Goal: Task Accomplishment & Management: Use online tool/utility

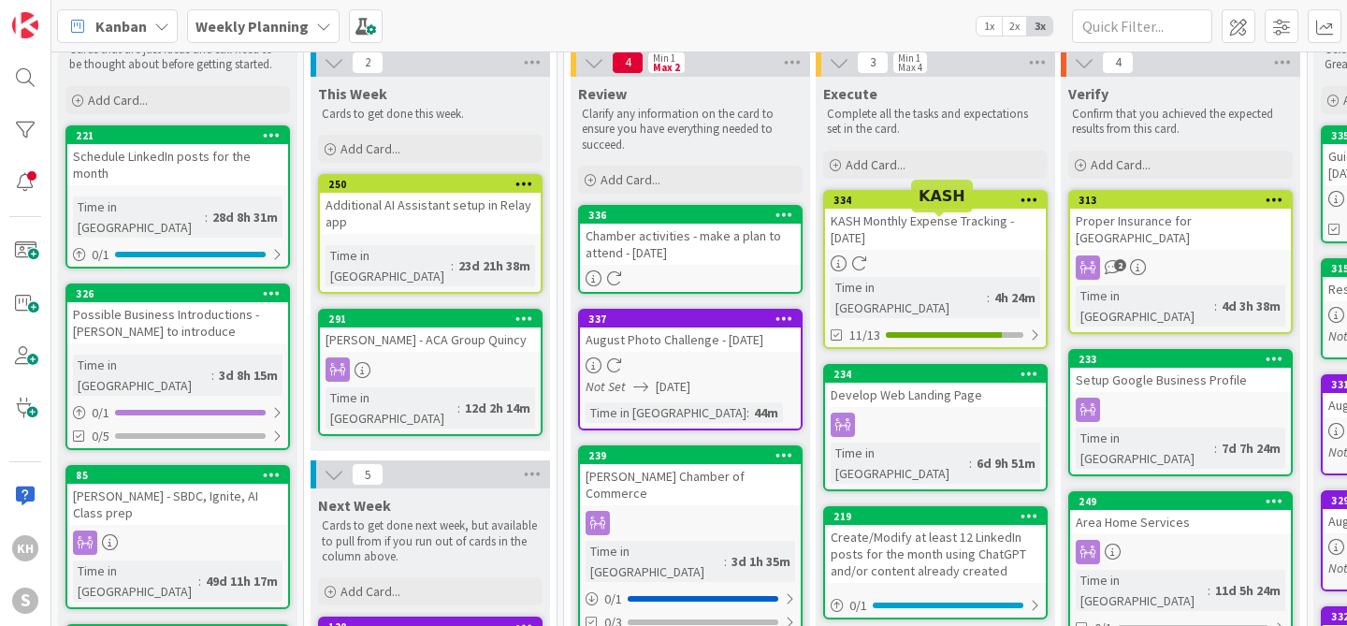
scroll to position [73, 0]
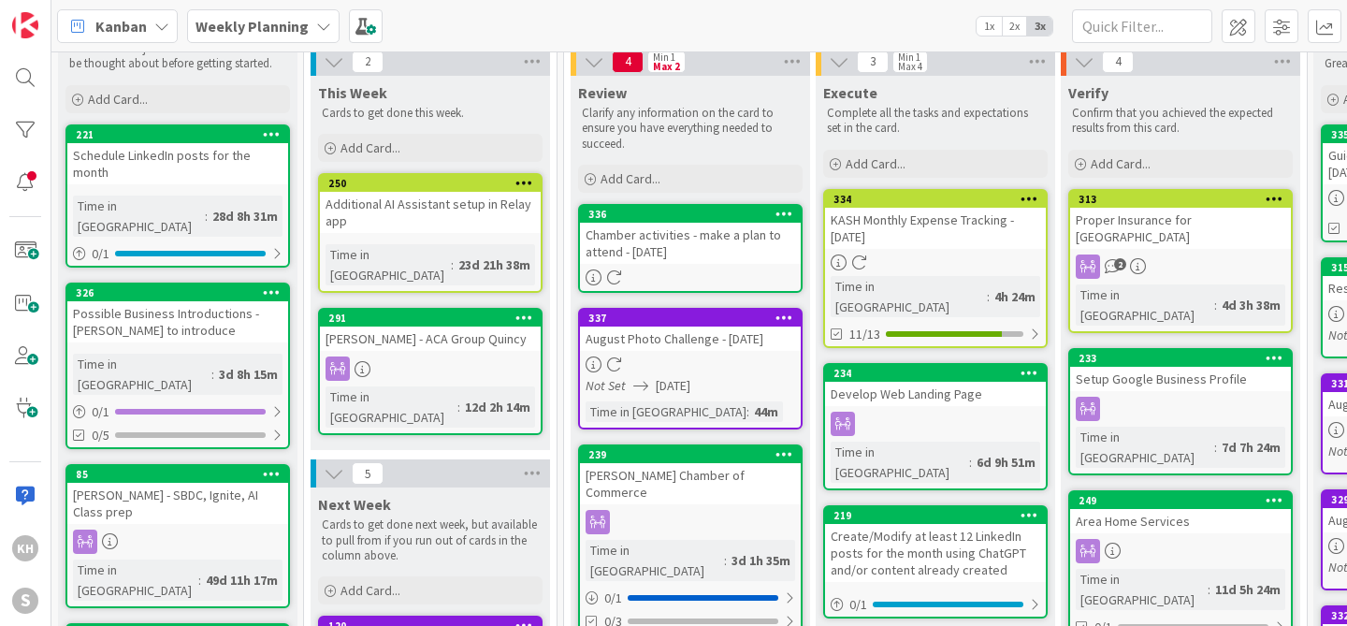
drag, startPoint x: 407, startPoint y: 133, endPoint x: 923, endPoint y: 0, distance: 533.2
click at [320, 22] on icon at bounding box center [323, 26] width 15 height 15
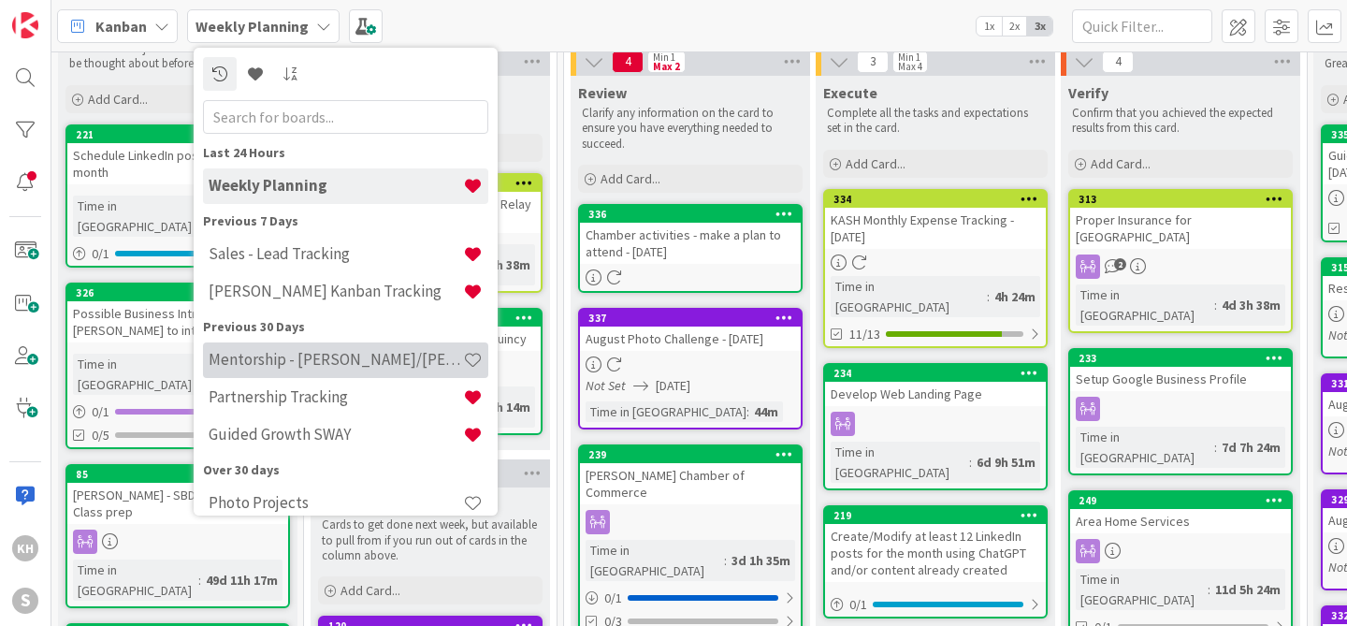
click at [348, 357] on h4 "Mentorship - [PERSON_NAME]/[PERSON_NAME]" at bounding box center [336, 359] width 254 height 19
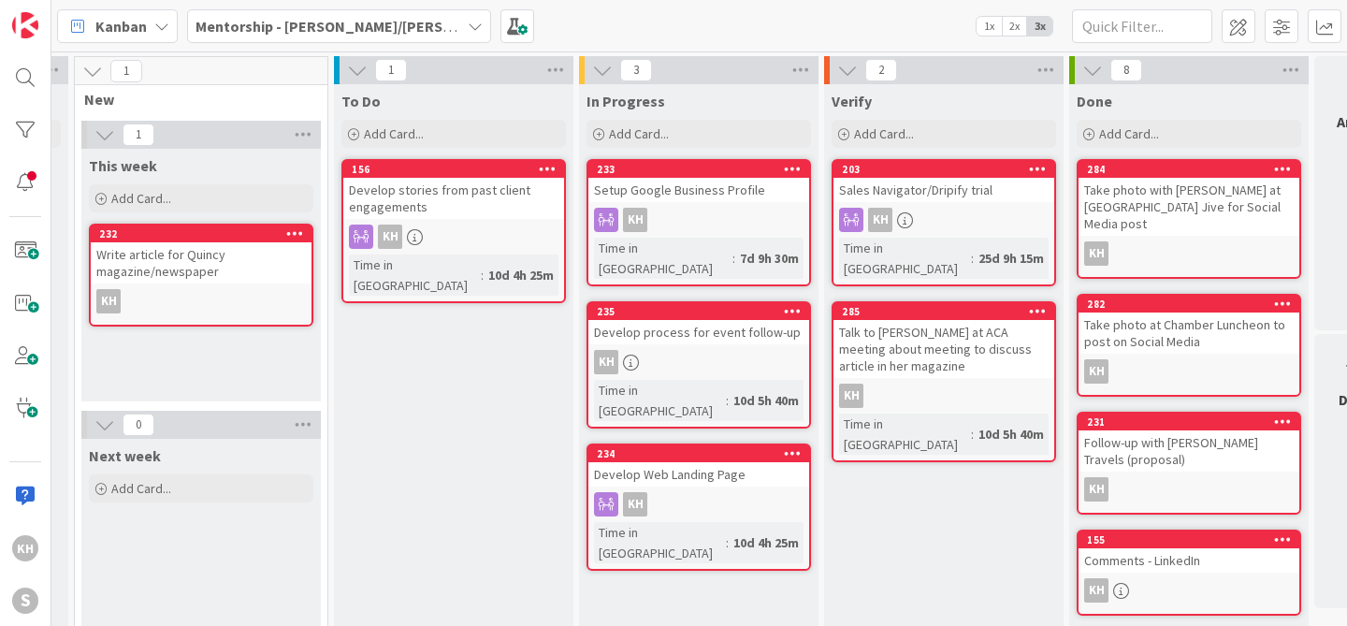
scroll to position [0, 489]
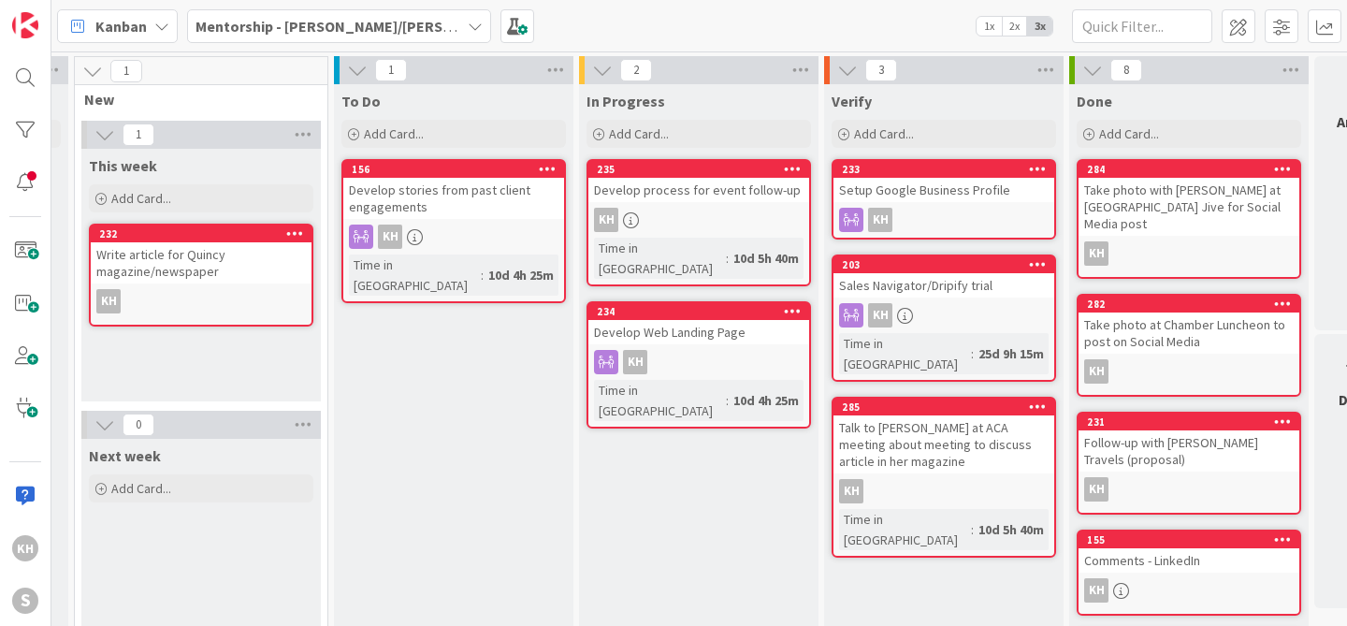
drag, startPoint x: 709, startPoint y: 168, endPoint x: 1042, endPoint y: 2, distance: 372.4
click at [468, 28] on icon at bounding box center [475, 26] width 15 height 15
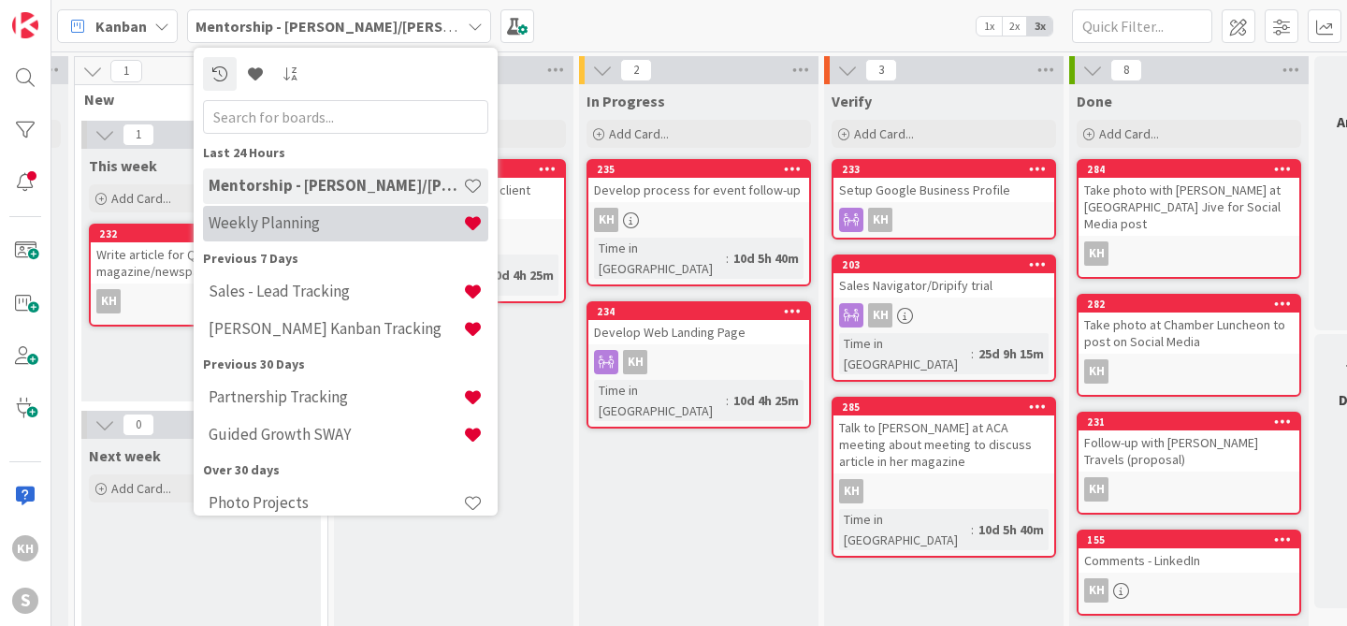
scroll to position [0, 0]
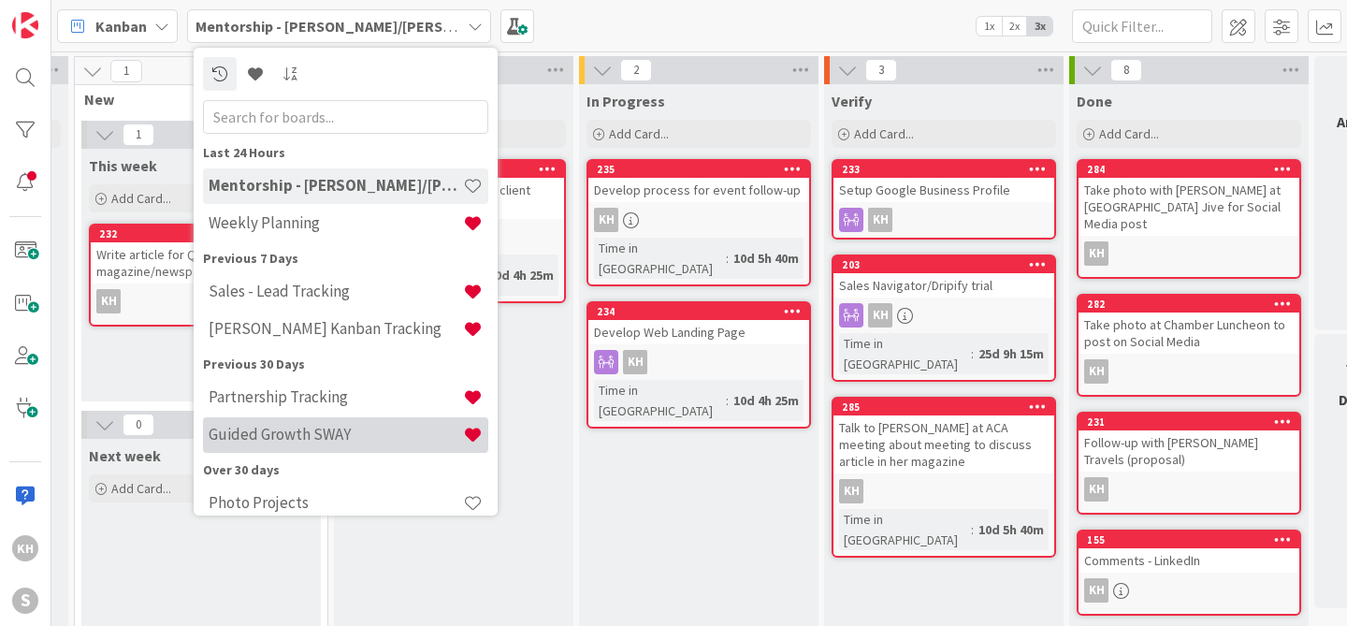
click at [288, 429] on h4 "Guided Growth SWAY" at bounding box center [336, 434] width 254 height 19
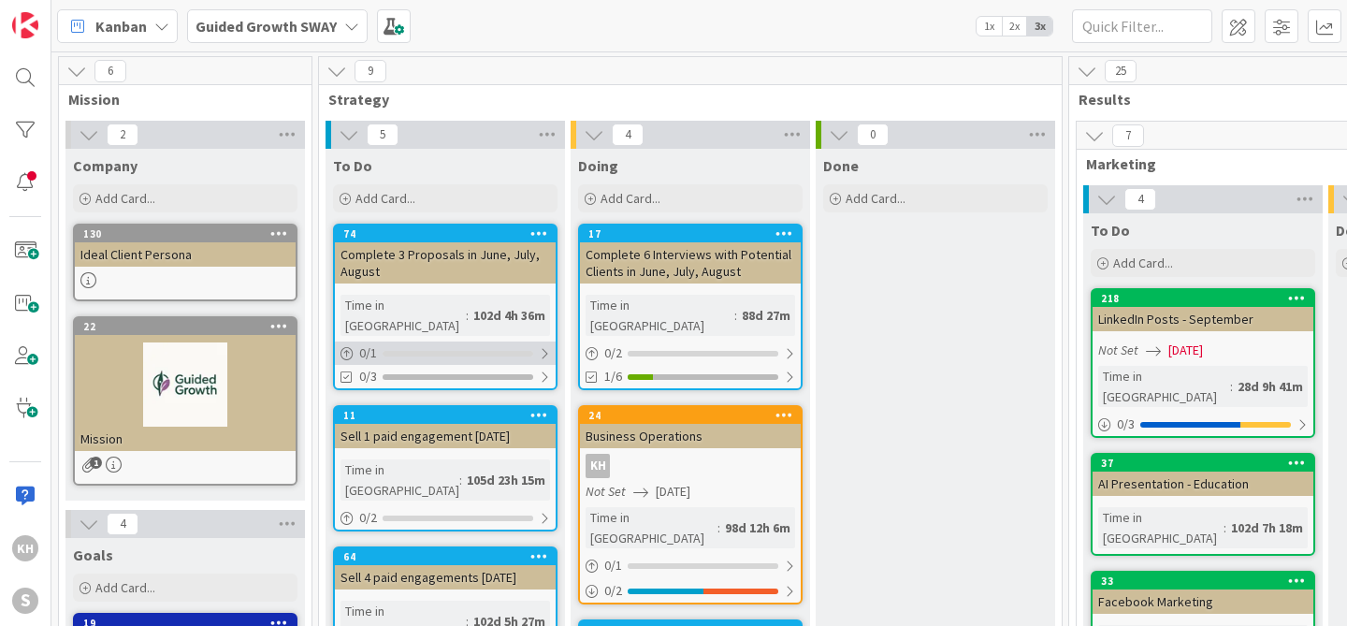
click at [544, 346] on div at bounding box center [544, 353] width 11 height 15
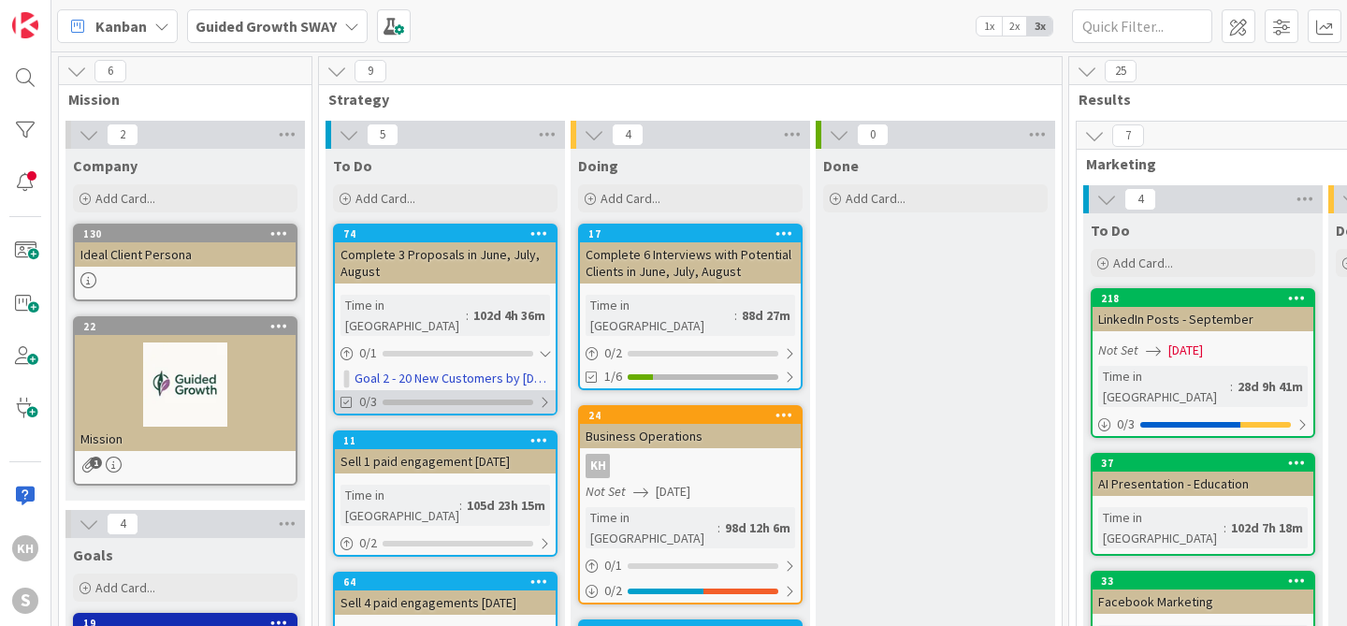
click at [544, 395] on div at bounding box center [544, 402] width 11 height 15
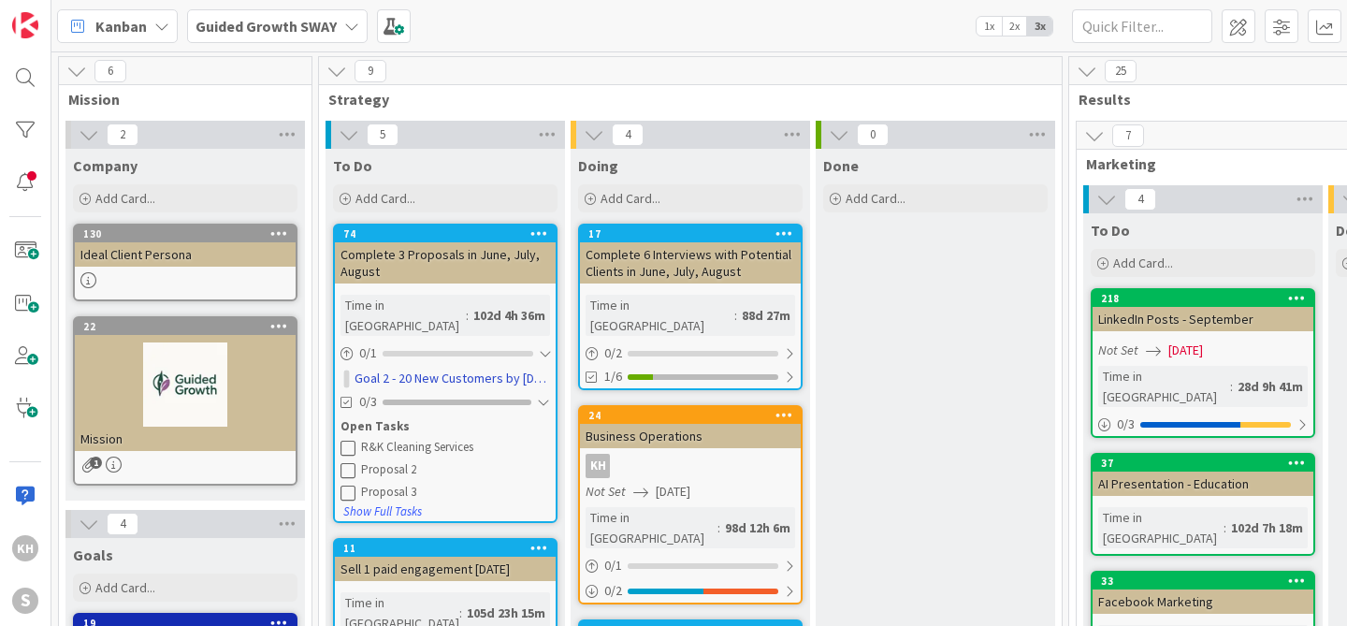
click at [348, 440] on icon at bounding box center [348, 447] width 15 height 15
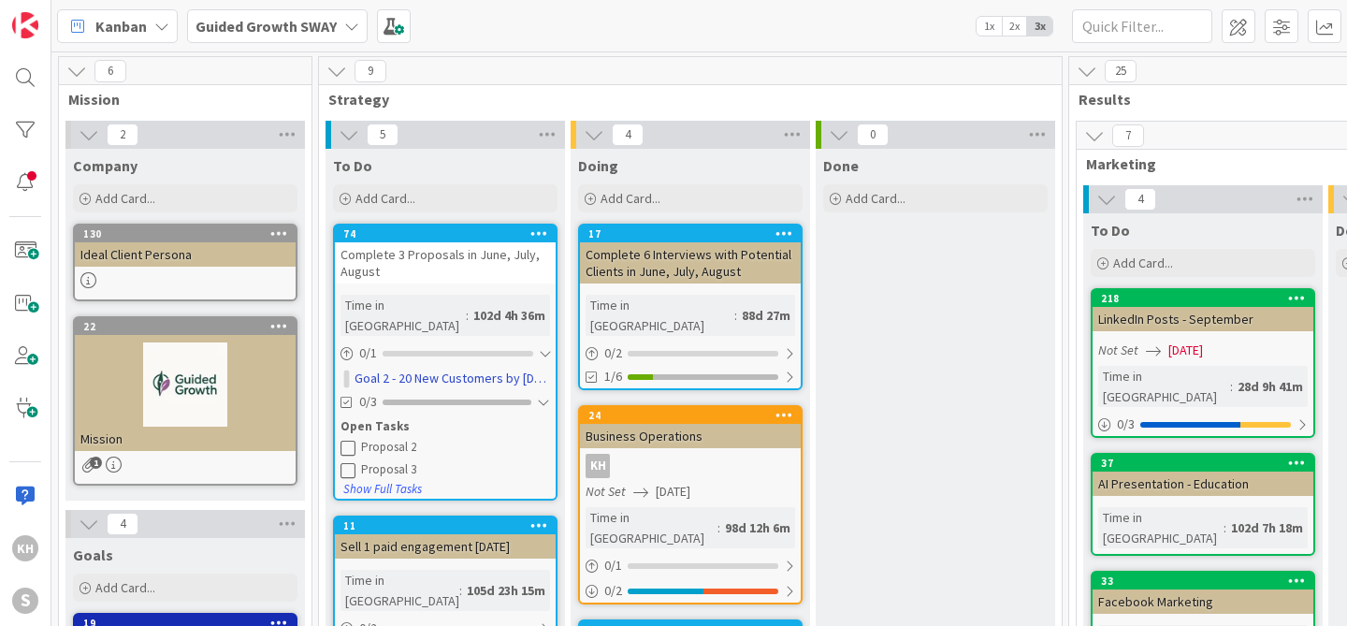
click at [369, 440] on div "Proposal 2" at bounding box center [455, 447] width 189 height 15
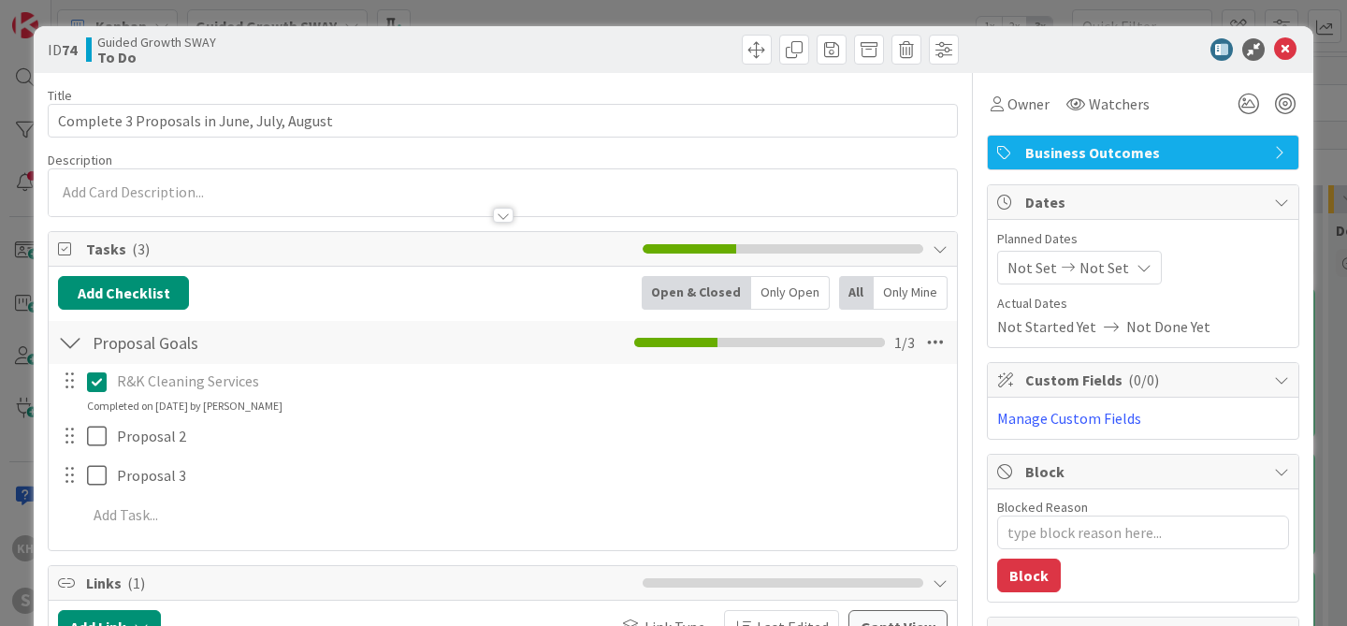
type textarea "x"
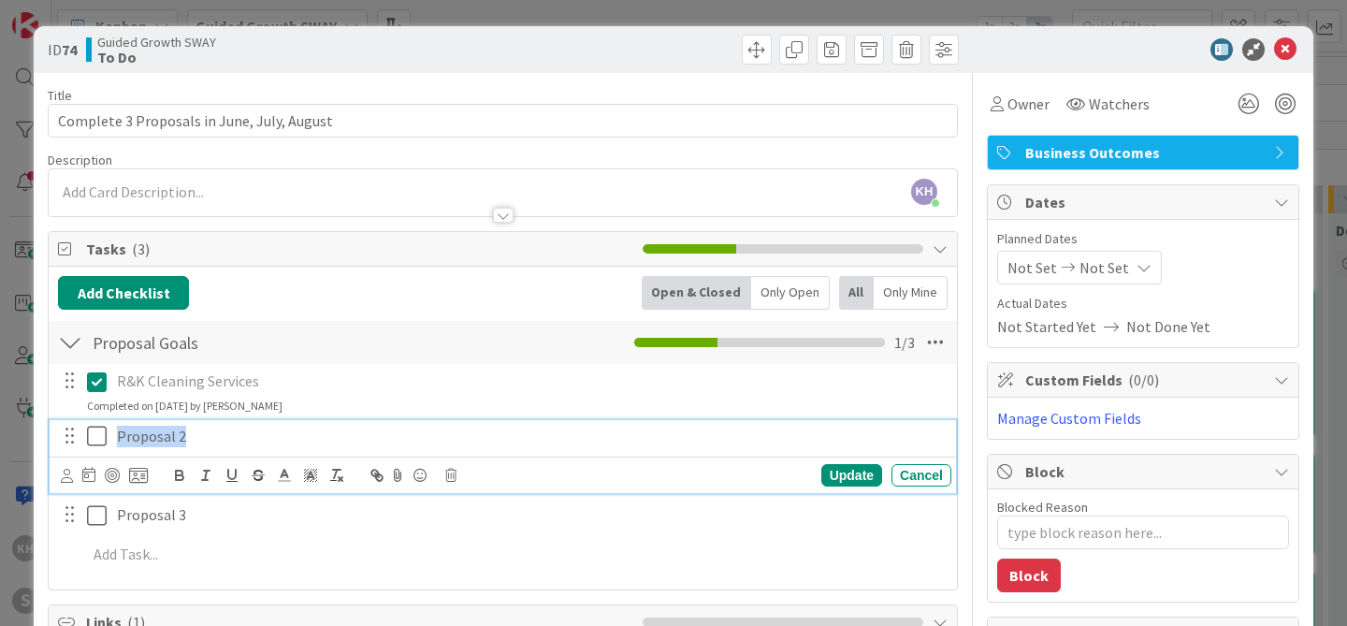
drag, startPoint x: 187, startPoint y: 438, endPoint x: 103, endPoint y: 432, distance: 84.4
click at [103, 432] on div "Proposal 2" at bounding box center [504, 436] width 894 height 33
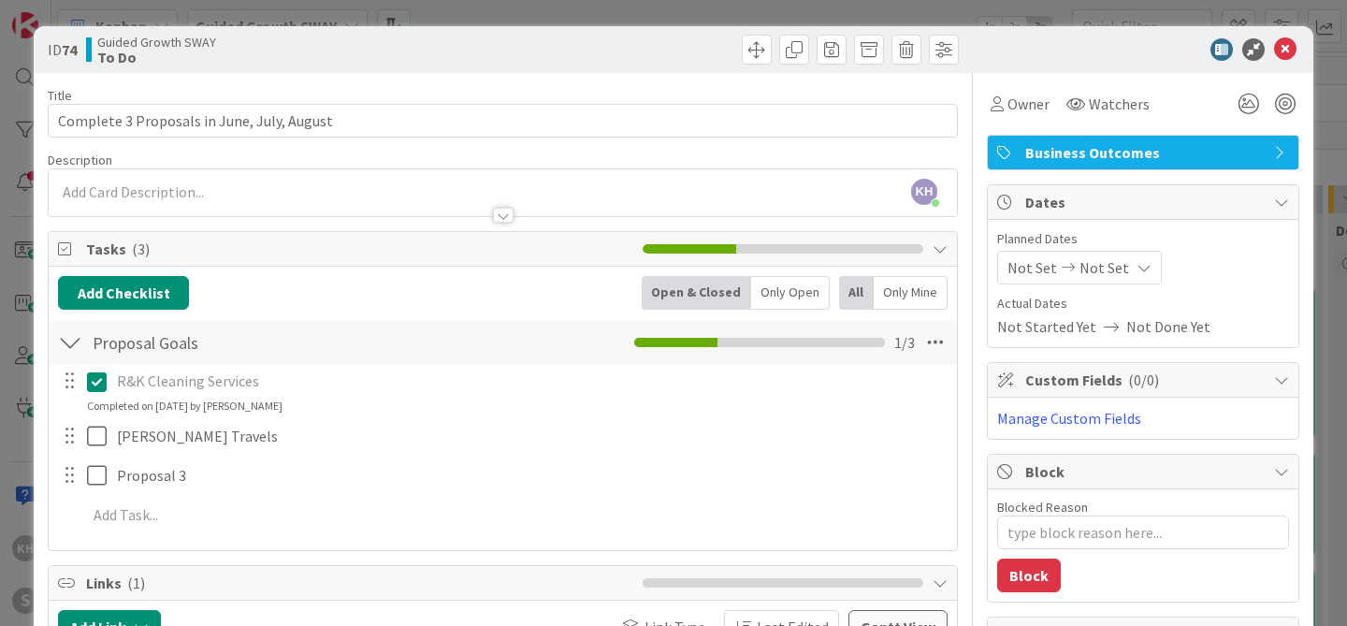
click at [836, 476] on div "R&K Cleaning Services Update Cancel Completed on [DATE] by [PERSON_NAME] [PERSO…" at bounding box center [503, 451] width 890 height 175
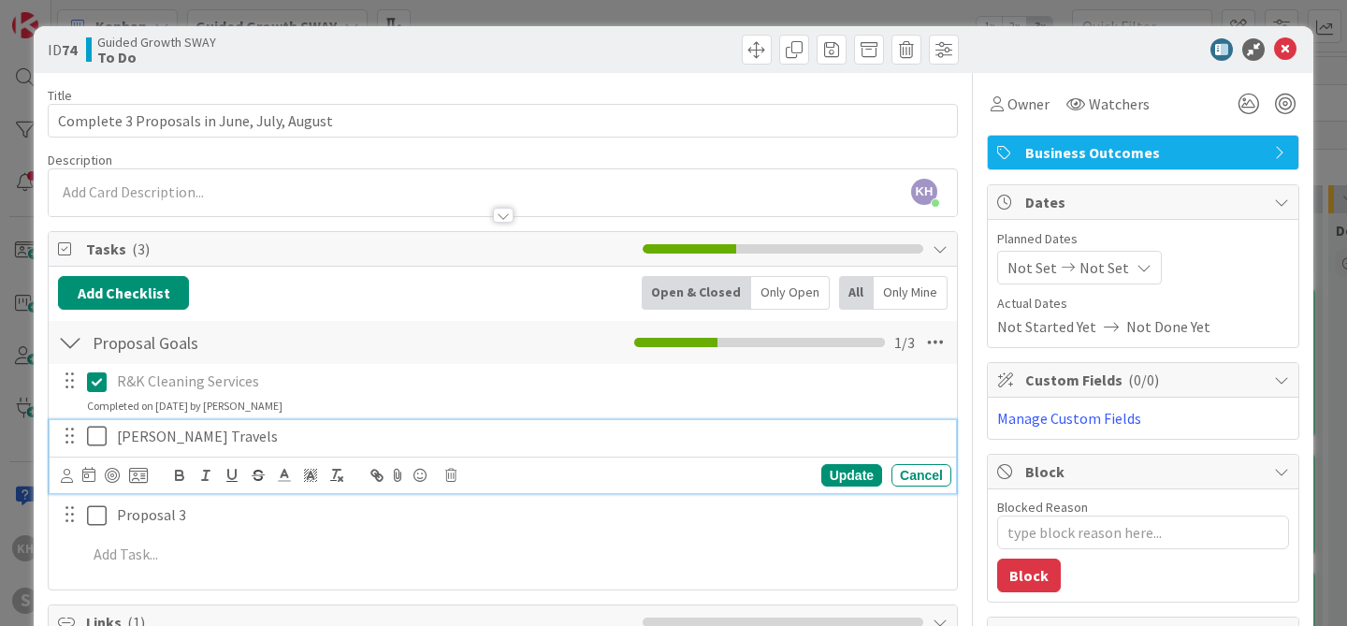
click at [108, 440] on icon at bounding box center [101, 436] width 28 height 22
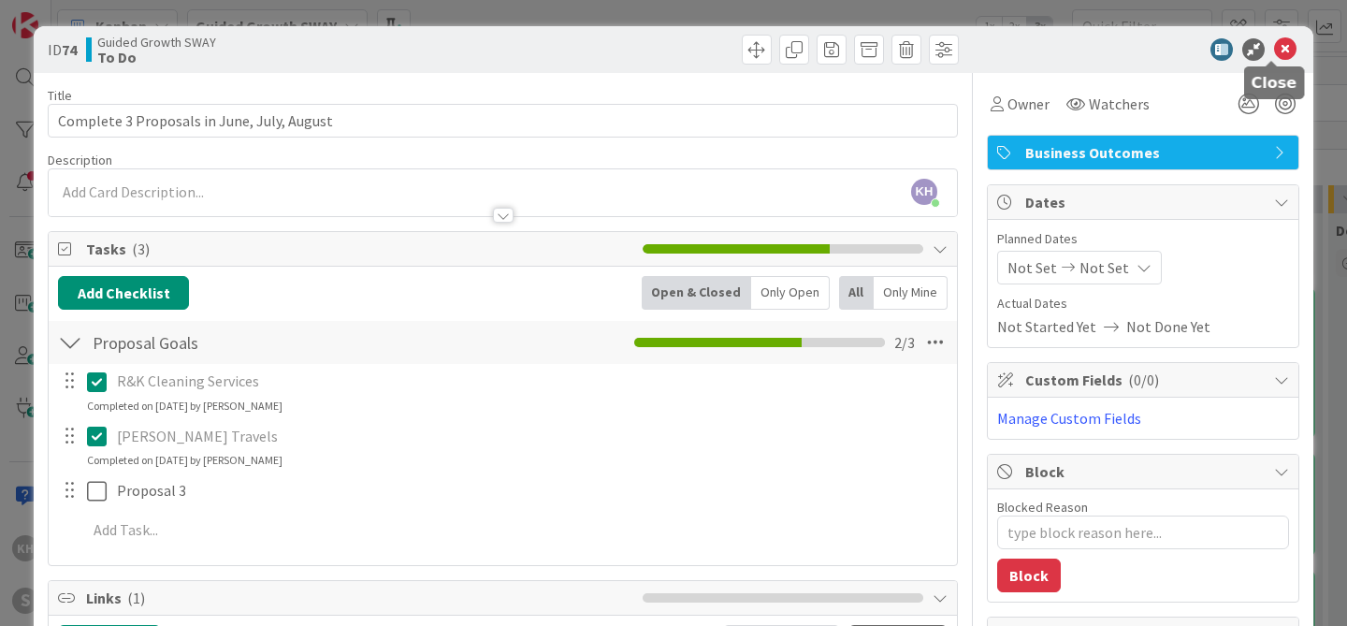
click at [1274, 51] on icon at bounding box center [1285, 49] width 22 height 22
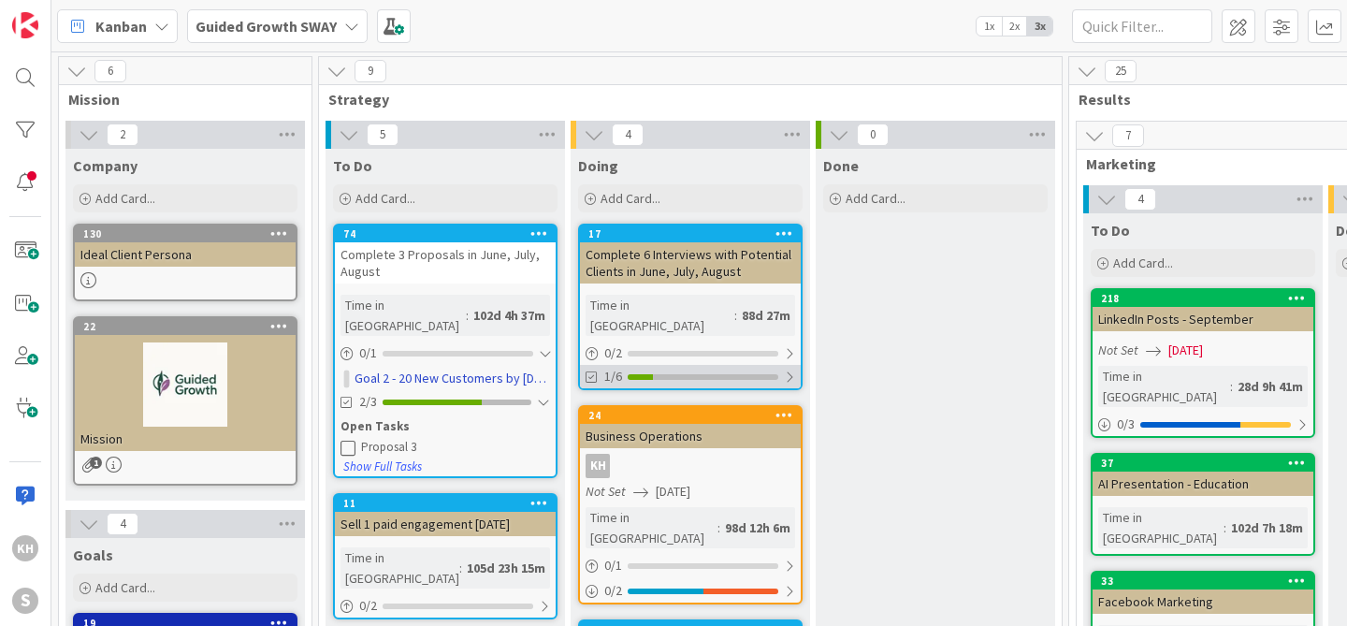
click at [789, 370] on div at bounding box center [789, 377] width 11 height 15
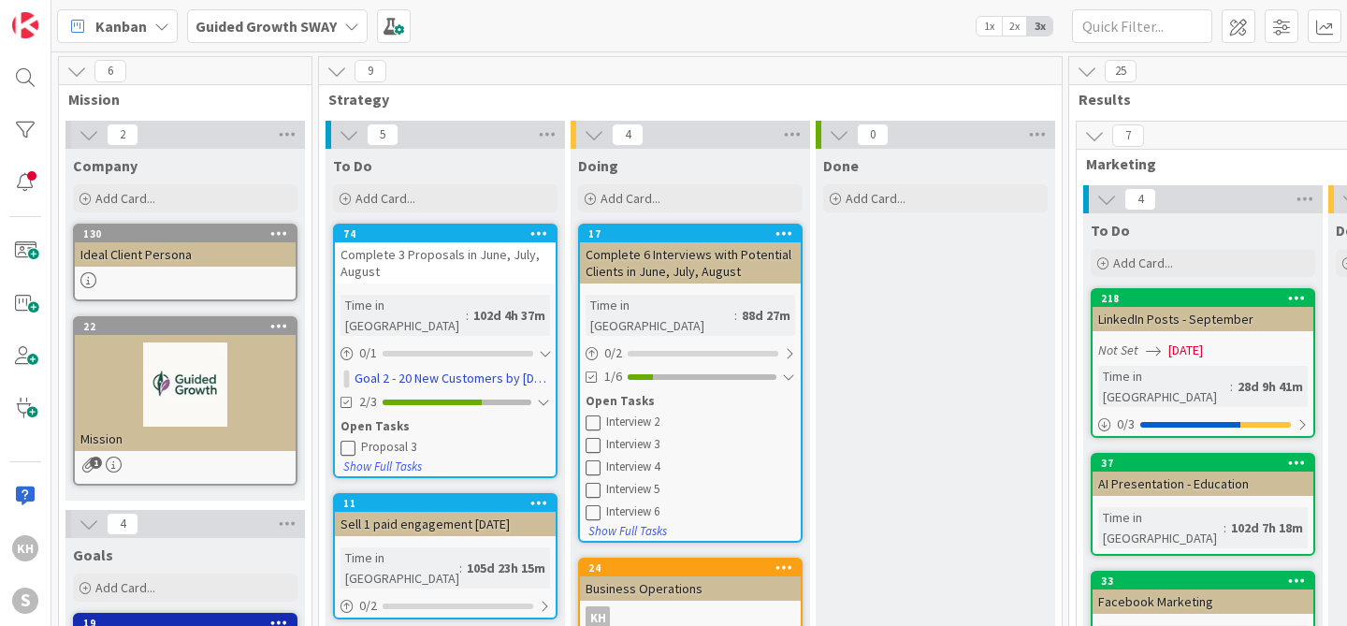
click at [649, 414] on div "Interview 2" at bounding box center [700, 421] width 189 height 15
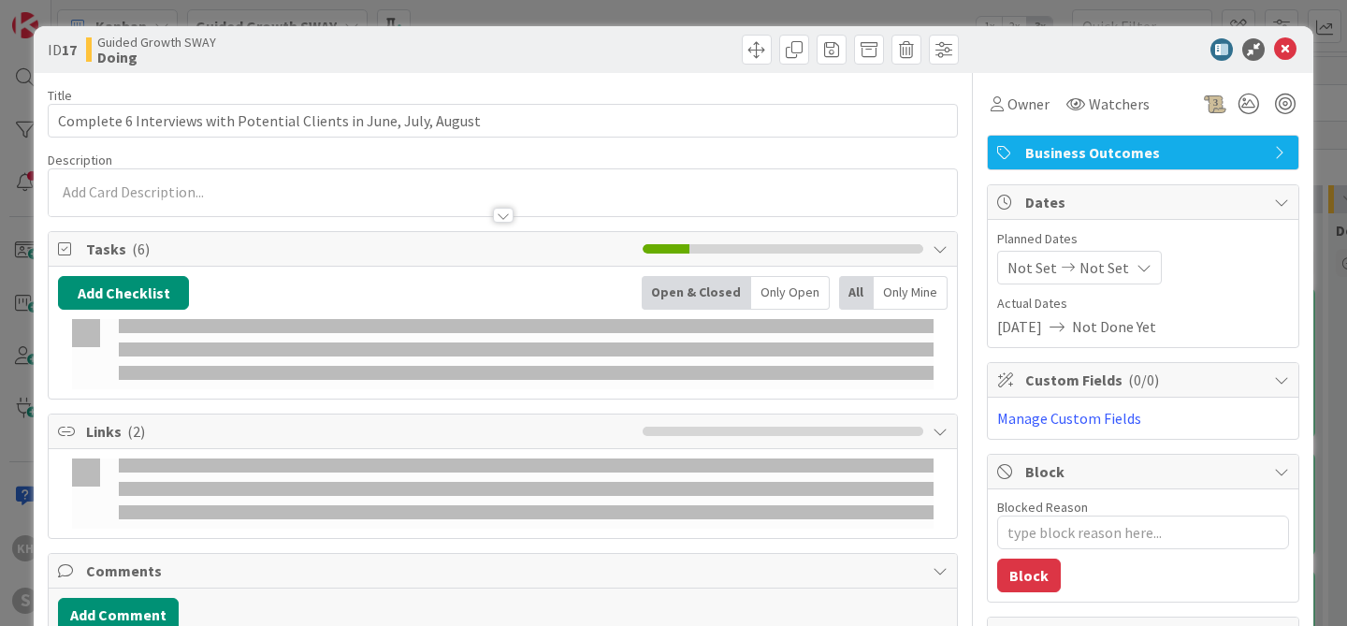
type textarea "x"
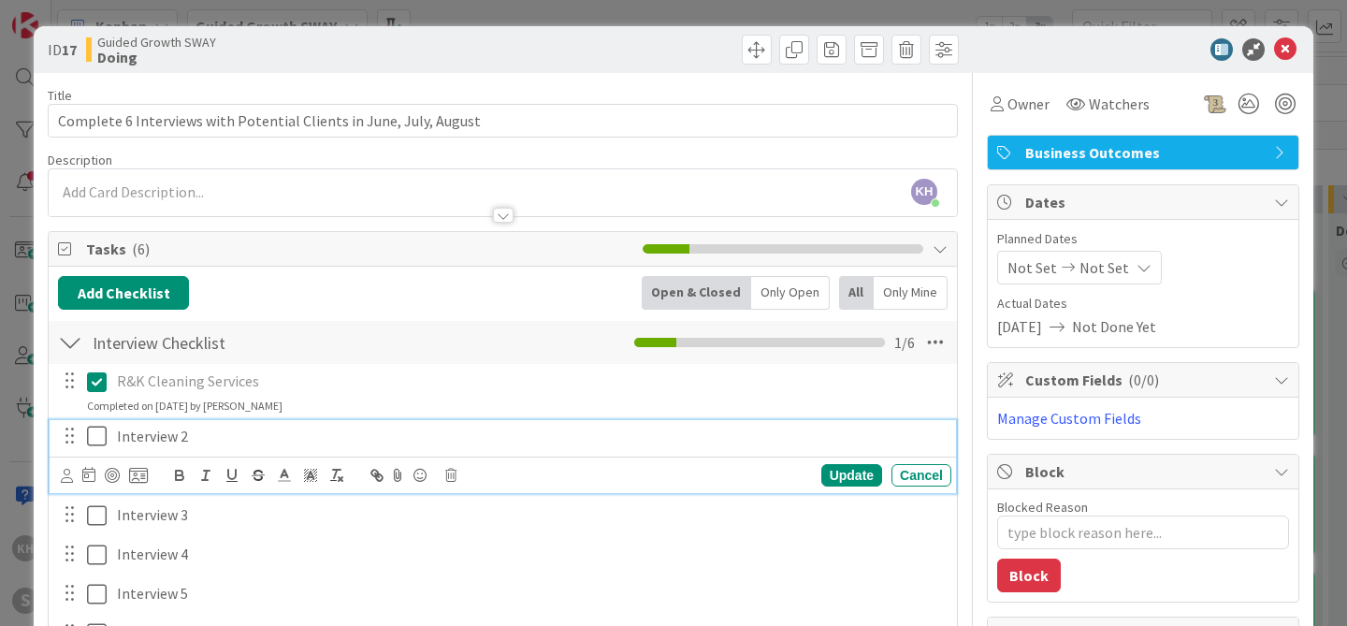
click at [138, 436] on p "Interview 2" at bounding box center [530, 437] width 827 height 22
drag, startPoint x: 196, startPoint y: 441, endPoint x: 113, endPoint y: 432, distance: 82.8
click at [113, 432] on div "Interview 2" at bounding box center [530, 436] width 842 height 33
click at [104, 441] on icon at bounding box center [101, 436] width 28 height 22
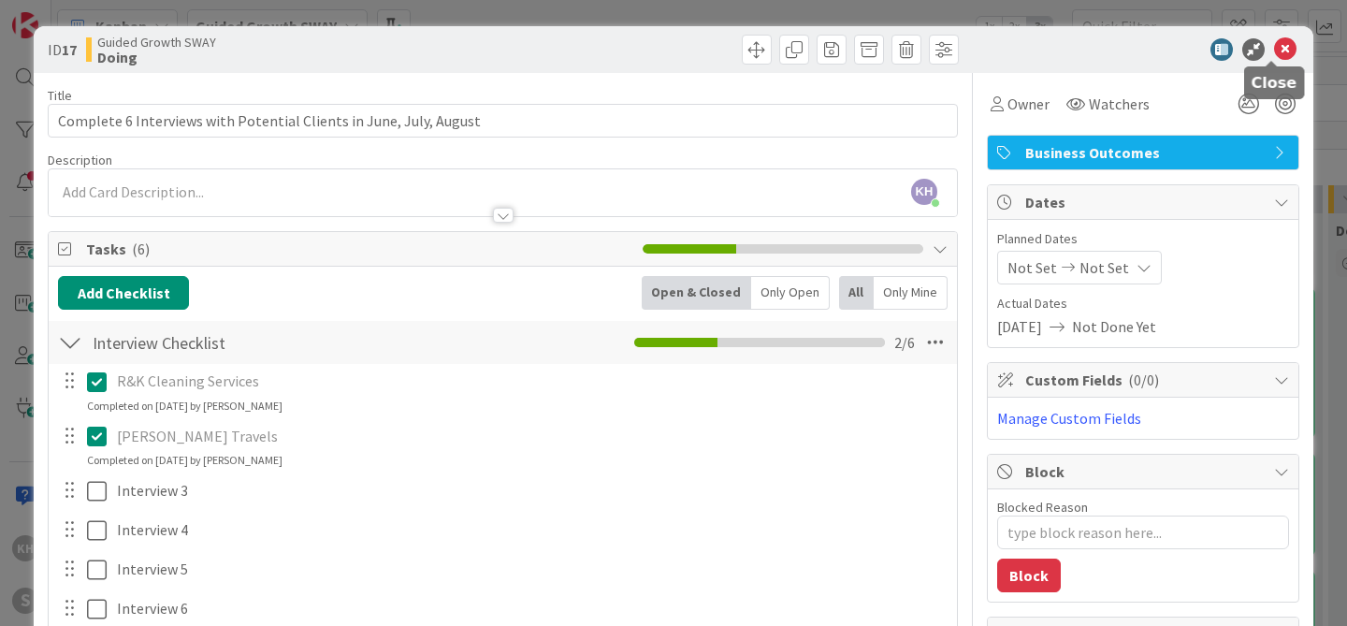
click at [1274, 53] on icon at bounding box center [1285, 49] width 22 height 22
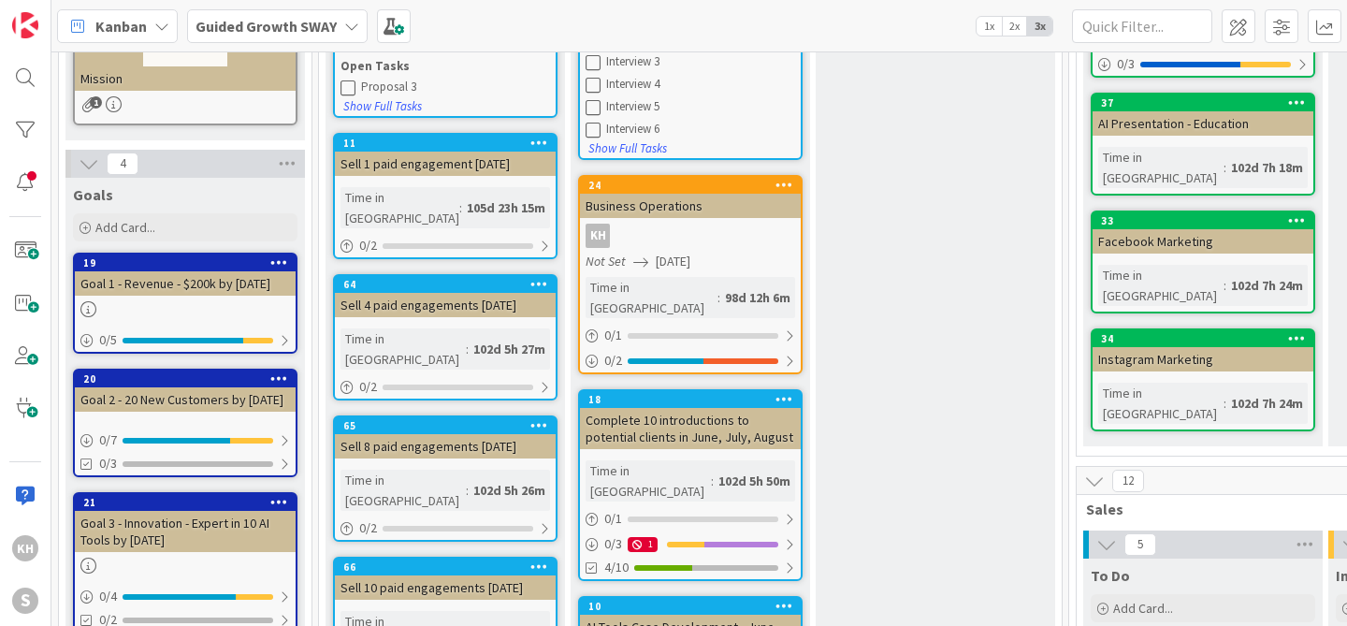
scroll to position [433, 0]
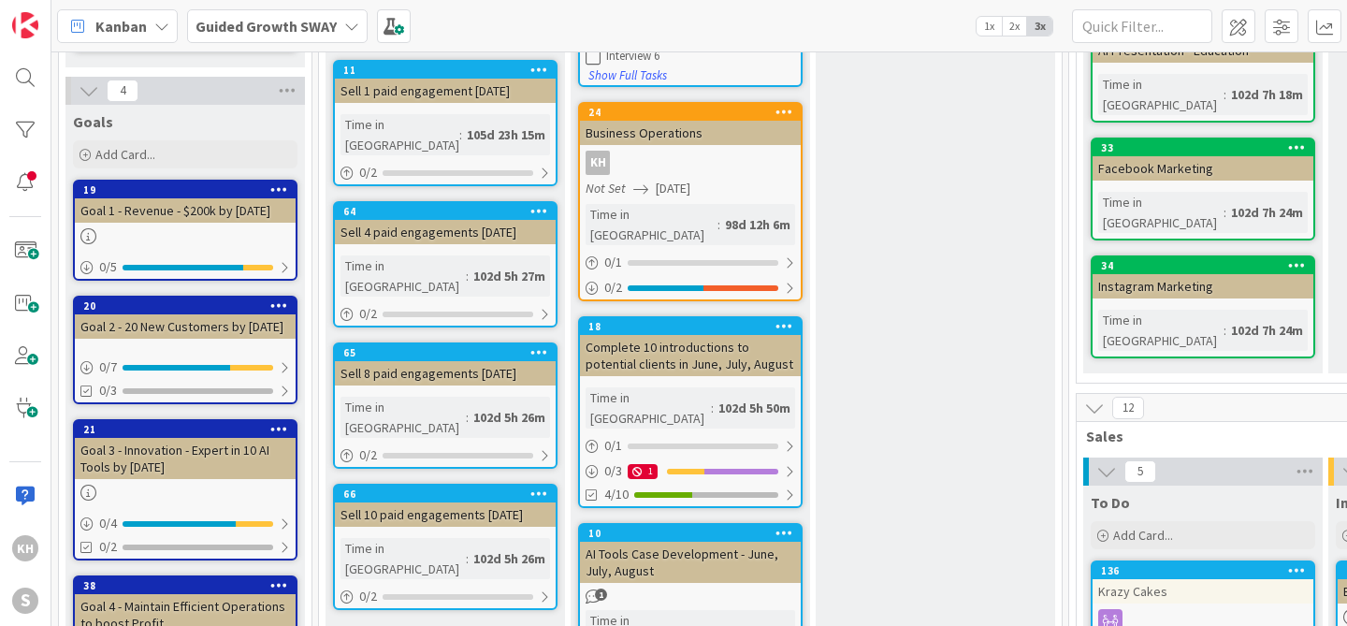
click at [346, 24] on icon at bounding box center [351, 26] width 15 height 15
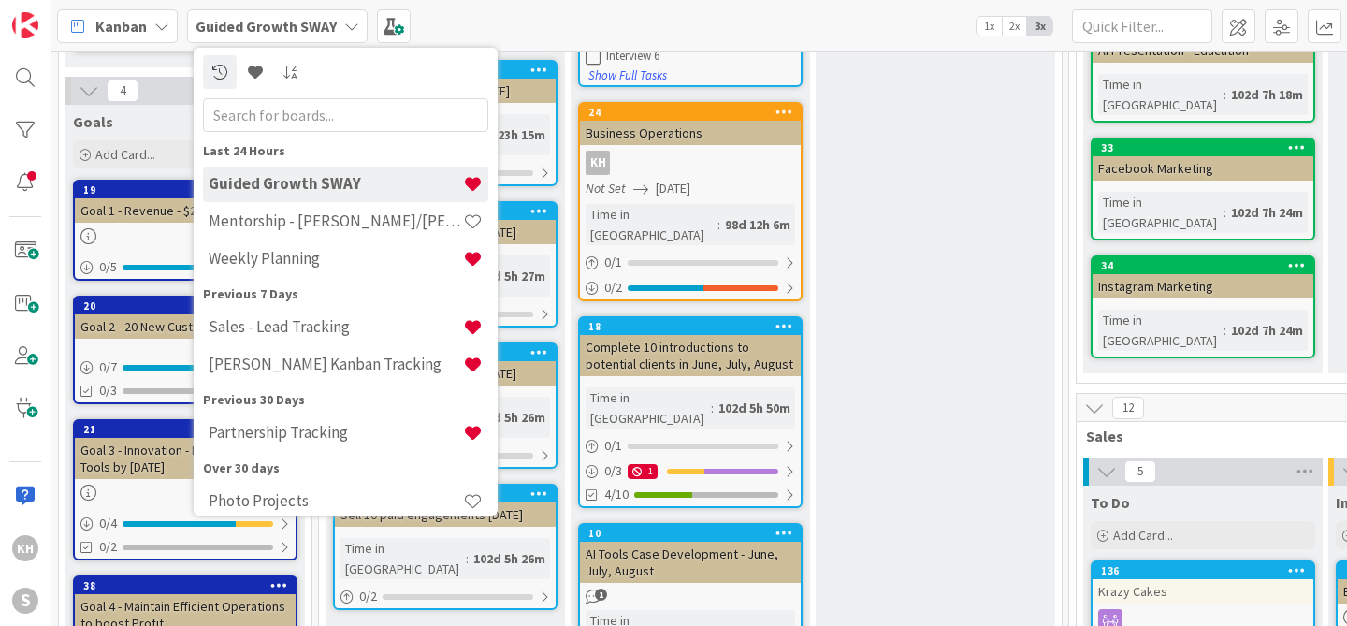
scroll to position [0, 0]
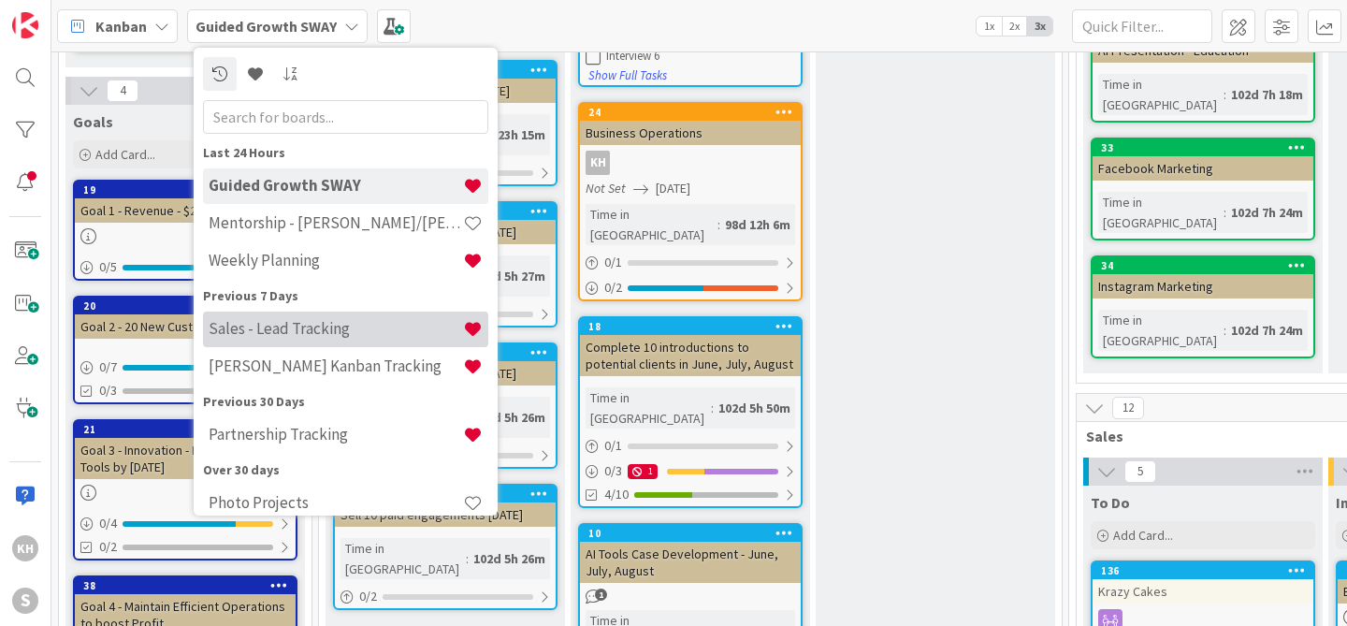
click at [293, 319] on h4 "Sales - Lead Tracking" at bounding box center [336, 328] width 254 height 19
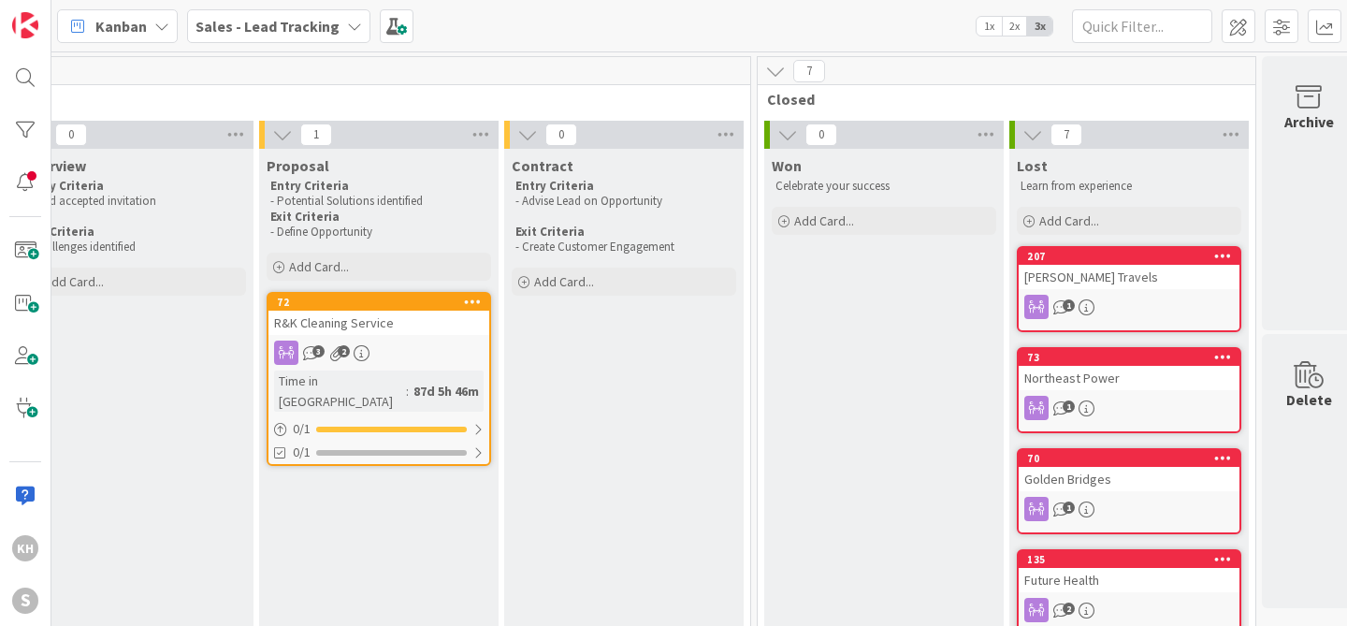
scroll to position [0, 542]
click at [349, 23] on icon at bounding box center [354, 26] width 15 height 15
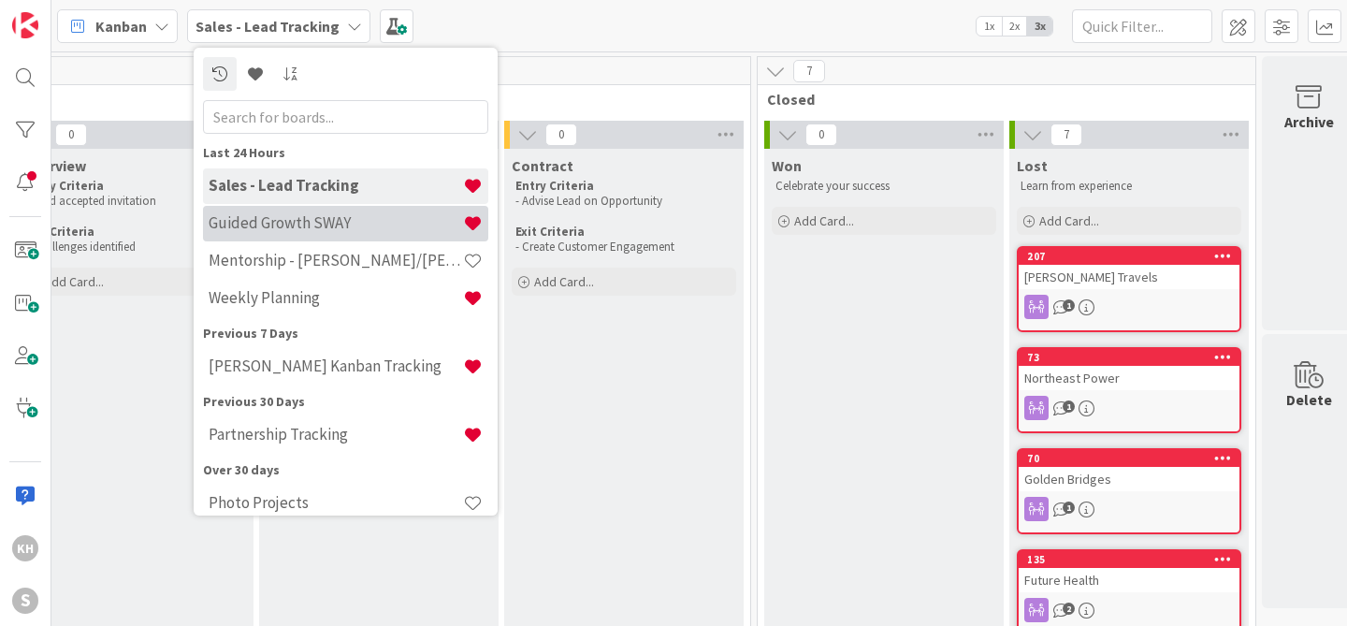
click at [294, 227] on h4 "Guided Growth SWAY" at bounding box center [336, 222] width 254 height 19
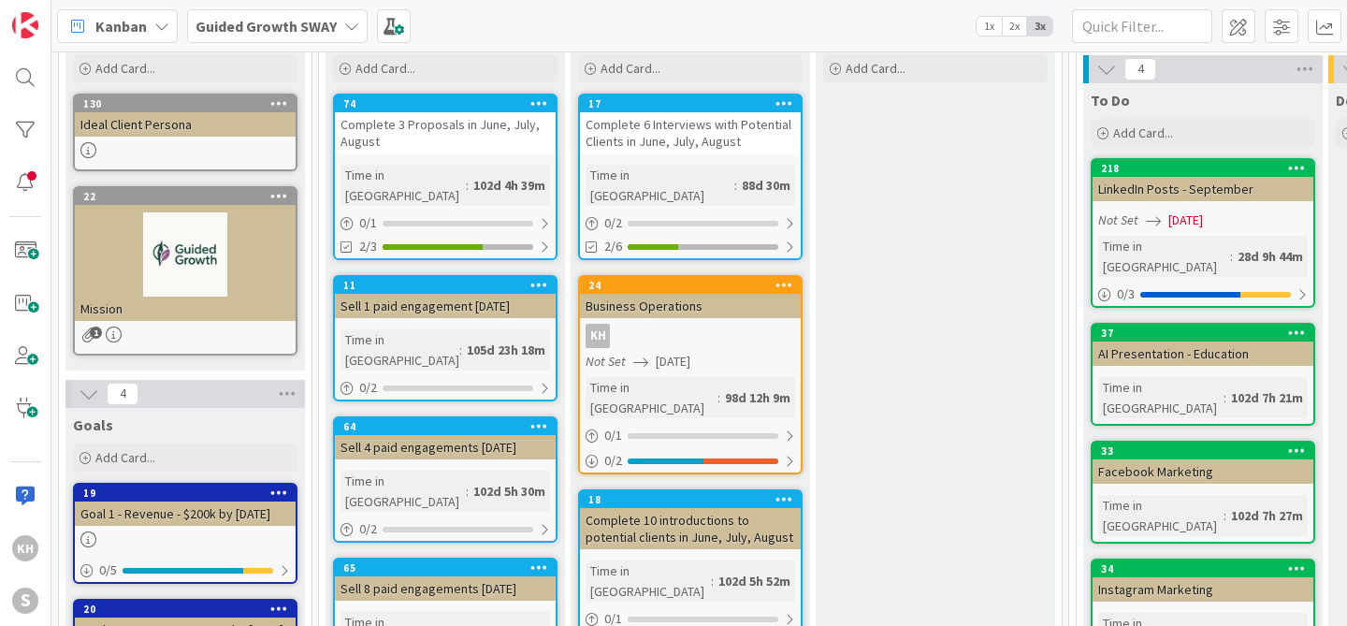
scroll to position [225, 0]
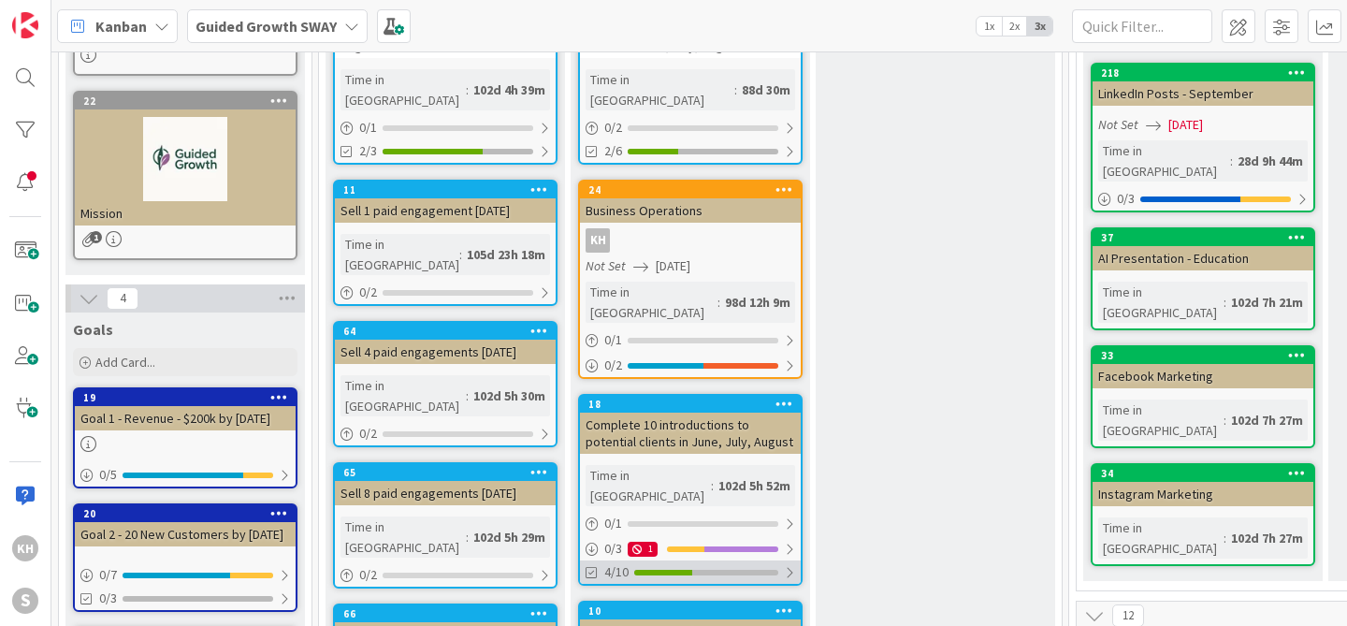
click at [711, 570] on div at bounding box center [706, 573] width 144 height 6
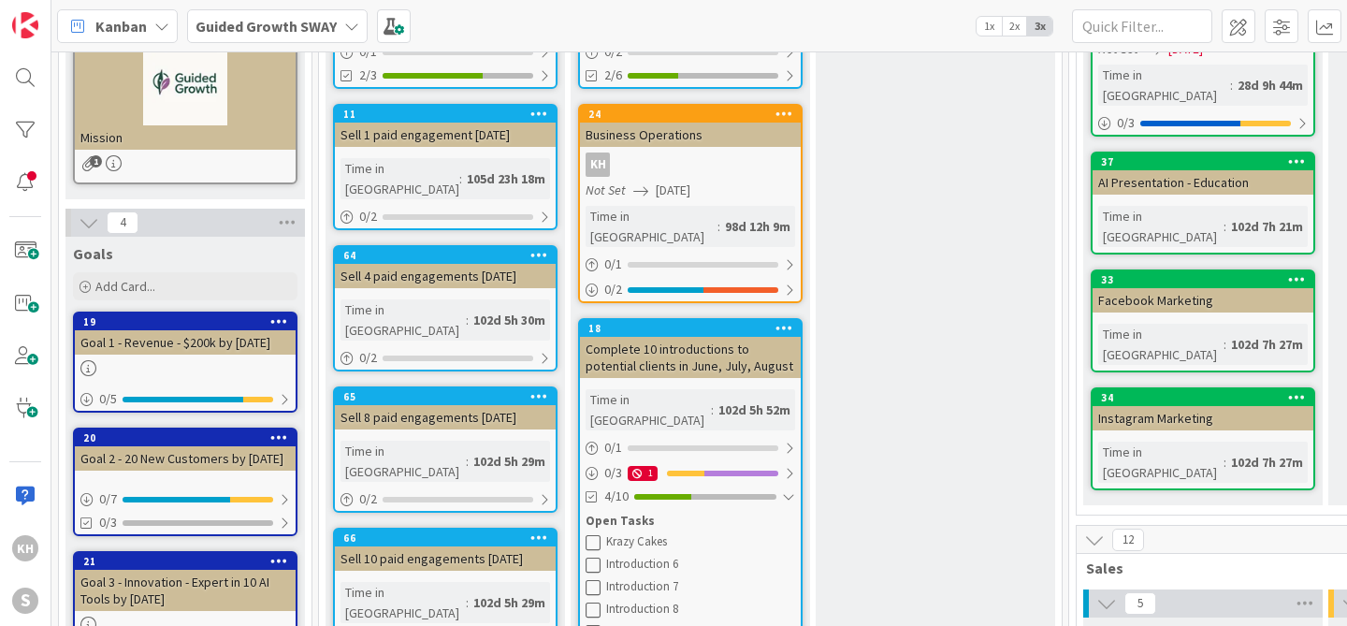
scroll to position [302, 0]
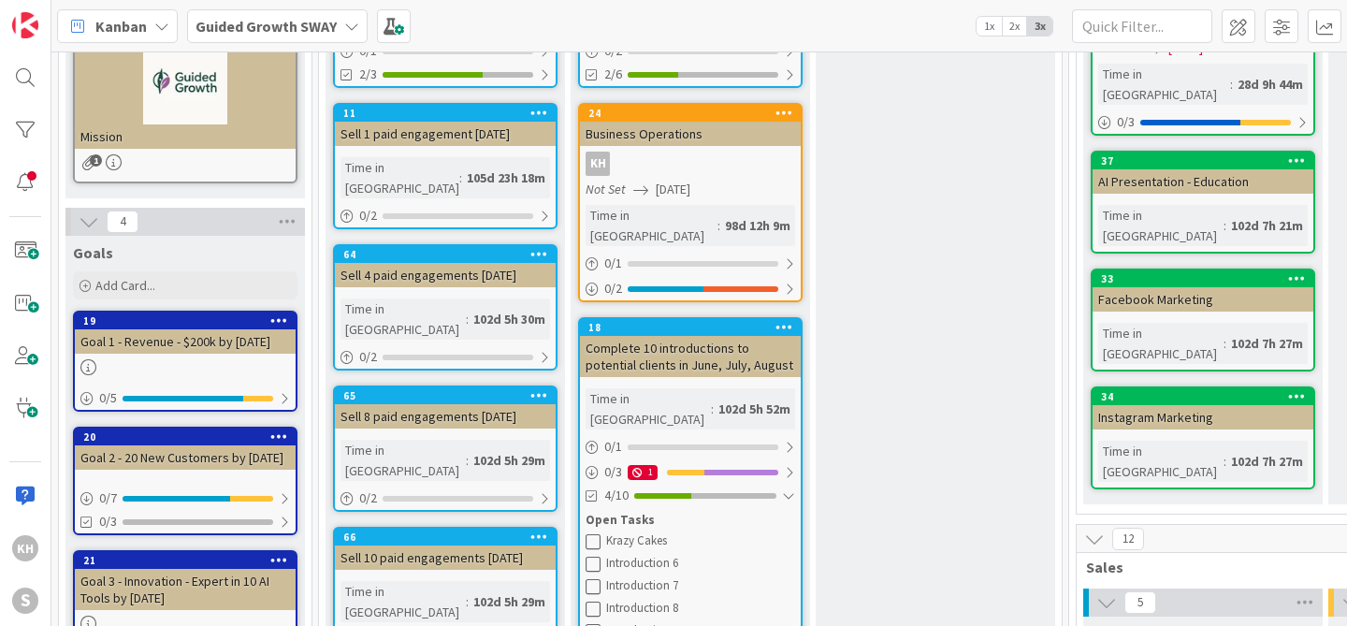
click at [690, 511] on div "Open Tasks" at bounding box center [691, 520] width 210 height 19
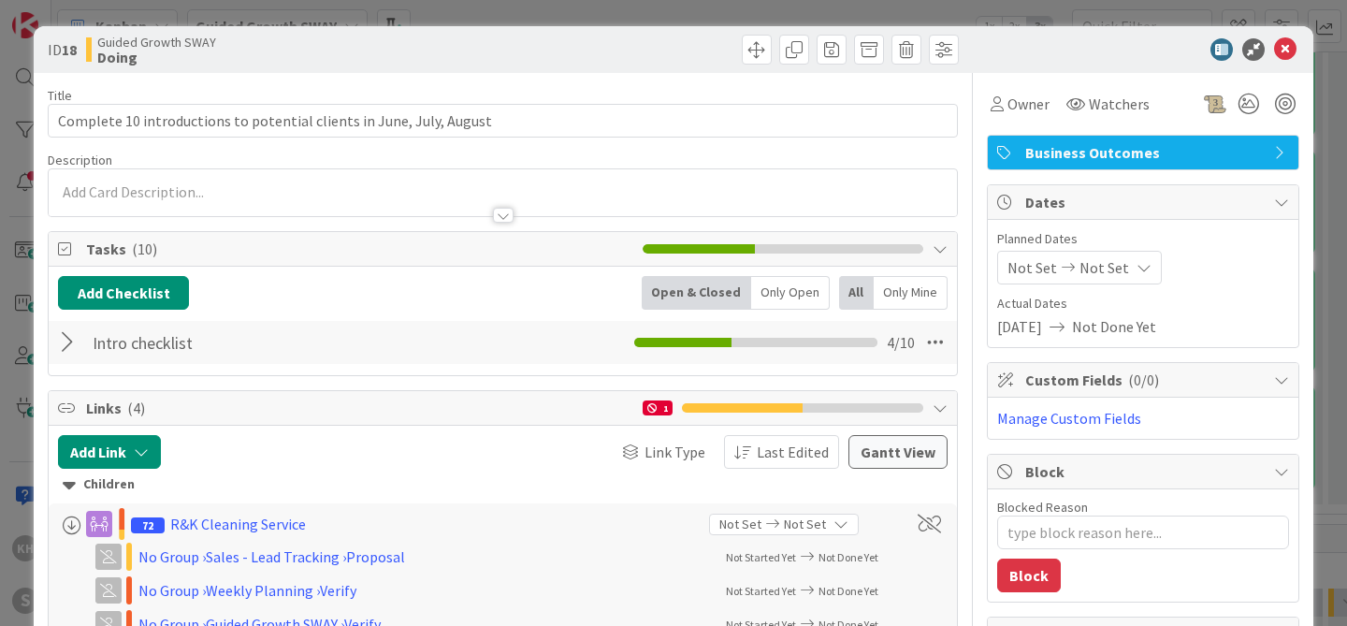
type textarea "x"
click at [71, 337] on div at bounding box center [70, 343] width 24 height 34
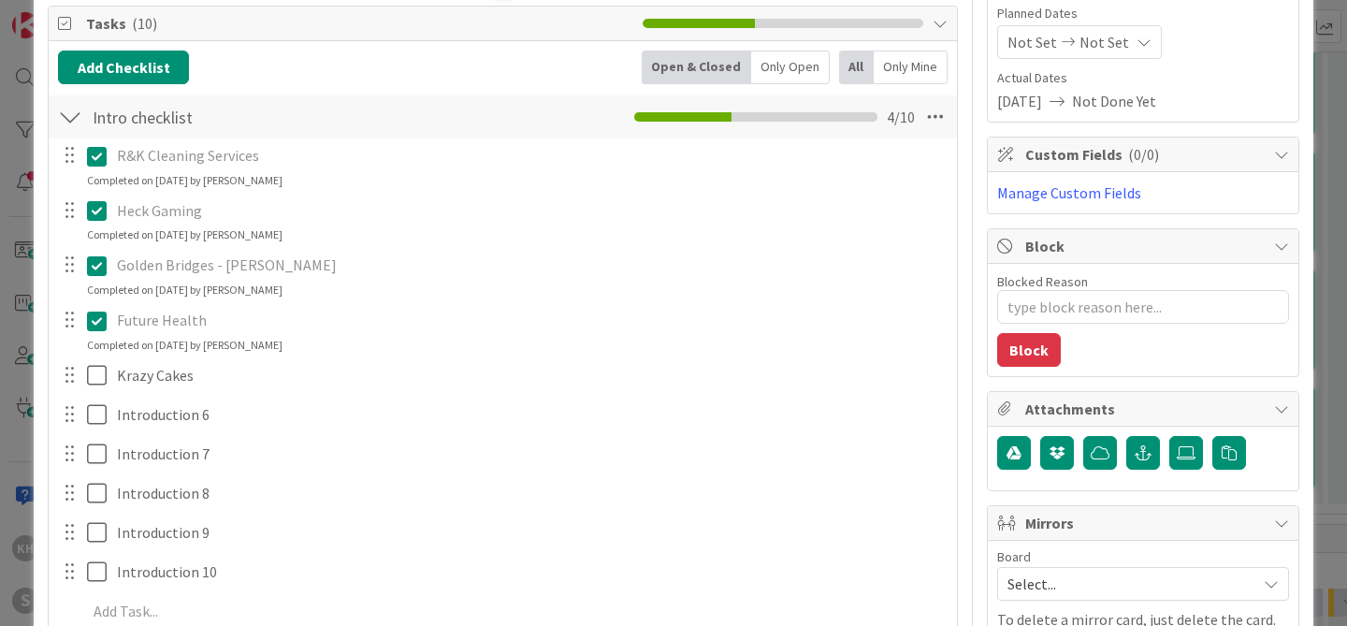
scroll to position [287, 0]
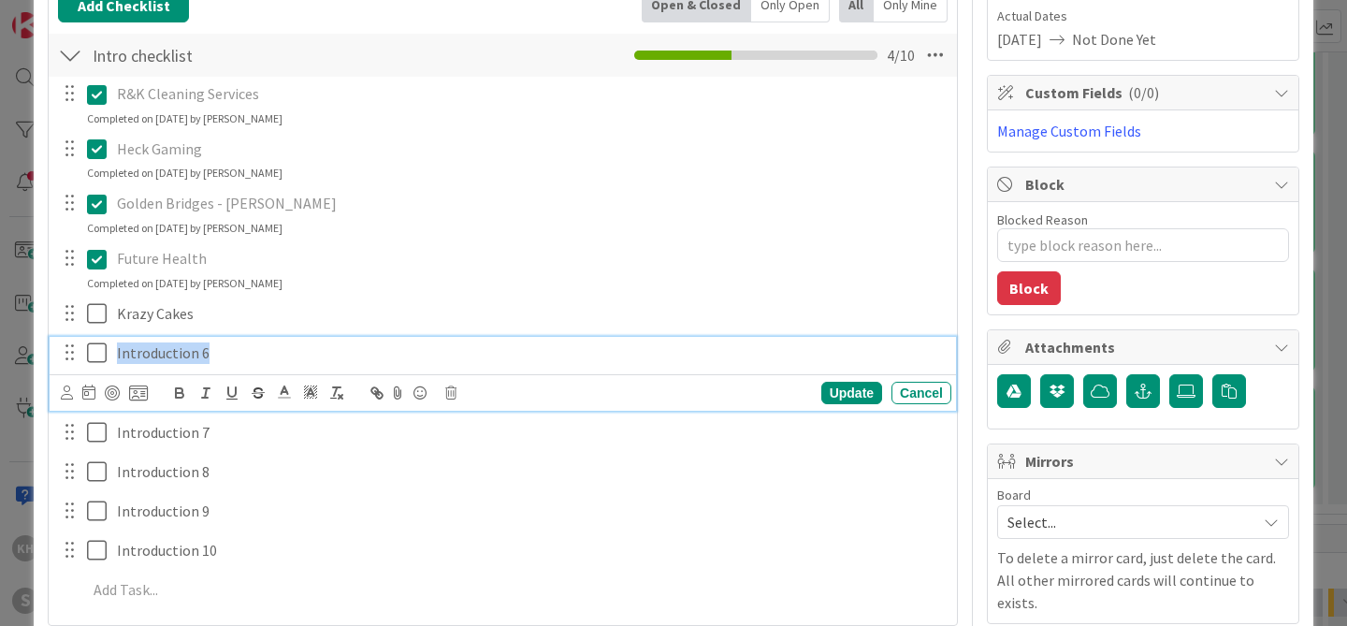
drag, startPoint x: 117, startPoint y: 350, endPoint x: 216, endPoint y: 351, distance: 99.2
click at [216, 351] on p "Introduction 6" at bounding box center [530, 353] width 827 height 22
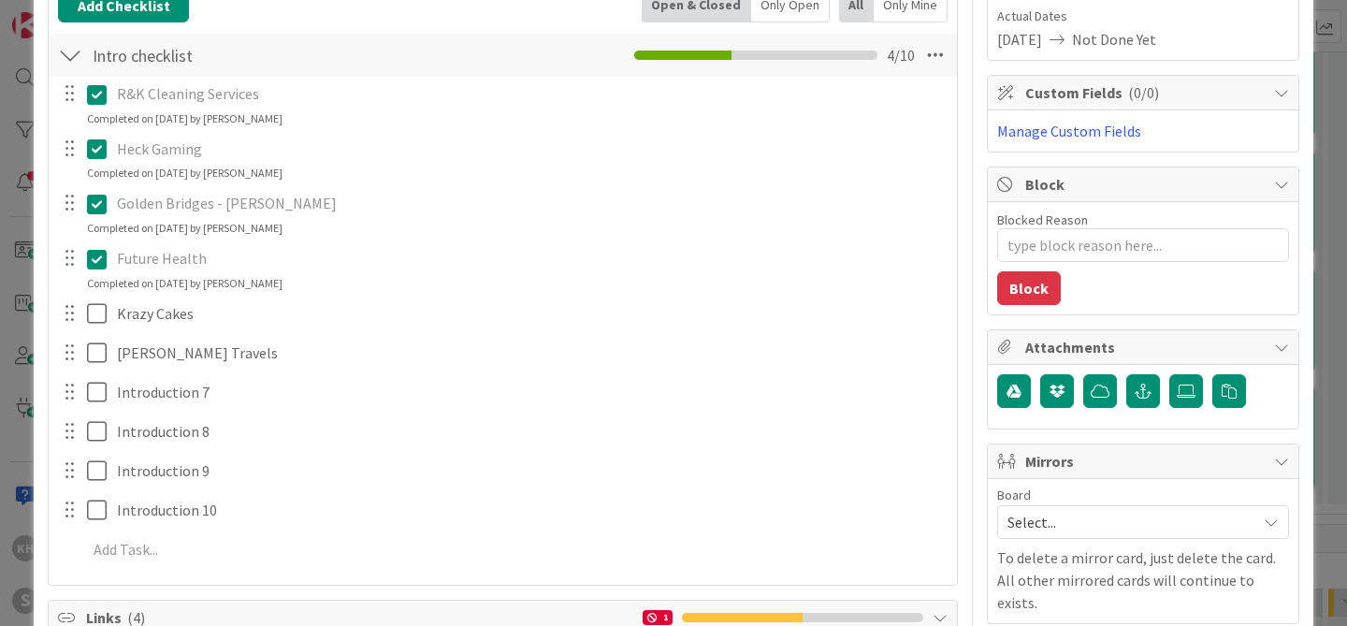
type textarea "x"
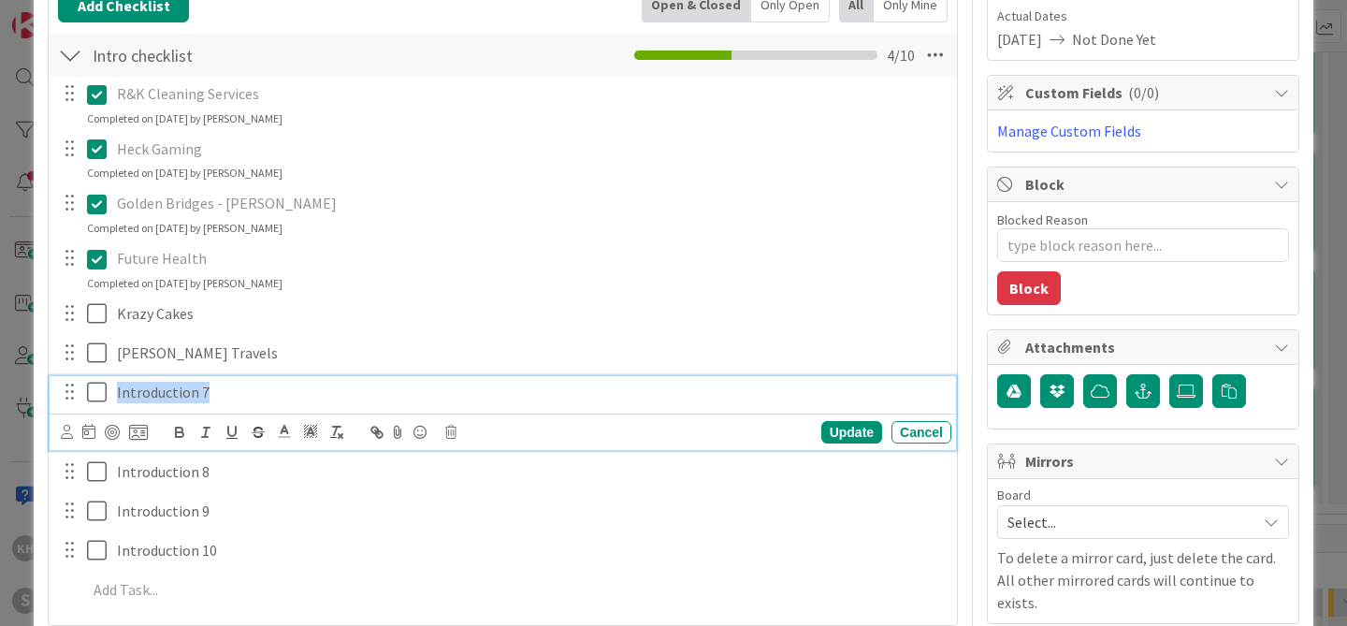
drag, startPoint x: 114, startPoint y: 391, endPoint x: 211, endPoint y: 394, distance: 96.4
click at [211, 394] on div "Introduction 7" at bounding box center [530, 392] width 842 height 33
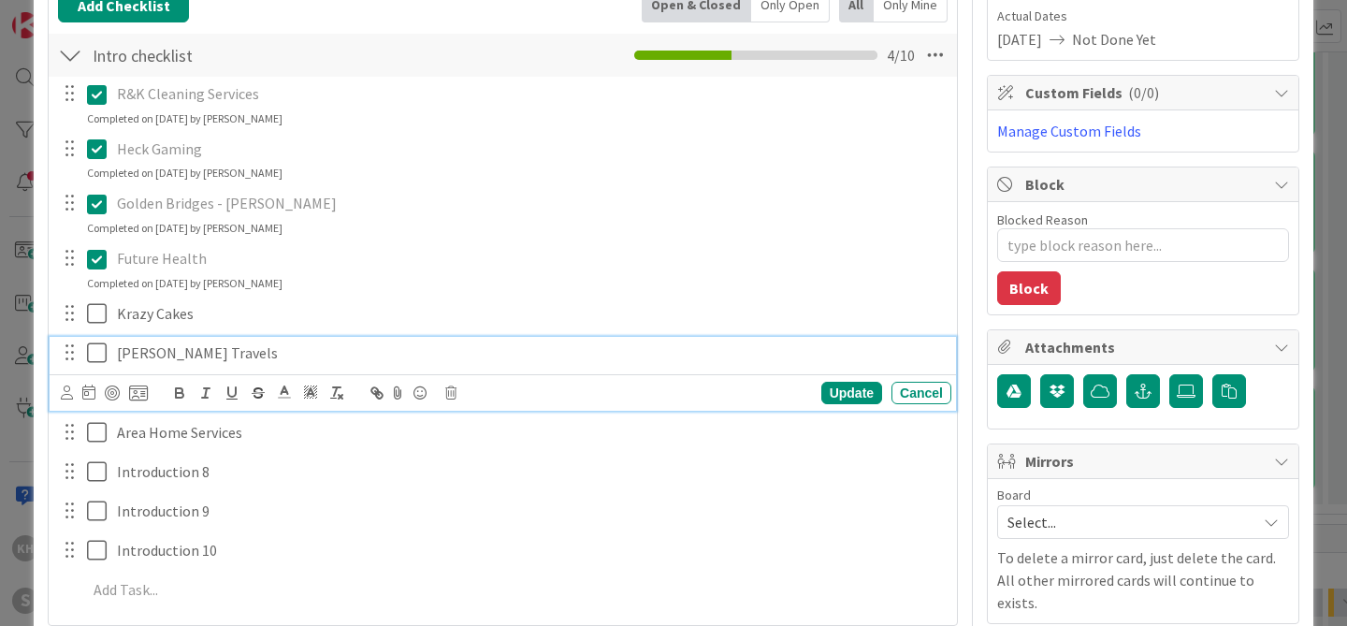
click at [97, 348] on icon at bounding box center [101, 352] width 28 height 22
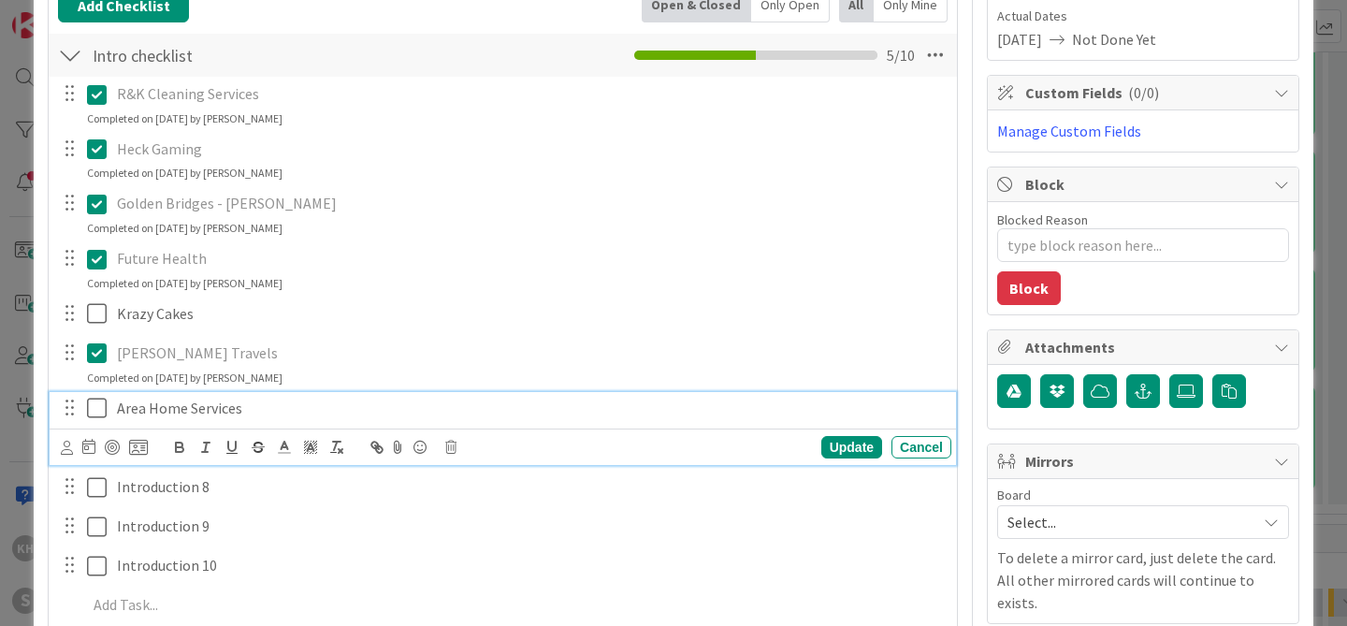
click at [100, 403] on icon at bounding box center [101, 408] width 28 height 22
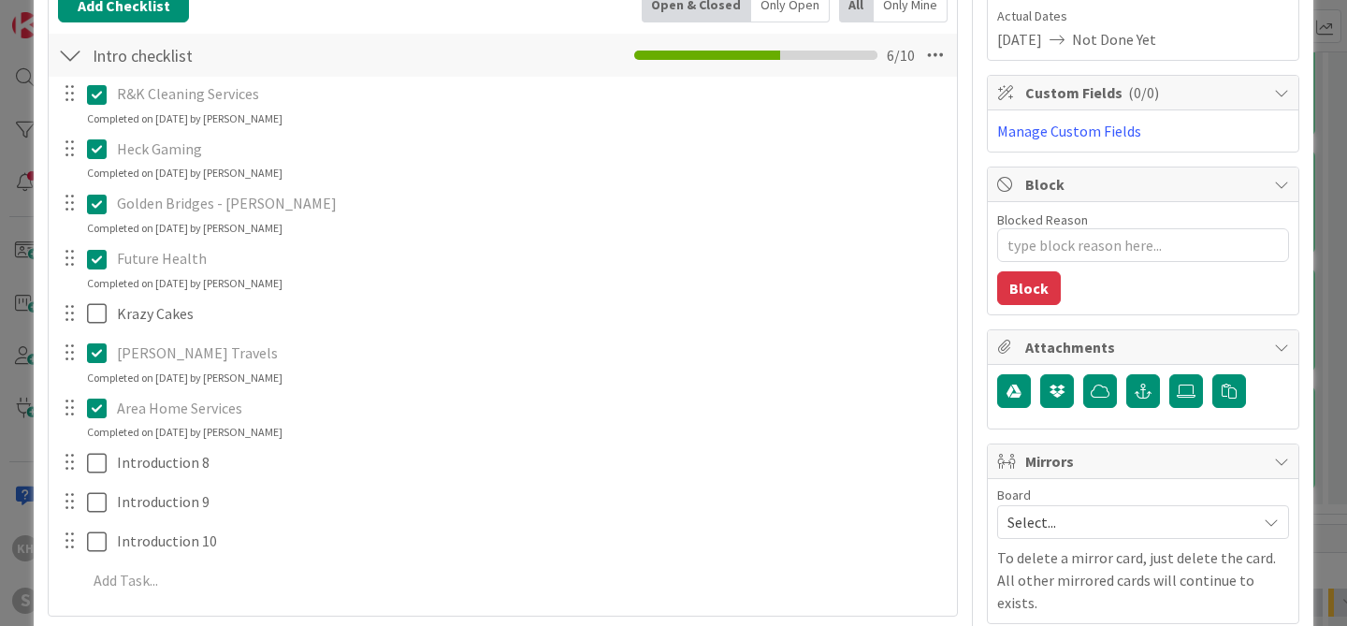
type textarea "x"
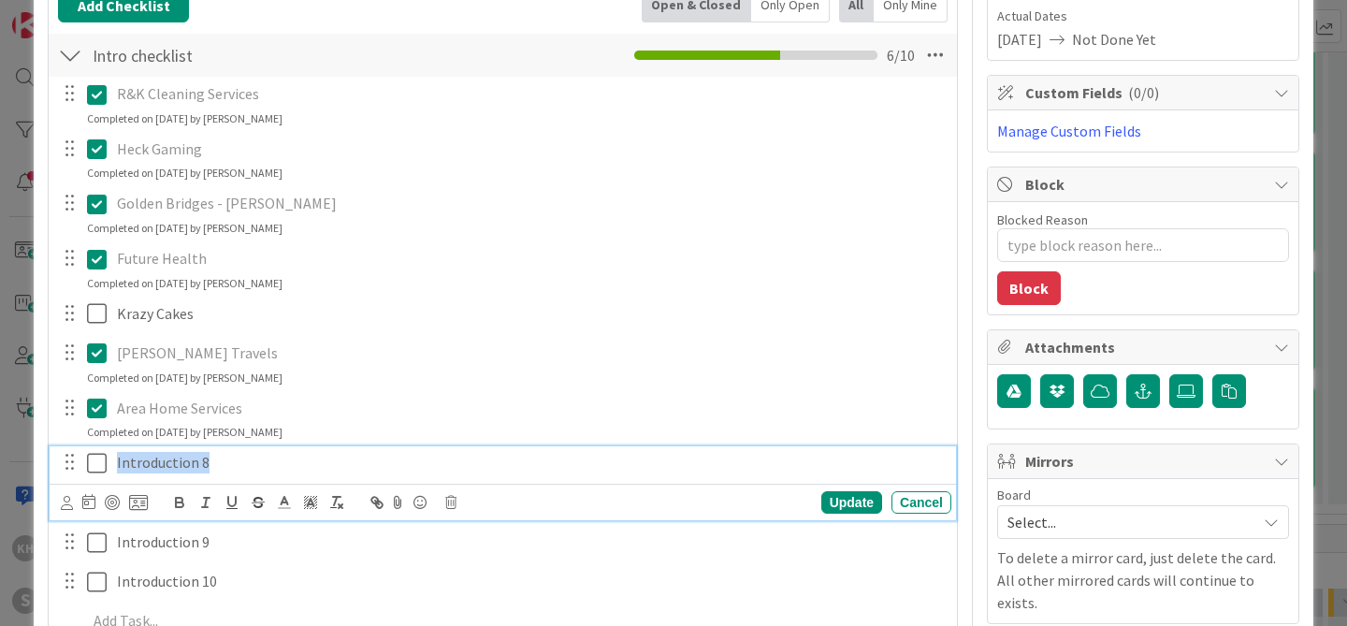
drag, startPoint x: 117, startPoint y: 461, endPoint x: 210, endPoint y: 467, distance: 92.8
click at [211, 469] on p "Introduction 8" at bounding box center [530, 463] width 827 height 22
click at [98, 463] on icon at bounding box center [101, 463] width 28 height 22
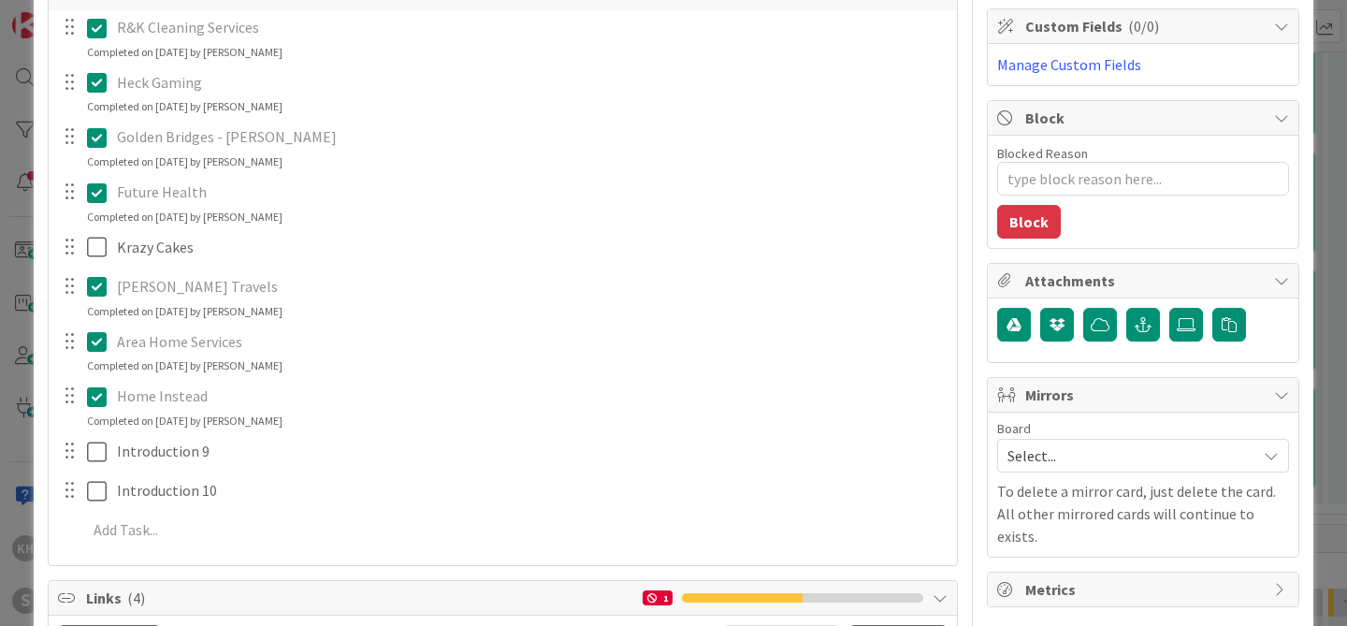
scroll to position [0, 0]
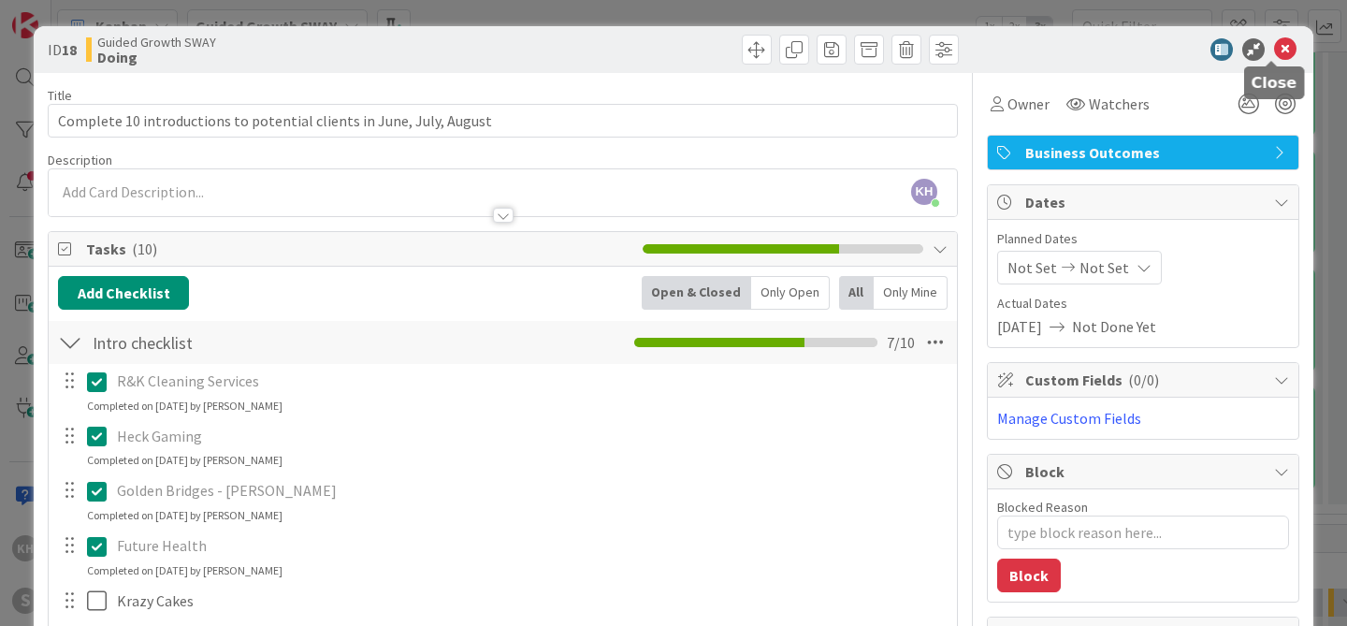
click at [1274, 46] on icon at bounding box center [1285, 49] width 22 height 22
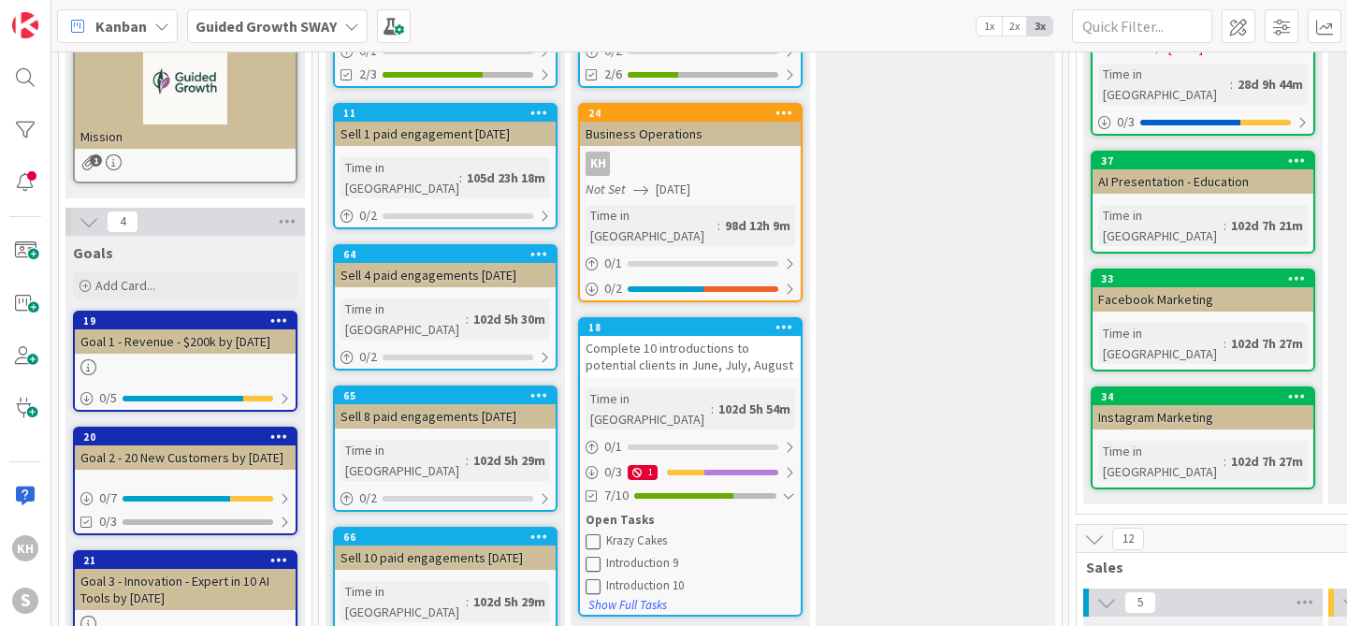
click at [345, 26] on icon at bounding box center [351, 26] width 15 height 15
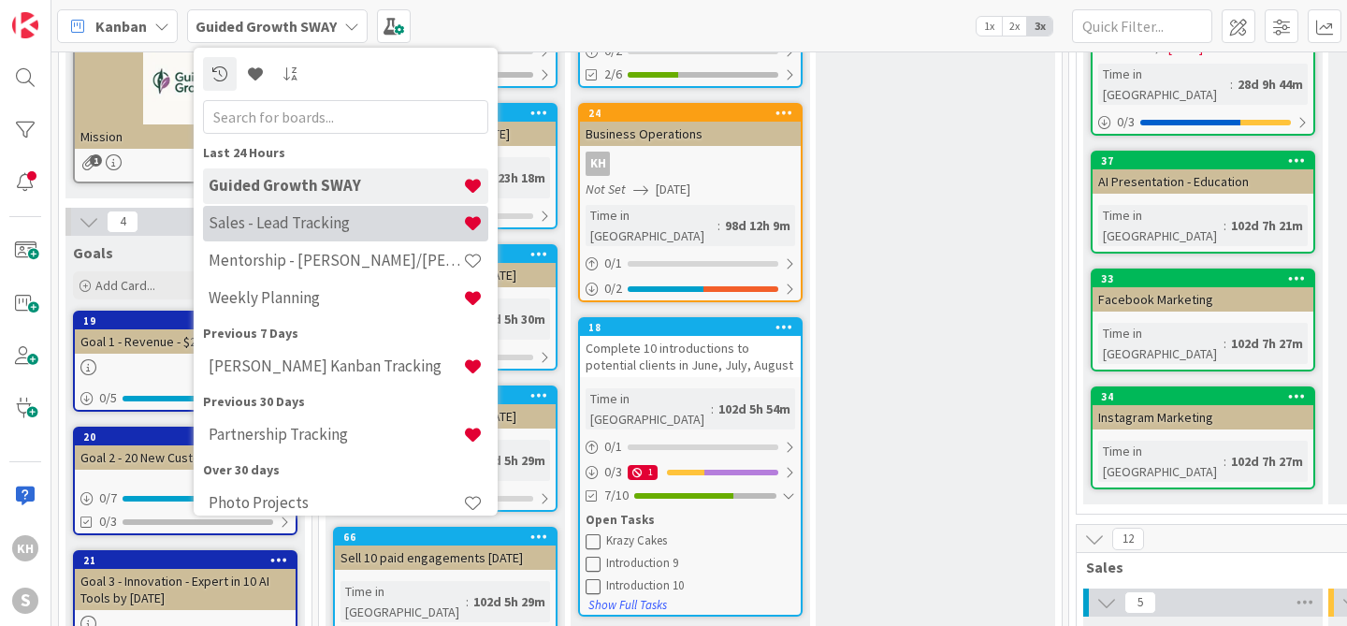
click at [322, 218] on h4 "Sales - Lead Tracking" at bounding box center [336, 222] width 254 height 19
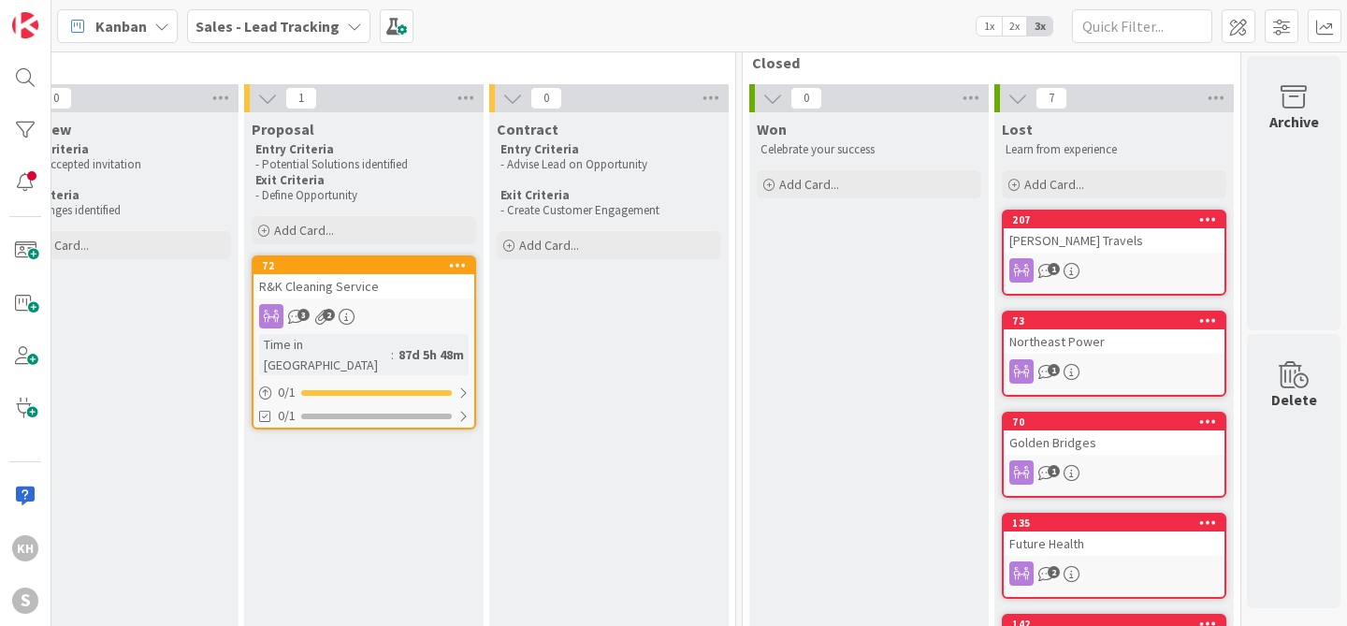
scroll to position [0, 571]
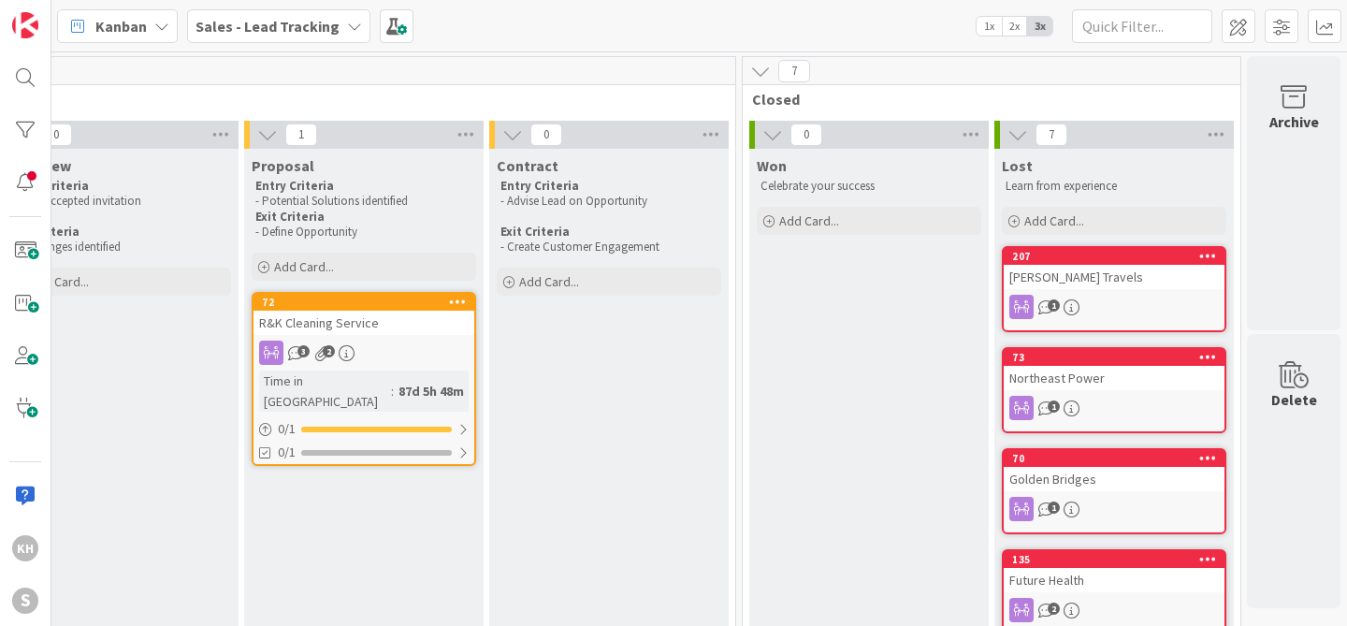
click at [349, 28] on icon at bounding box center [354, 26] width 15 height 15
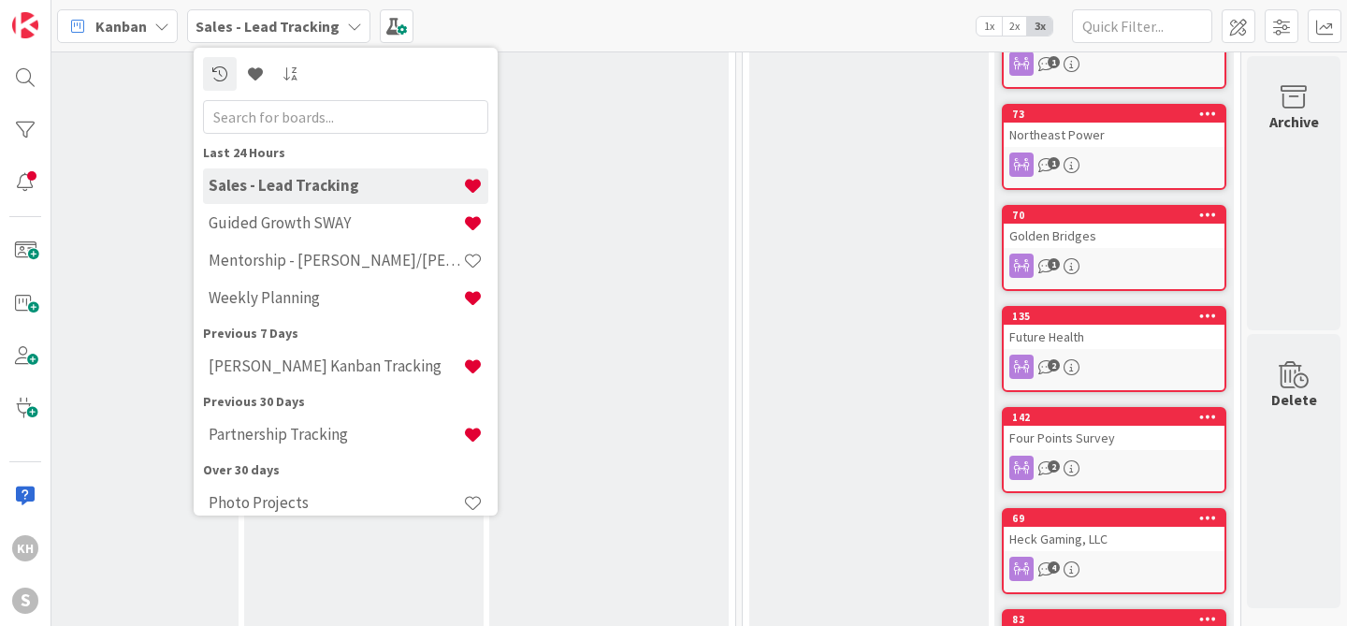
scroll to position [249, 571]
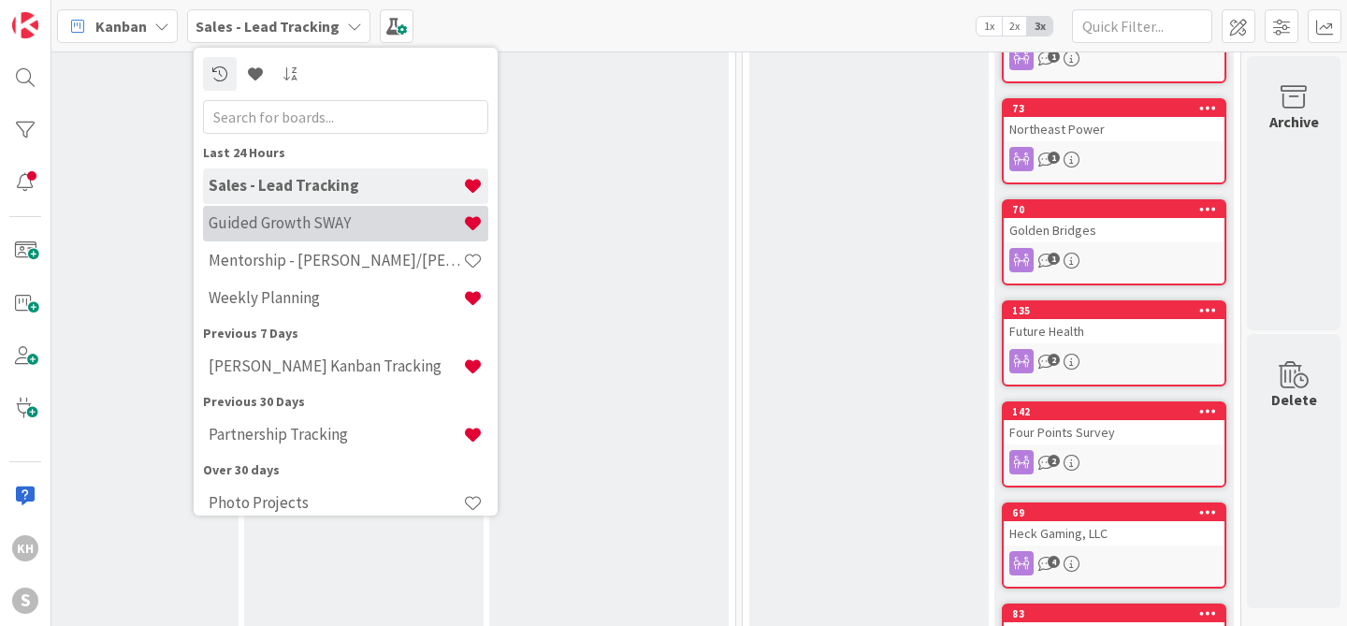
click at [266, 233] on div "Guided Growth SWAY" at bounding box center [345, 224] width 285 height 36
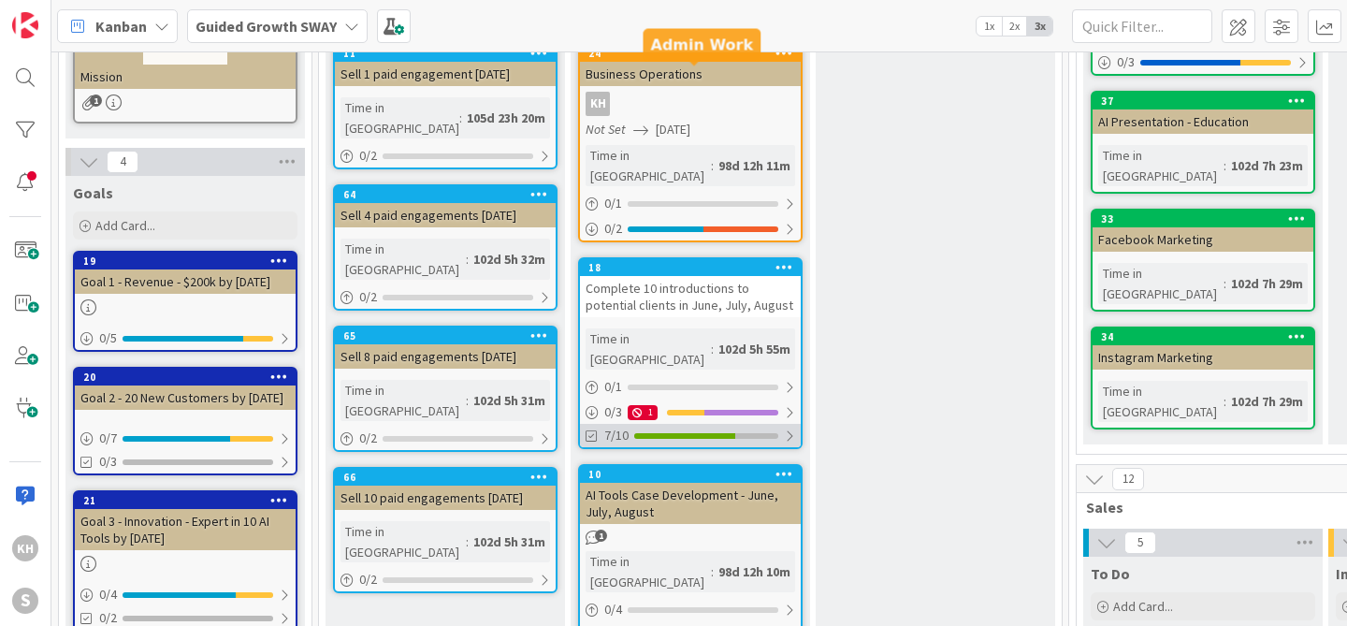
scroll to position [364, 0]
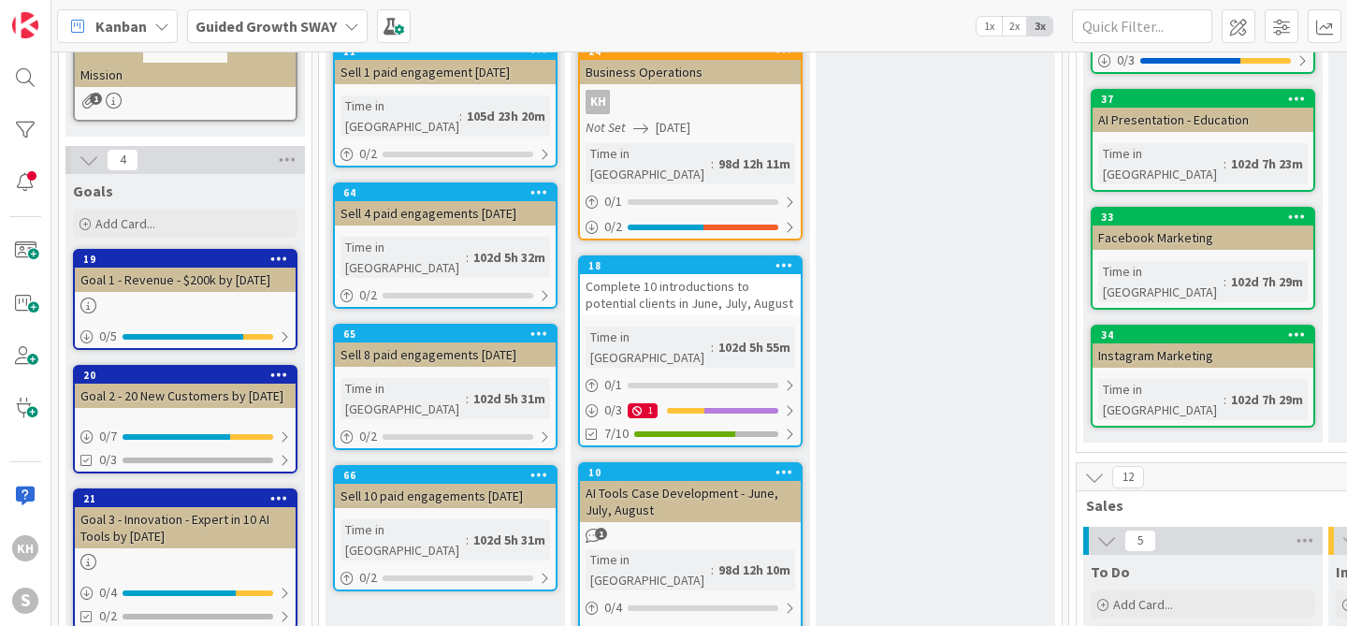
click at [657, 274] on div "Complete 10 introductions to potential clients in June, July, August" at bounding box center [690, 294] width 221 height 41
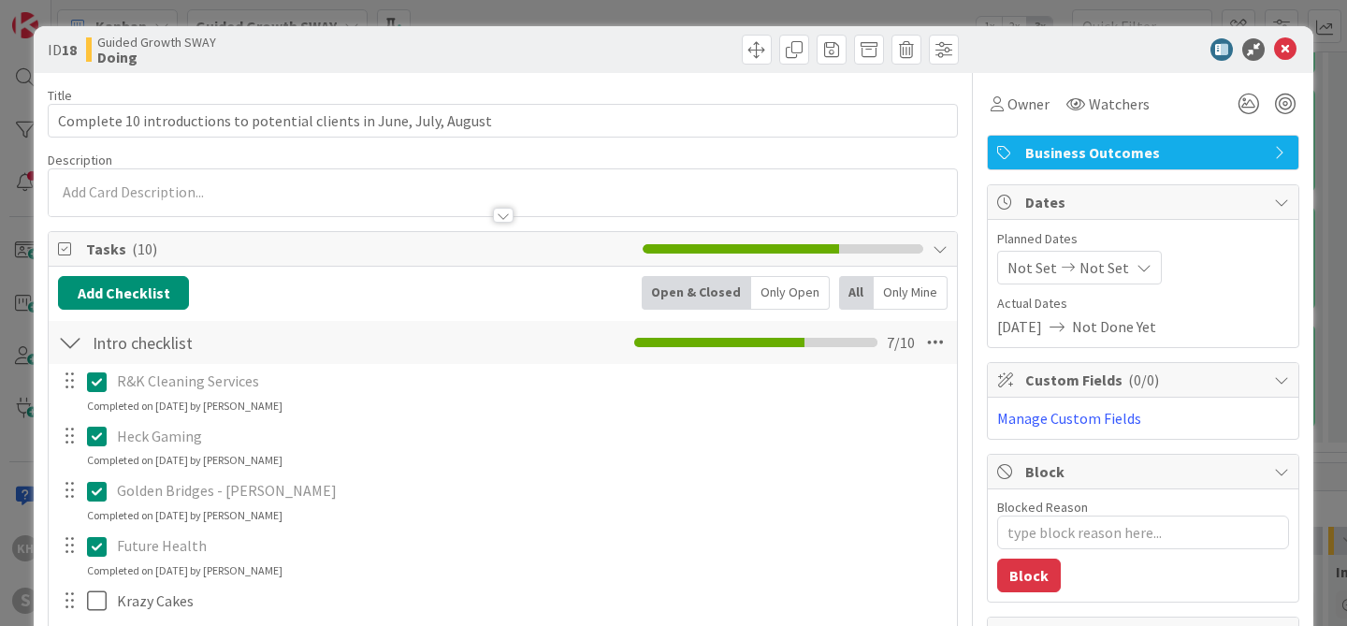
type textarea "x"
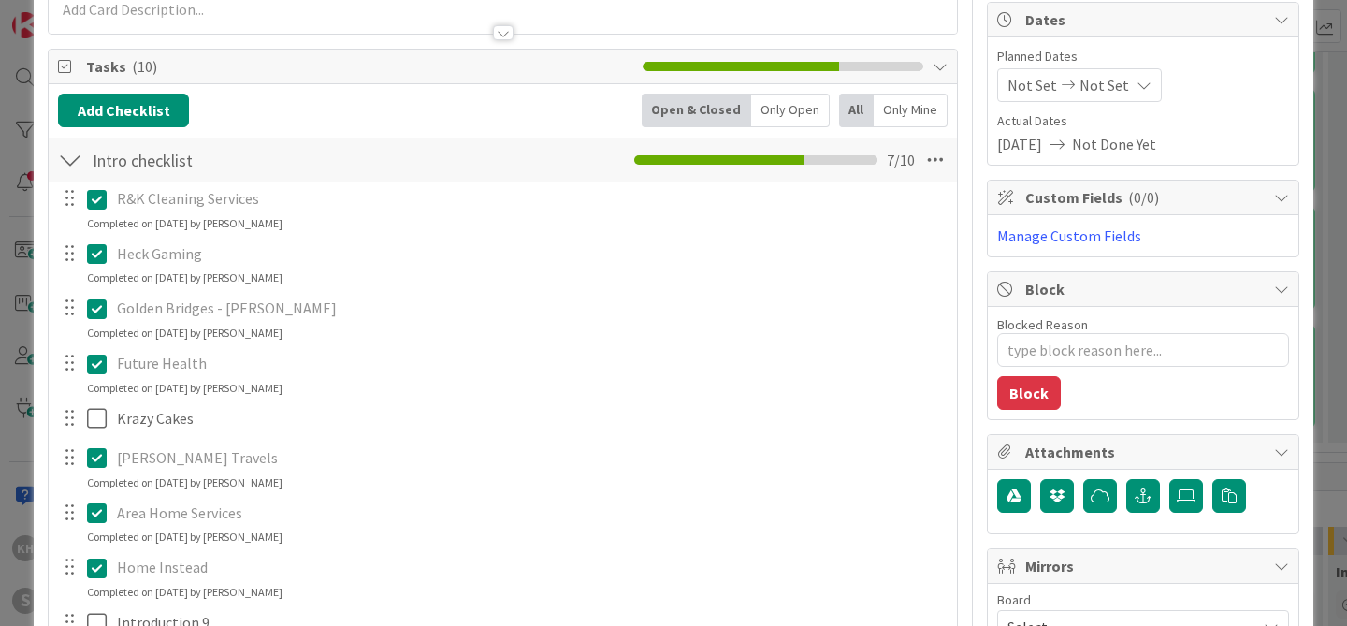
scroll to position [240, 0]
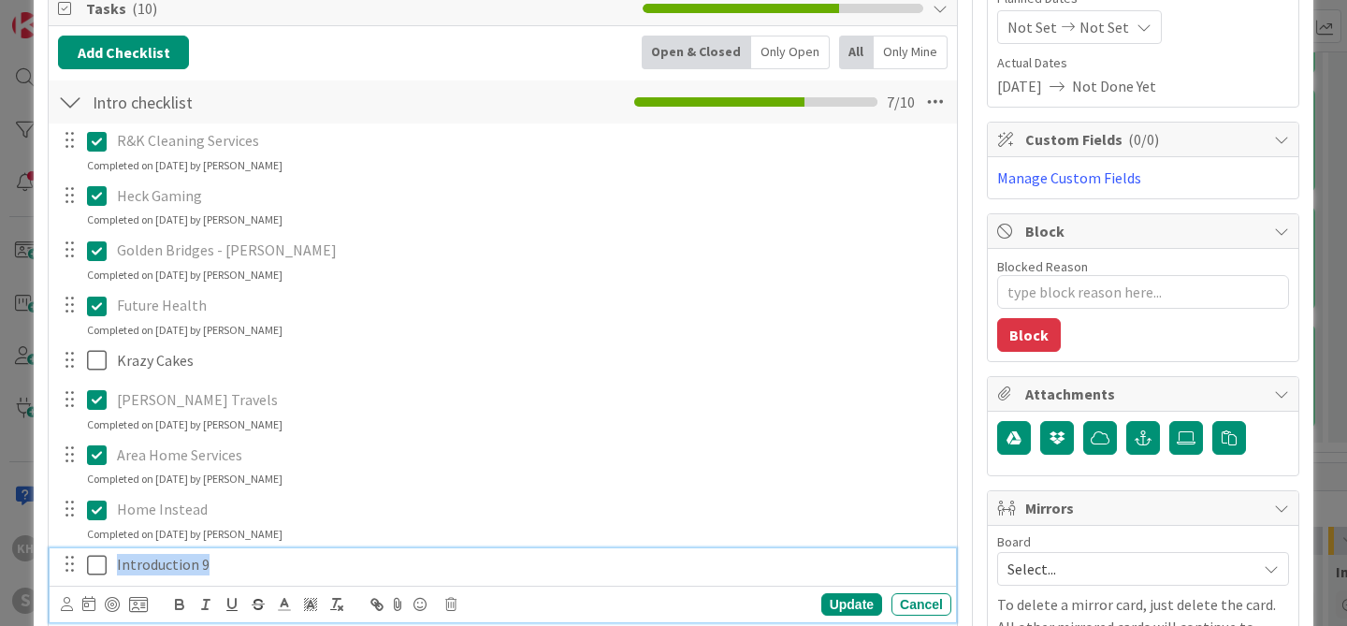
drag, startPoint x: 207, startPoint y: 562, endPoint x: 117, endPoint y: 559, distance: 89.9
click at [117, 559] on p "Introduction 9" at bounding box center [530, 565] width 827 height 22
click at [101, 567] on icon at bounding box center [101, 565] width 28 height 22
type textarea "x"
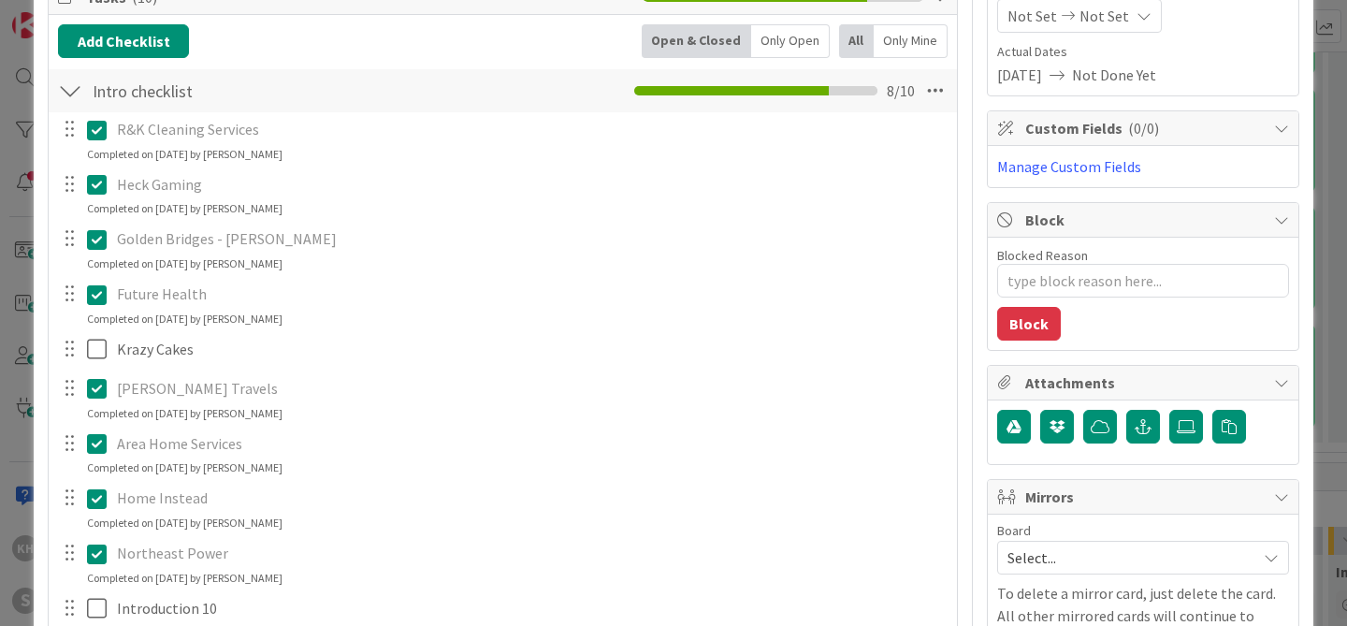
scroll to position [264, 0]
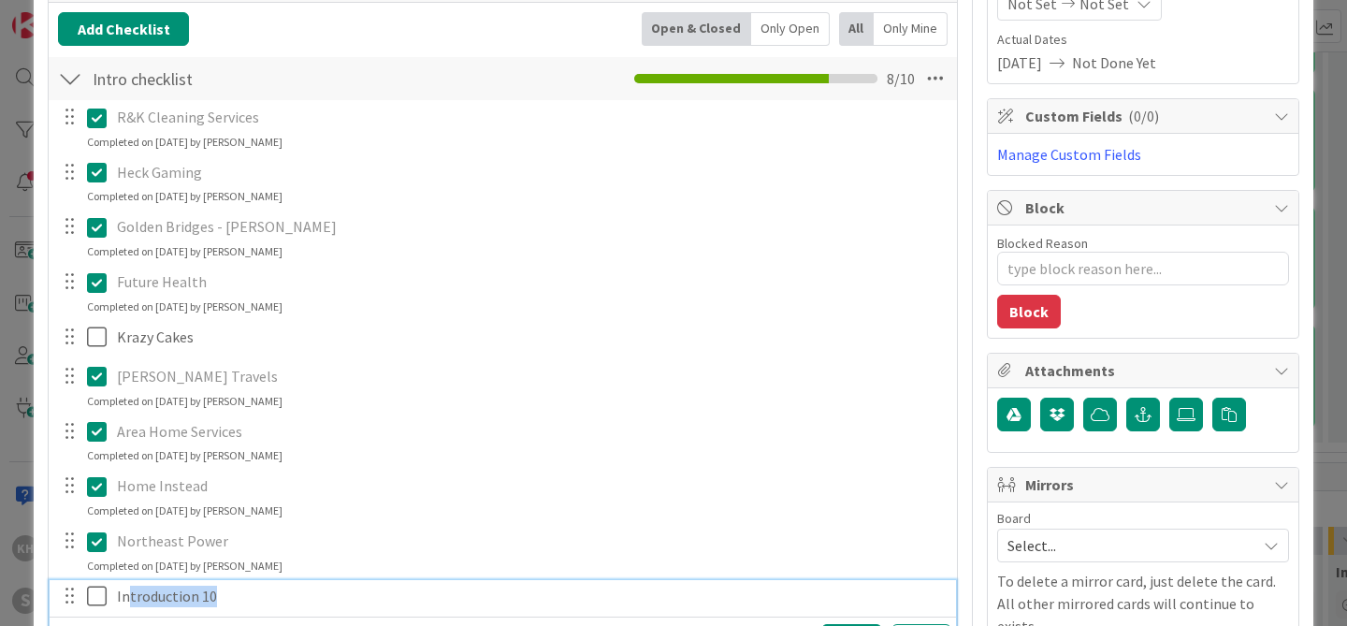
drag, startPoint x: 211, startPoint y: 599, endPoint x: 125, endPoint y: 588, distance: 86.8
click at [125, 588] on p "Introduction 10" at bounding box center [530, 597] width 827 height 22
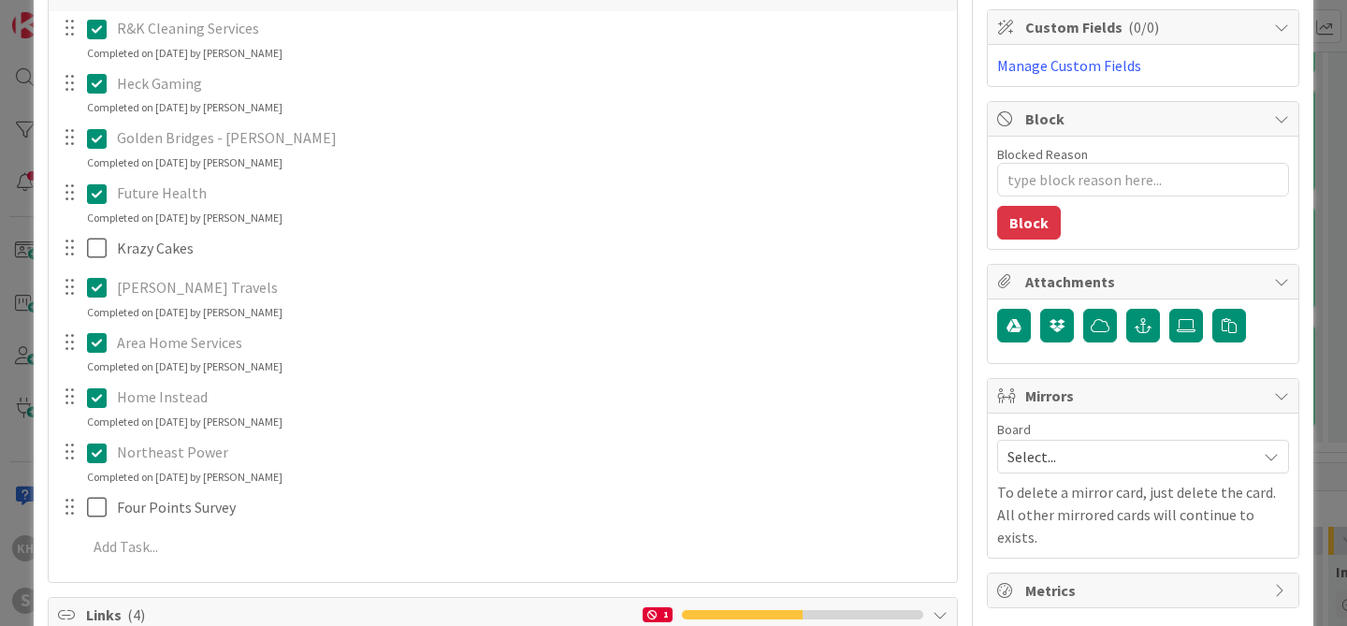
scroll to position [372, 0]
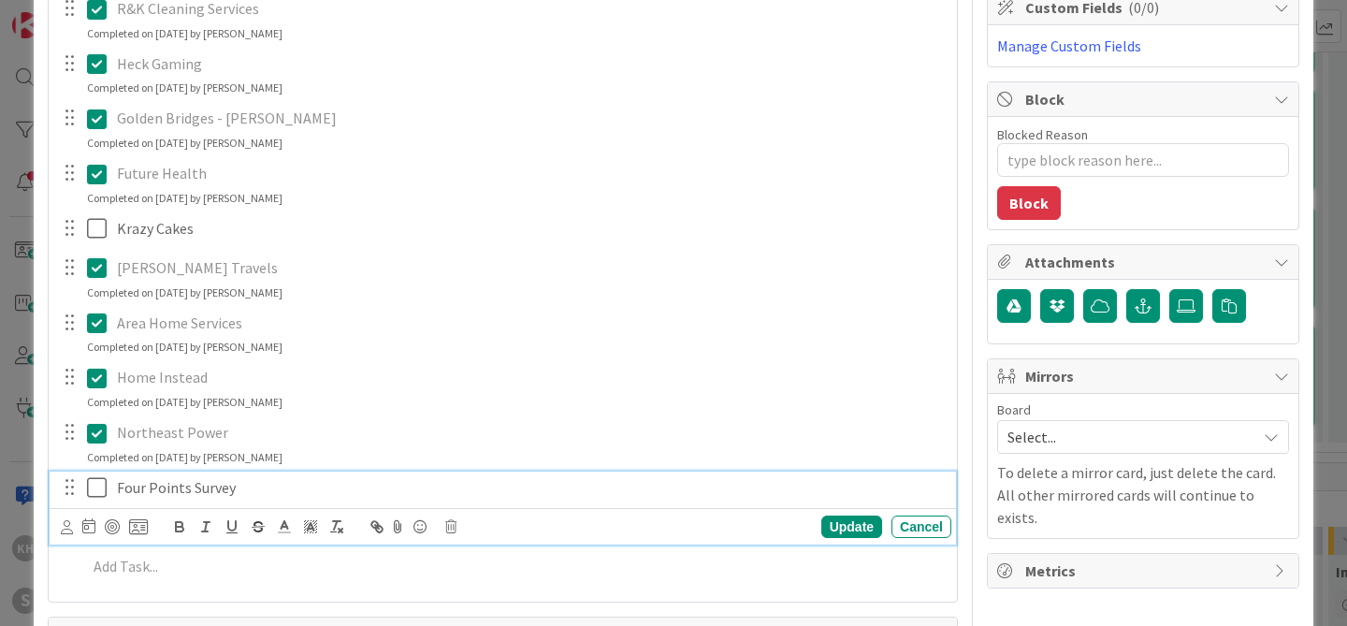
click at [98, 485] on icon at bounding box center [101, 487] width 28 height 22
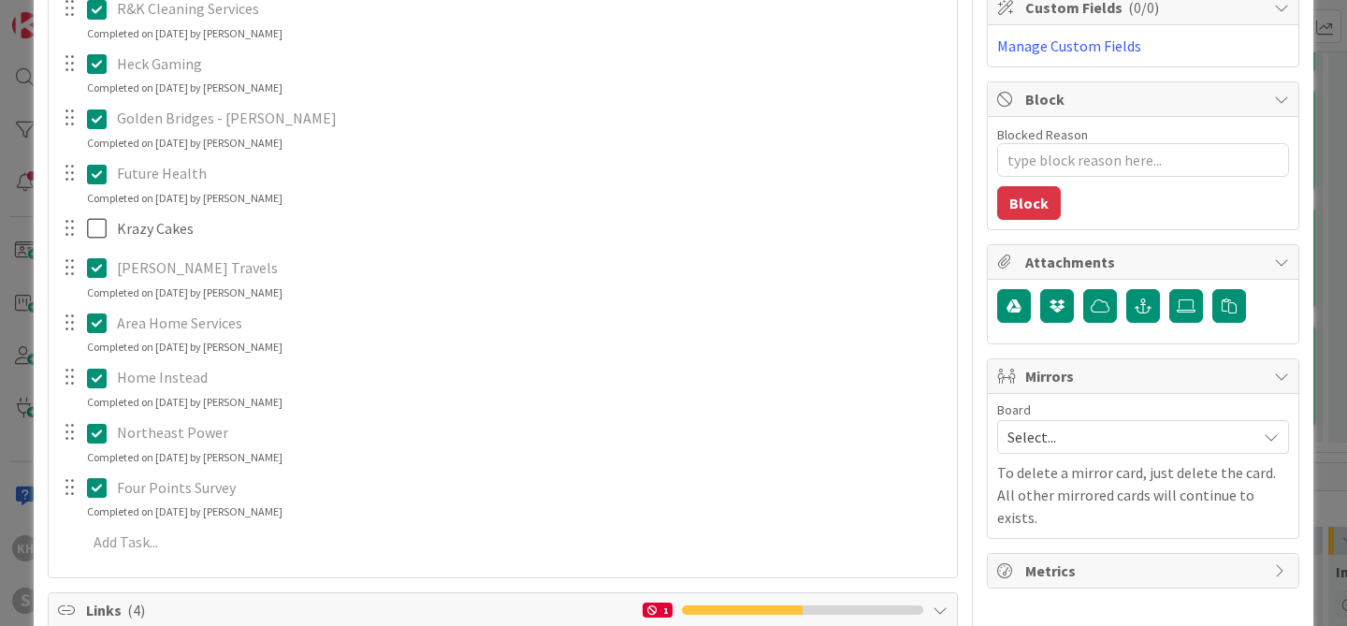
type textarea "x"
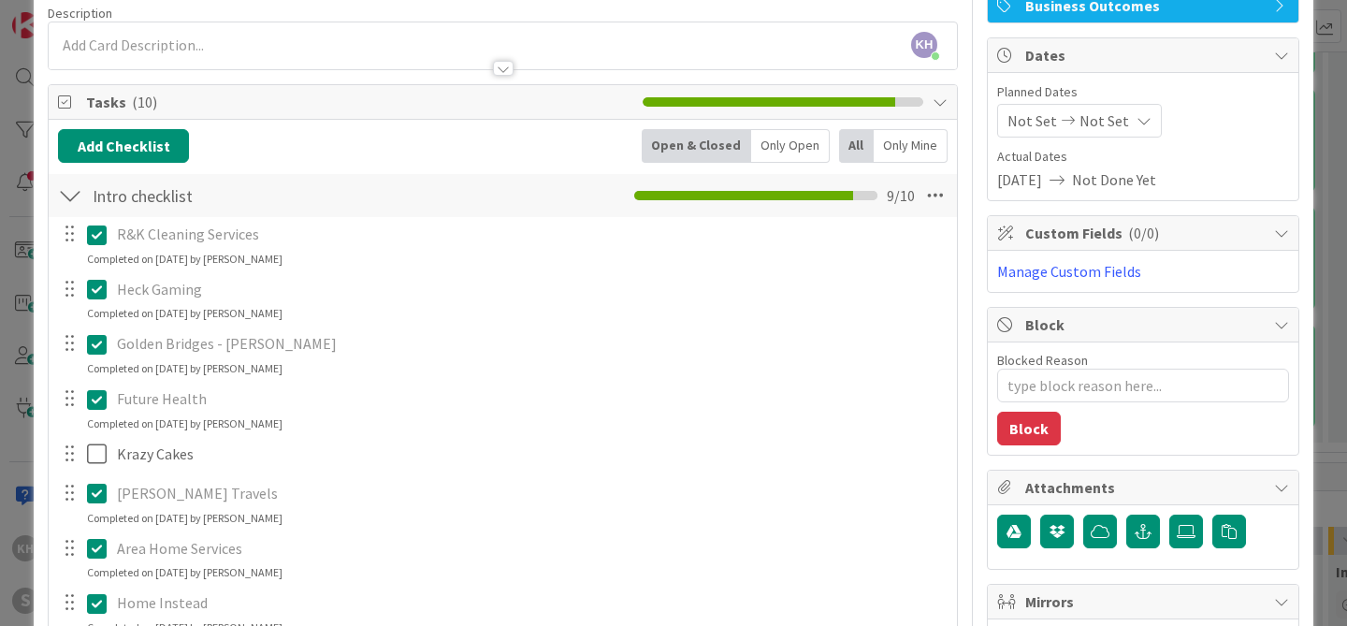
scroll to position [0, 0]
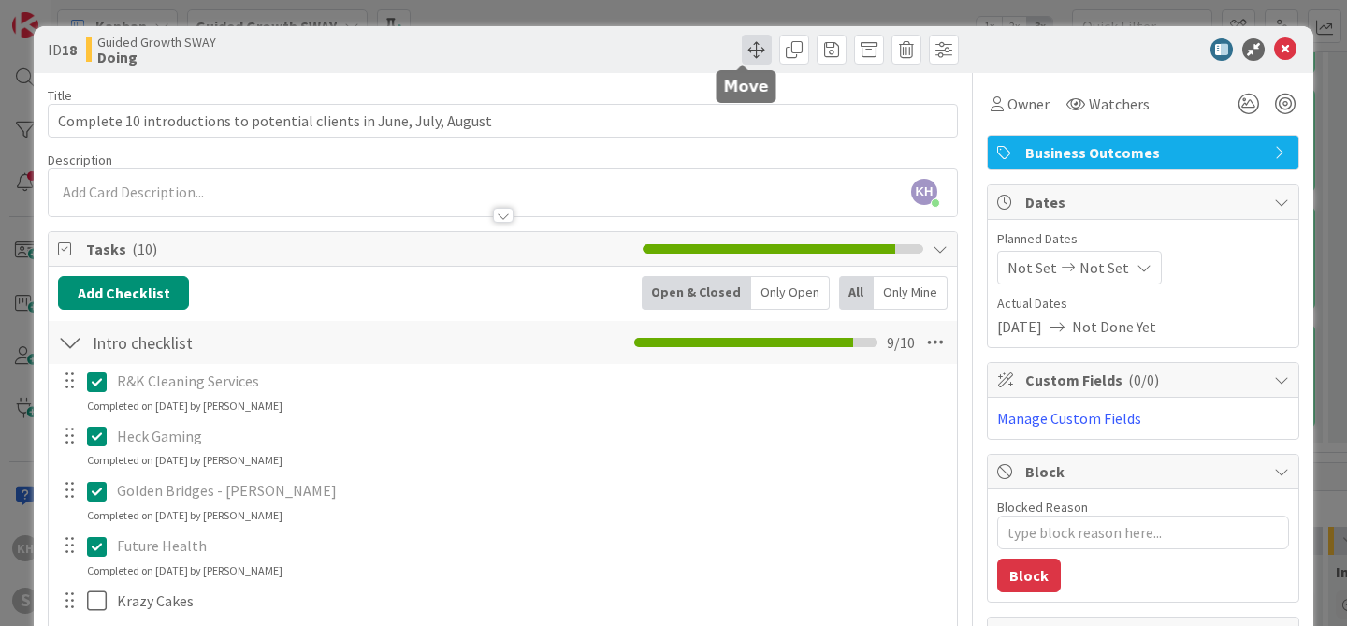
click at [750, 51] on span at bounding box center [757, 50] width 30 height 30
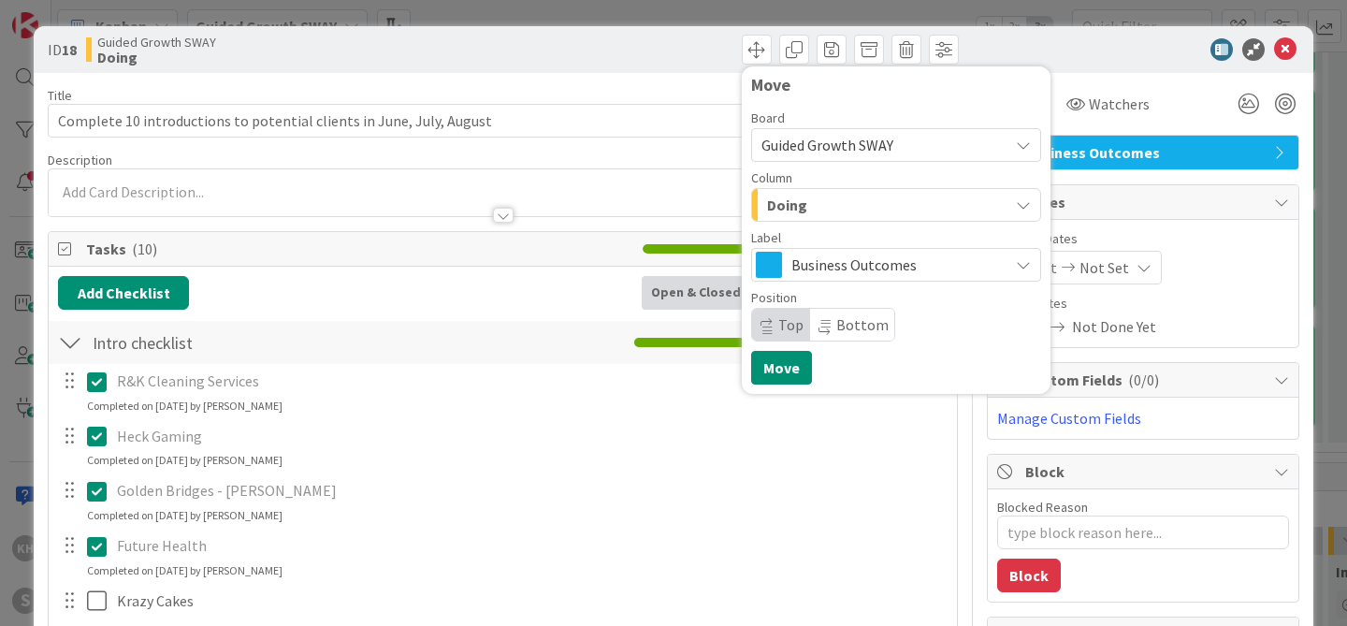
click at [1016, 203] on icon "button" at bounding box center [1023, 204] width 15 height 15
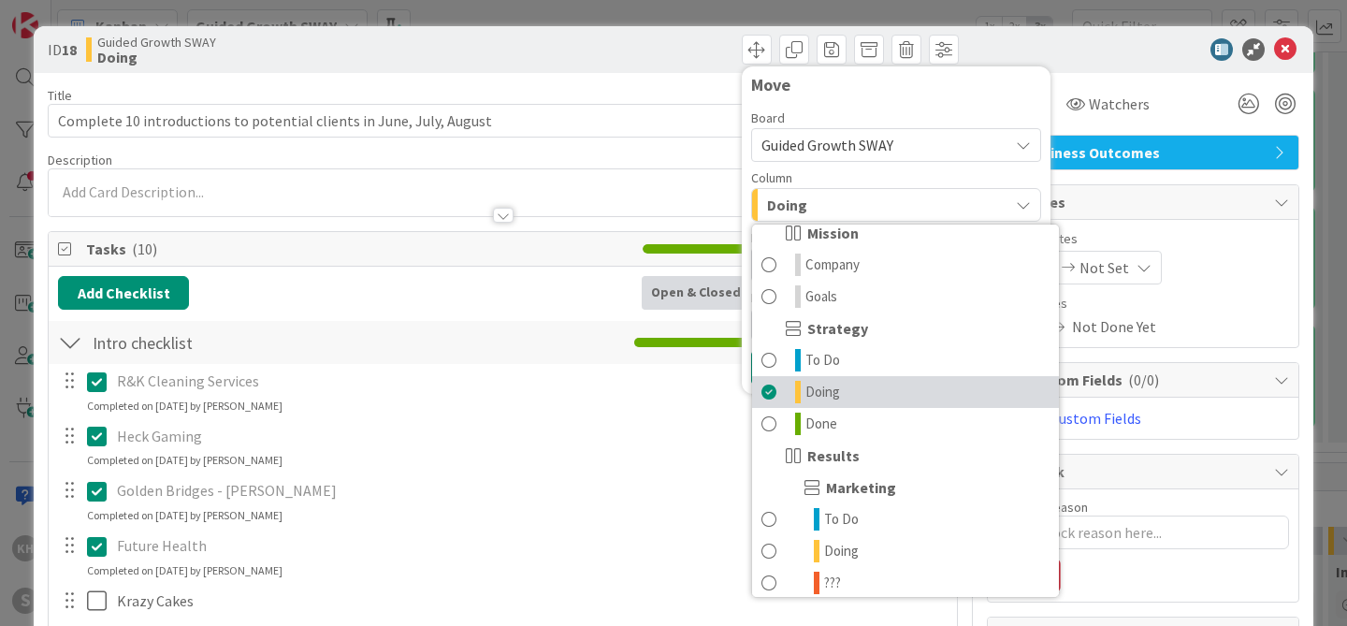
scroll to position [16, 0]
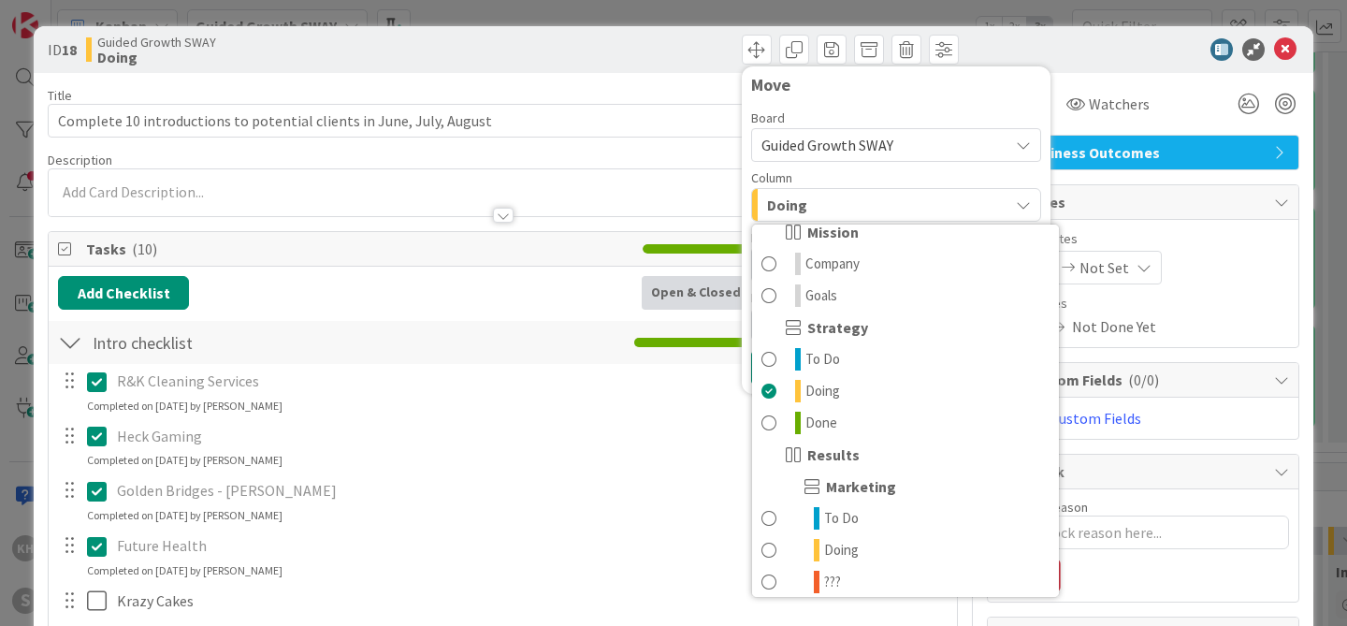
drag, startPoint x: 1126, startPoint y: 57, endPoint x: 1154, endPoint y: 49, distance: 28.4
click at [1127, 56] on div at bounding box center [1133, 49] width 331 height 22
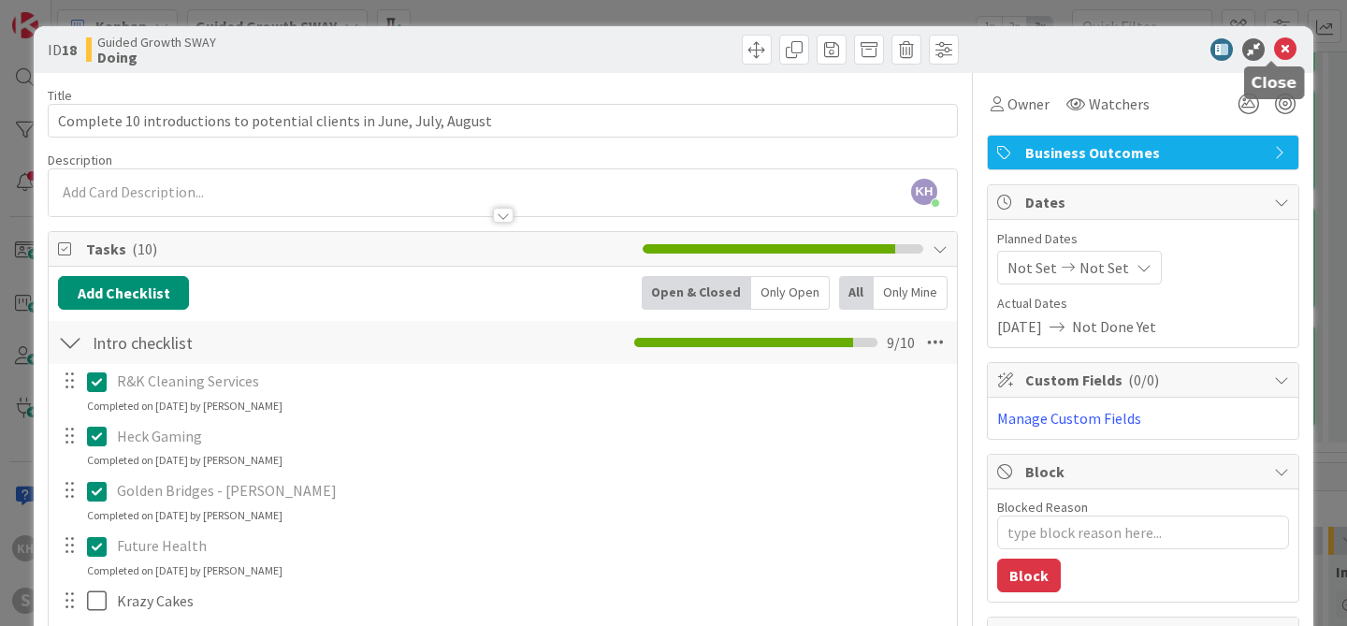
click at [1274, 52] on icon at bounding box center [1285, 49] width 22 height 22
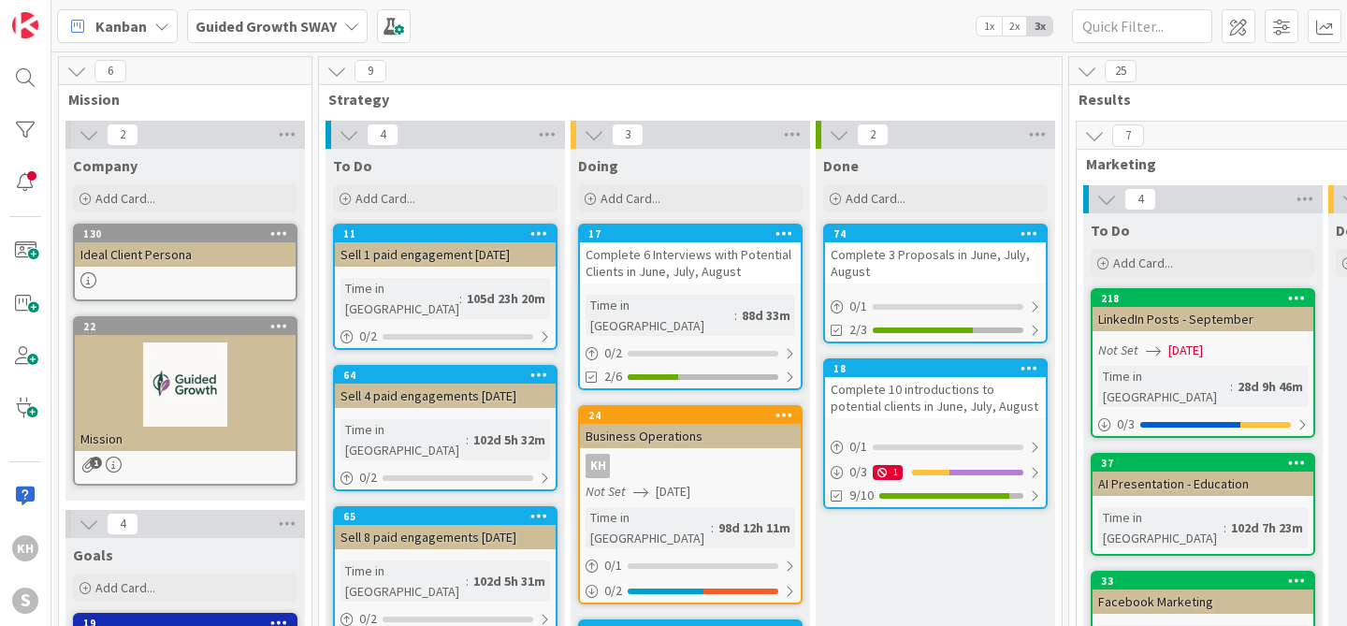
click at [351, 22] on icon at bounding box center [351, 26] width 15 height 15
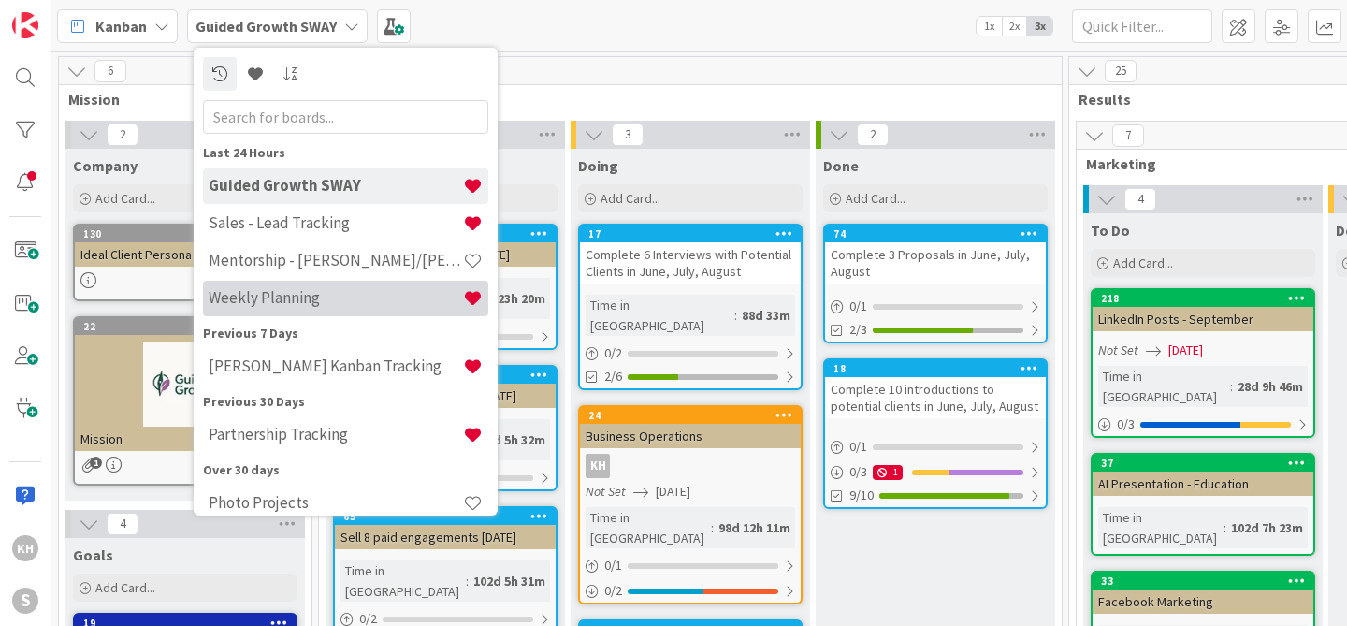
click at [304, 302] on h4 "Weekly Planning" at bounding box center [336, 297] width 254 height 19
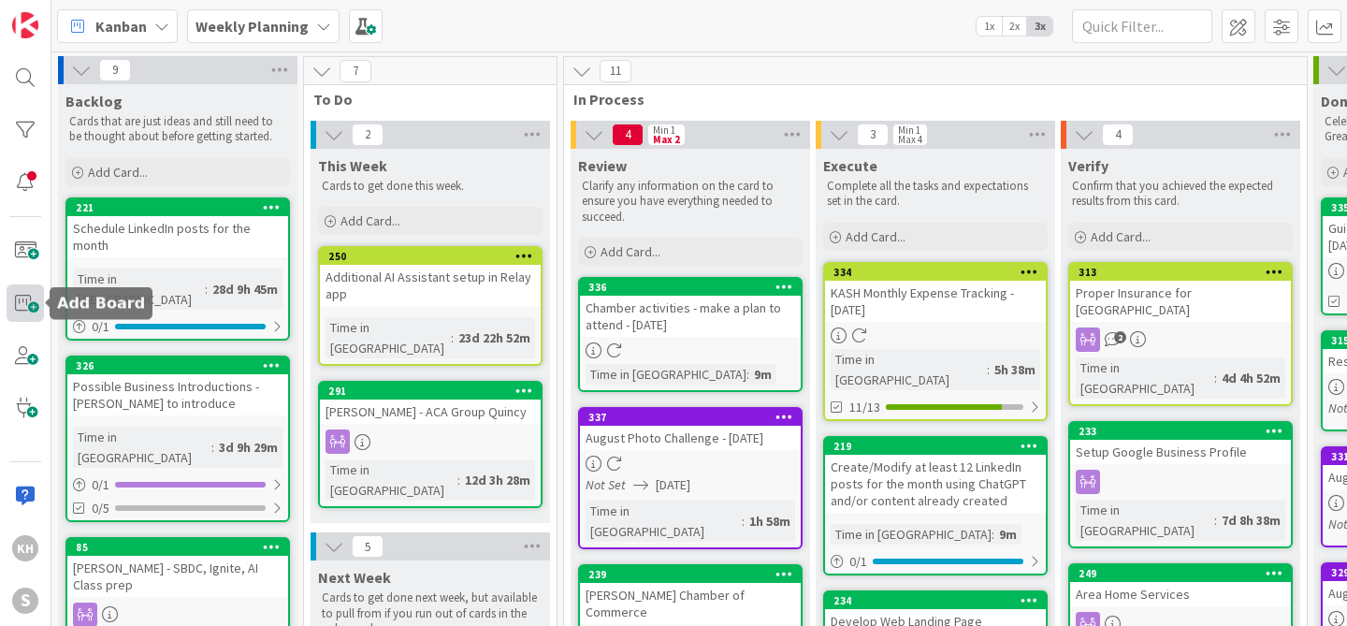
click at [16, 307] on span at bounding box center [25, 302] width 37 height 37
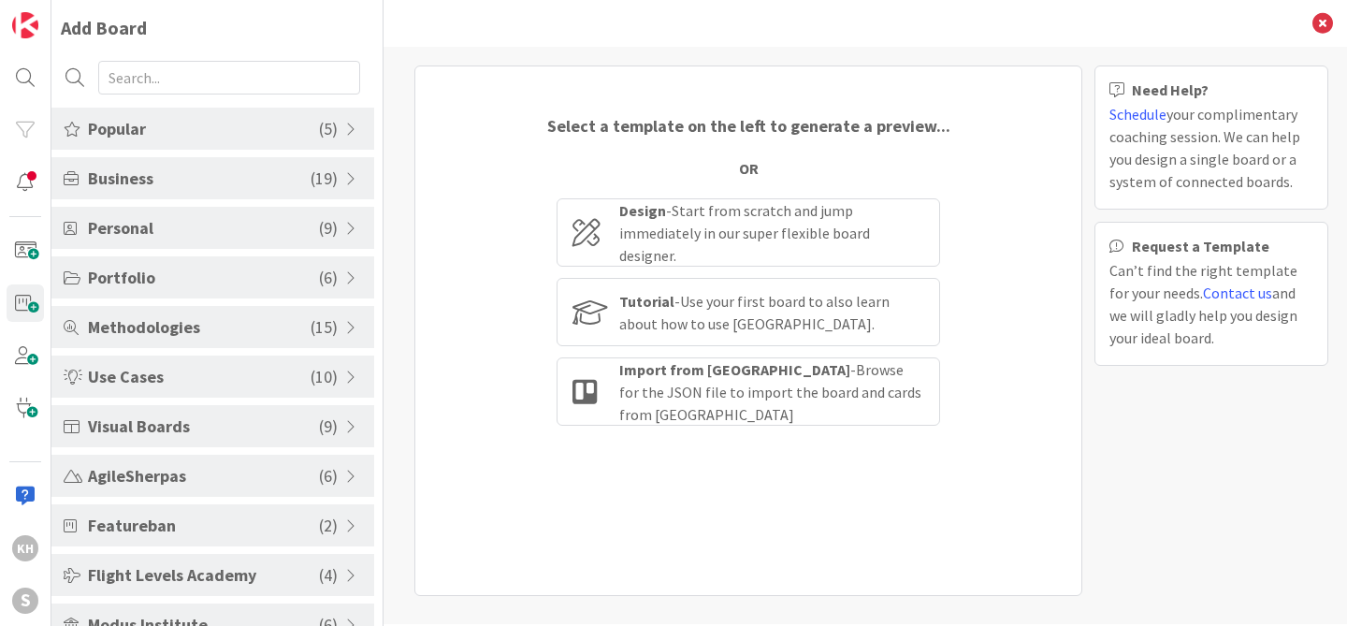
click at [353, 127] on span at bounding box center [353, 129] width 17 height 15
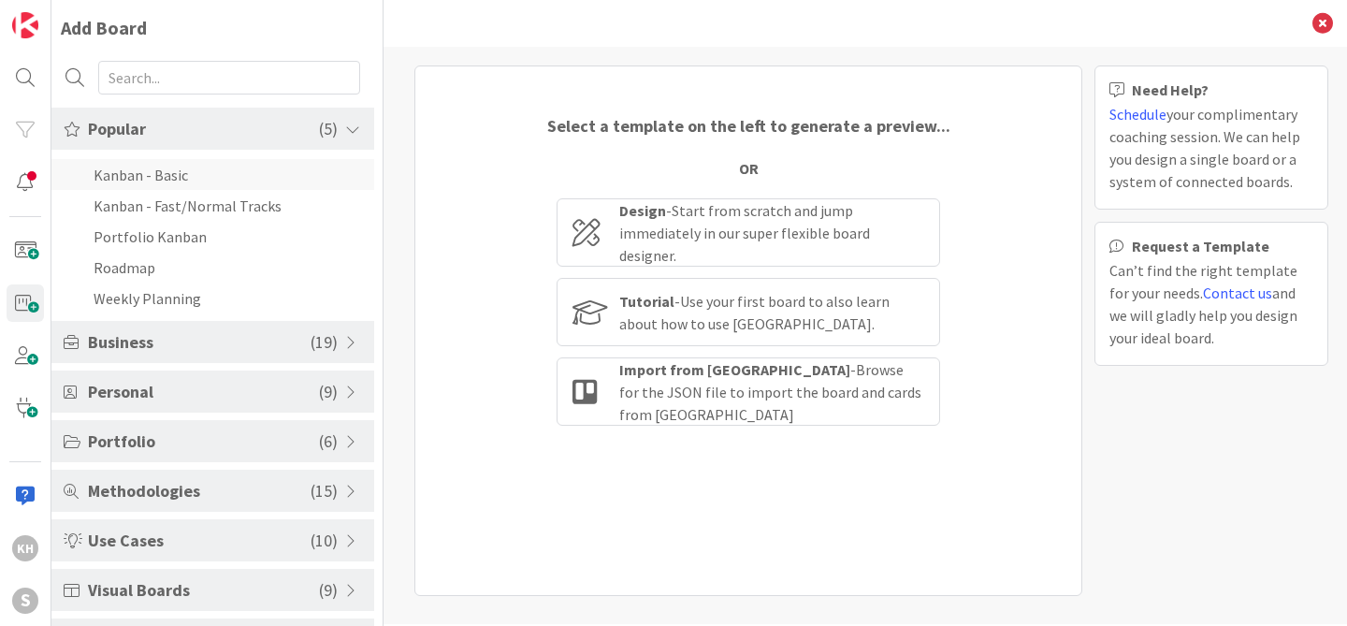
click at [118, 176] on li "Kanban - Basic" at bounding box center [212, 174] width 323 height 31
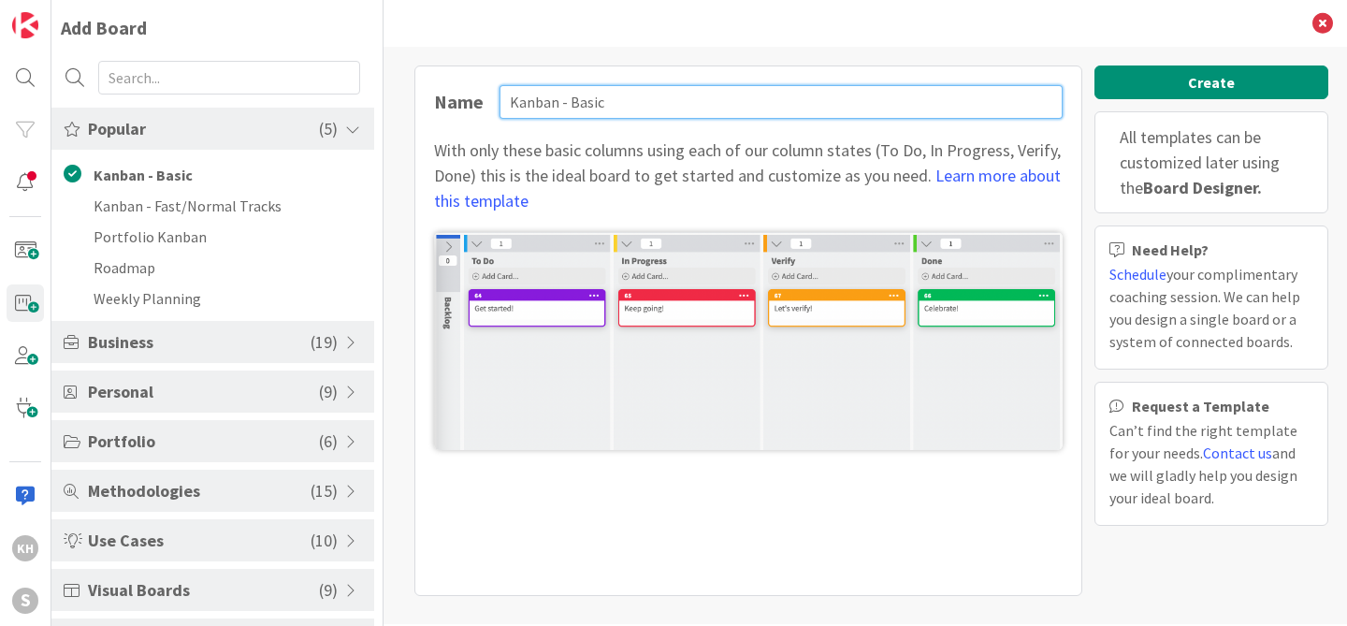
drag, startPoint x: 610, startPoint y: 100, endPoint x: 562, endPoint y: 102, distance: 47.8
click at [562, 102] on input "Kanban - Basic" at bounding box center [781, 102] width 563 height 34
type input "K"
type input "LinkedIn Visual Board"
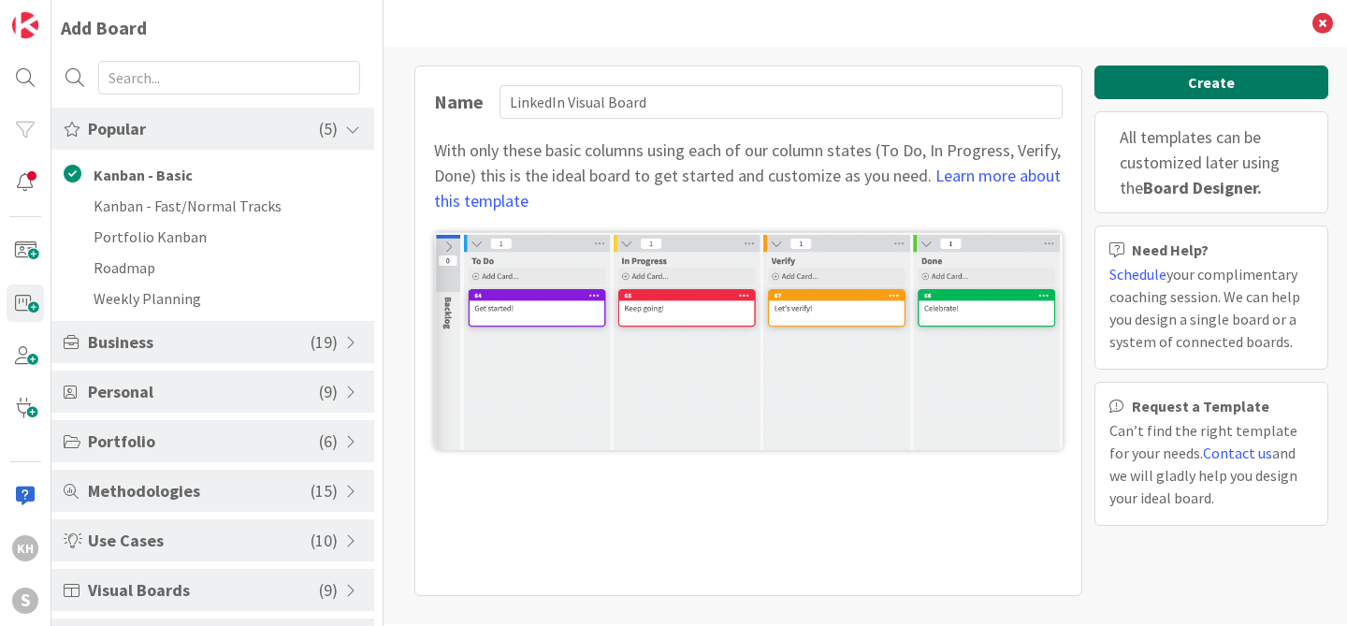
click at [1173, 89] on button "Create" at bounding box center [1212, 82] width 234 height 34
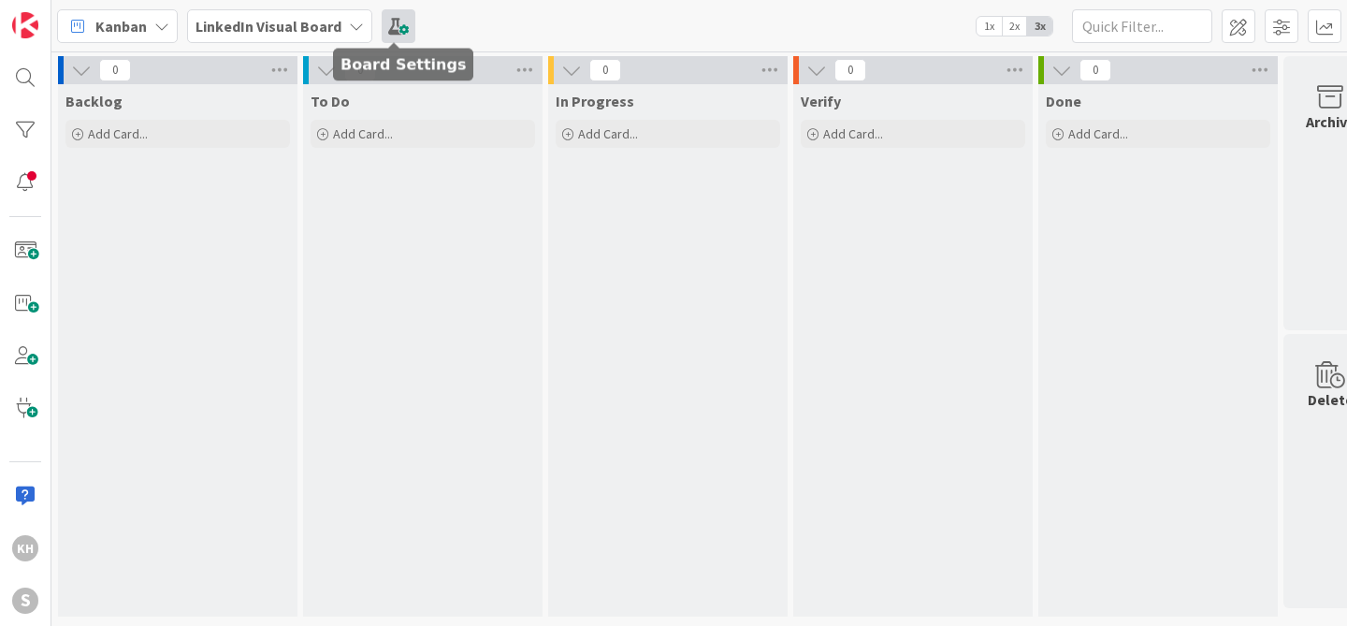
click at [392, 29] on span at bounding box center [399, 26] width 34 height 34
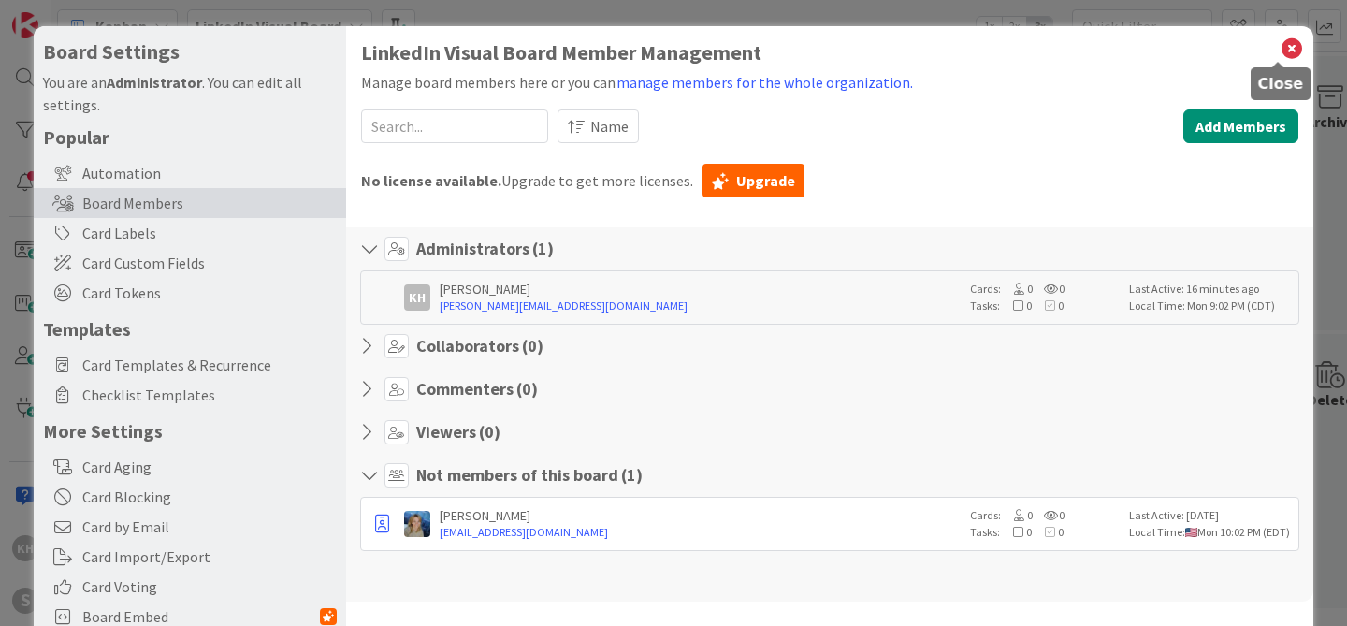
click at [1280, 45] on icon at bounding box center [1292, 49] width 24 height 26
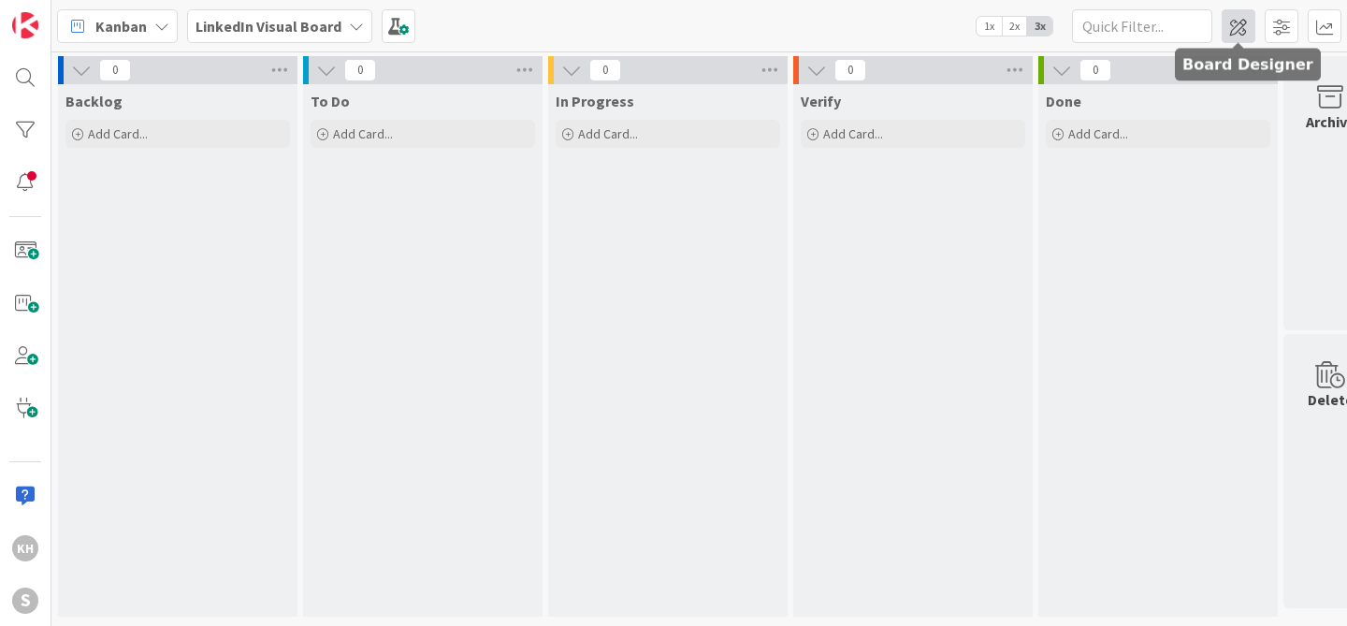
click at [1239, 26] on span at bounding box center [1239, 26] width 34 height 34
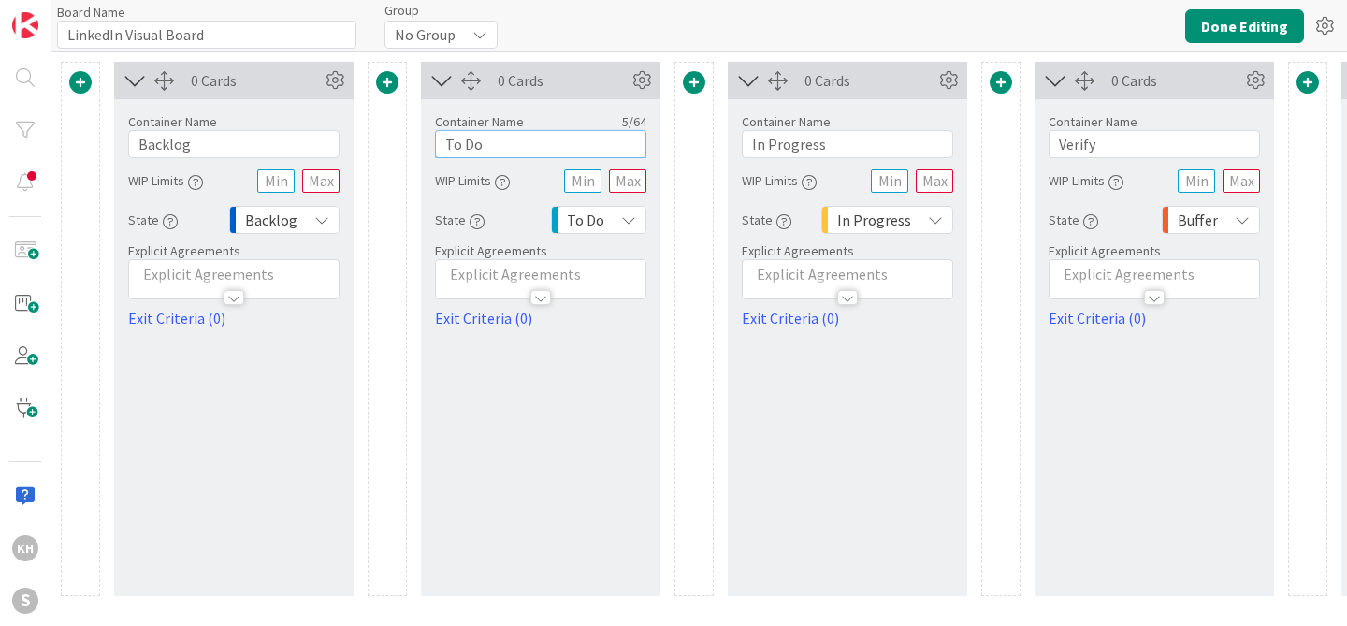
drag, startPoint x: 499, startPoint y: 145, endPoint x: 442, endPoint y: 148, distance: 57.1
click at [442, 148] on input "To Do" at bounding box center [540, 144] width 211 height 28
click at [1233, 29] on button "Done Editing" at bounding box center [1244, 26] width 119 height 34
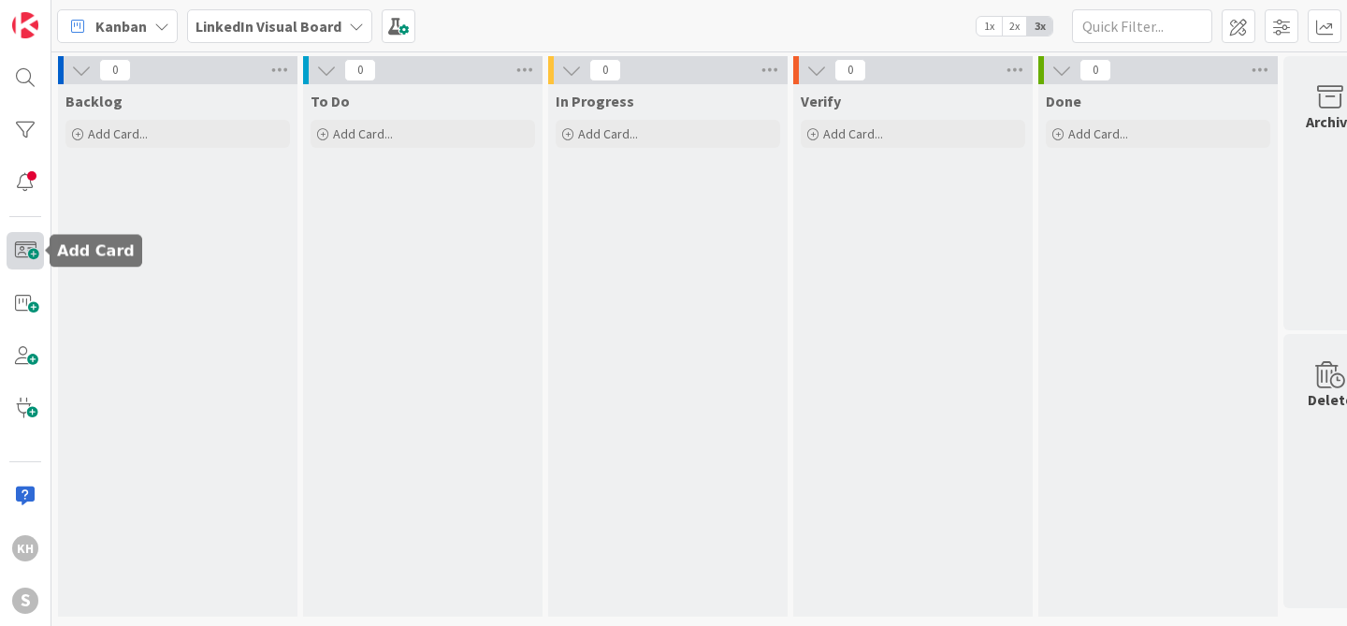
click at [31, 247] on span at bounding box center [25, 250] width 37 height 37
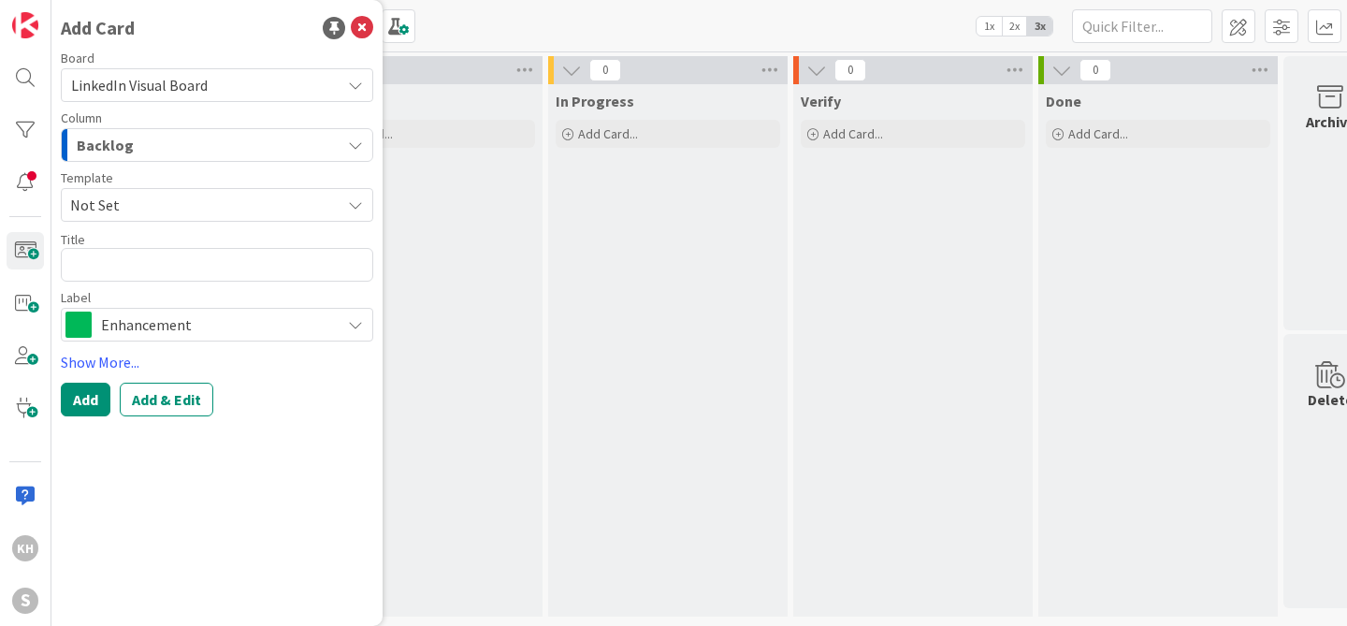
type textarea "x"
type textarea "G"
type textarea "x"
type textarea "Ge"
type textarea "x"
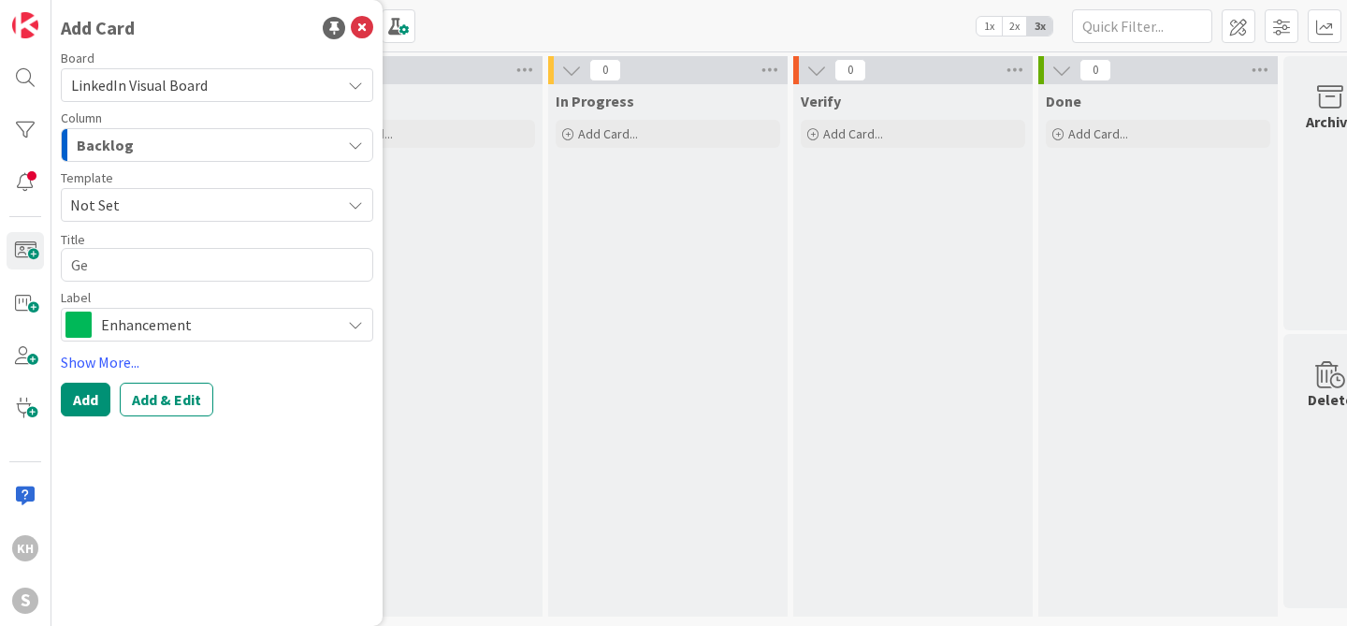
type textarea "Get"
type textarea "x"
type textarea "Get"
type textarea "x"
type textarea "Get t"
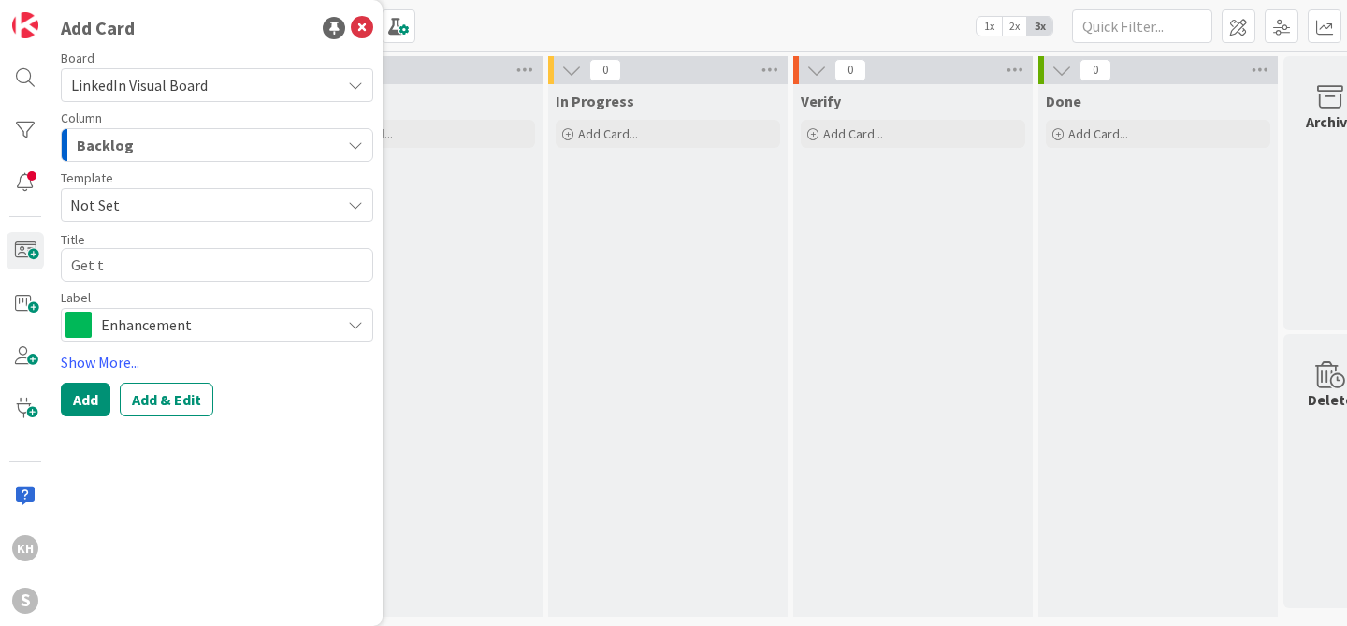
type textarea "x"
type textarea "Get th"
type textarea "x"
type textarea "Get thi"
type textarea "x"
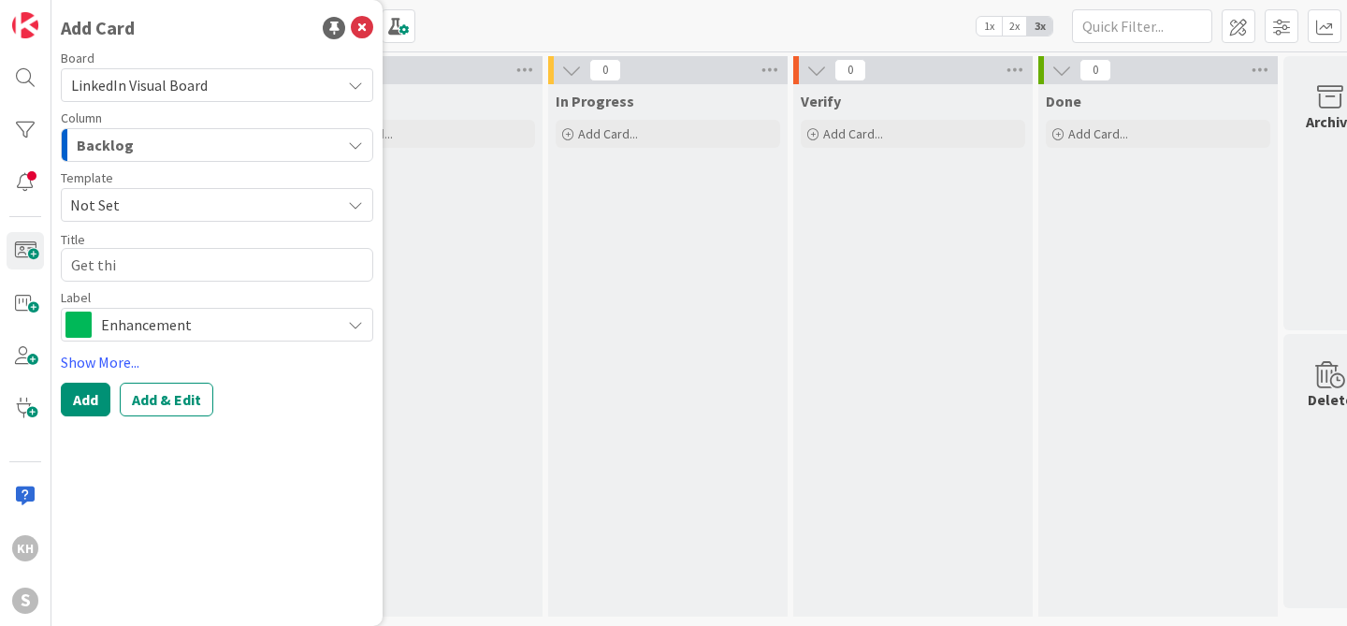
type textarea "Get this"
type textarea "x"
type textarea "Get this"
type textarea "x"
type textarea "Get this d"
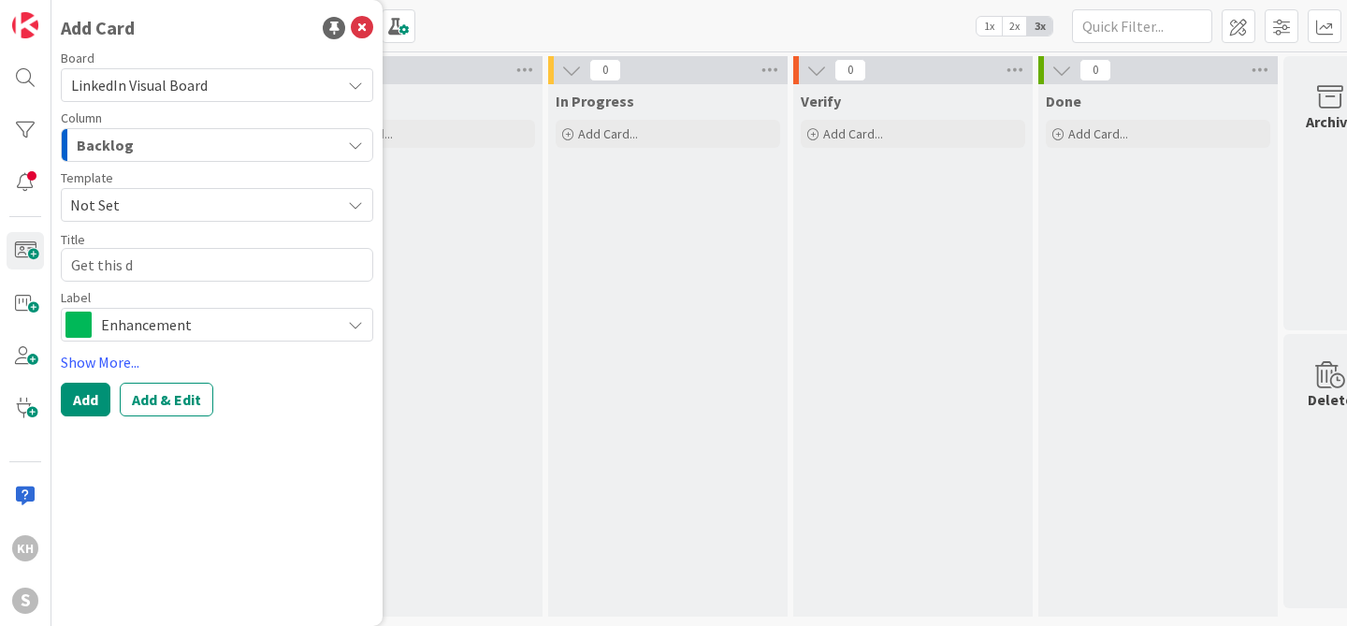
type textarea "x"
type textarea "Get this do"
type textarea "x"
type textarea "Get this don"
type textarea "x"
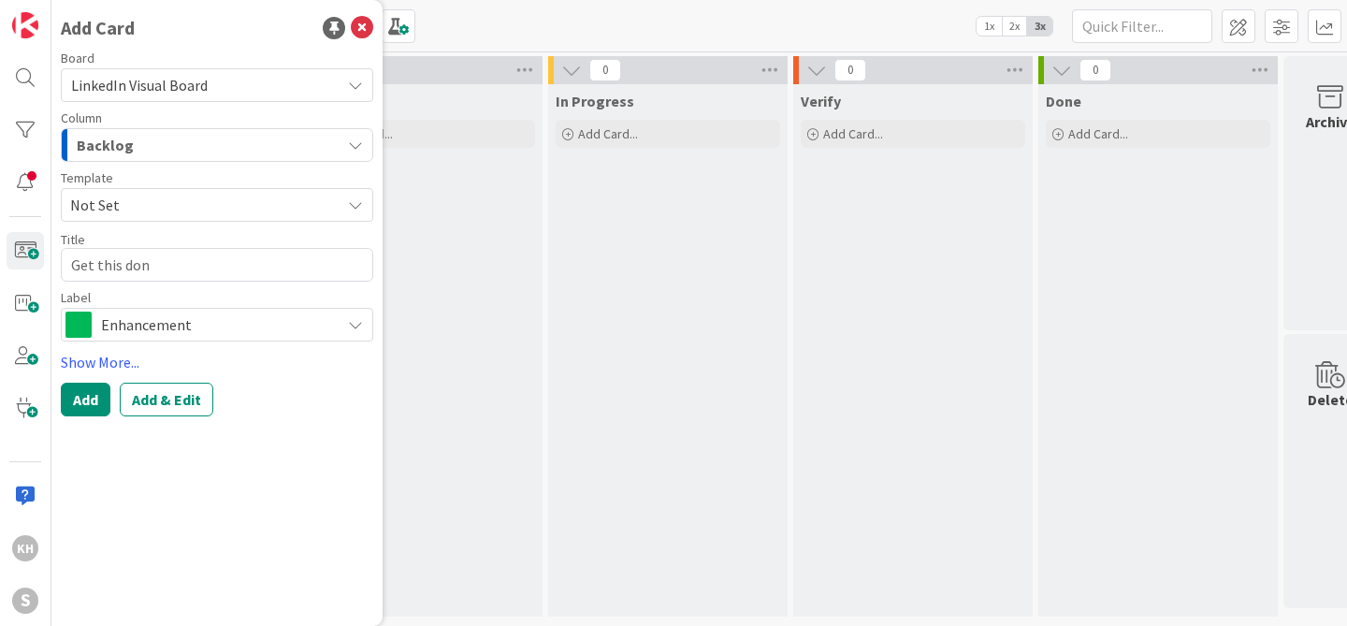
type textarea "Get this done"
type textarea "x"
type textarea "Get this done"
type textarea "x"
type textarea "Get this done b"
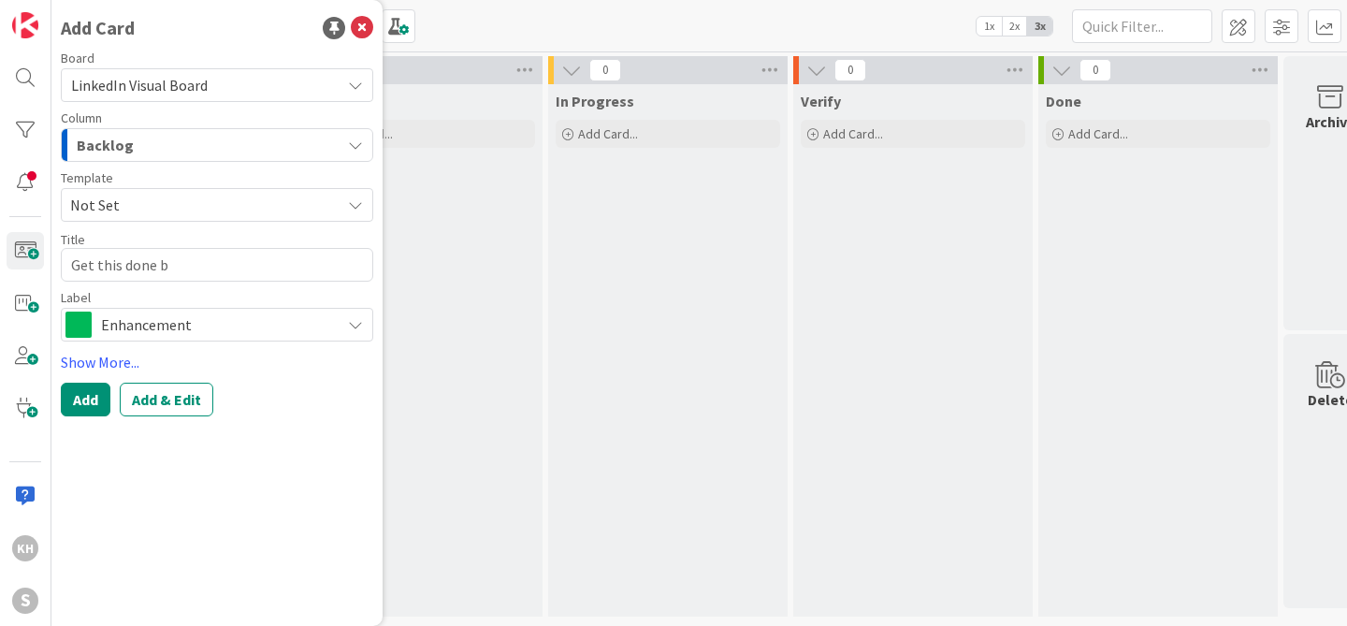
type textarea "x"
type textarea "Get this done by"
type textarea "x"
type textarea "Get this done by"
type textarea "x"
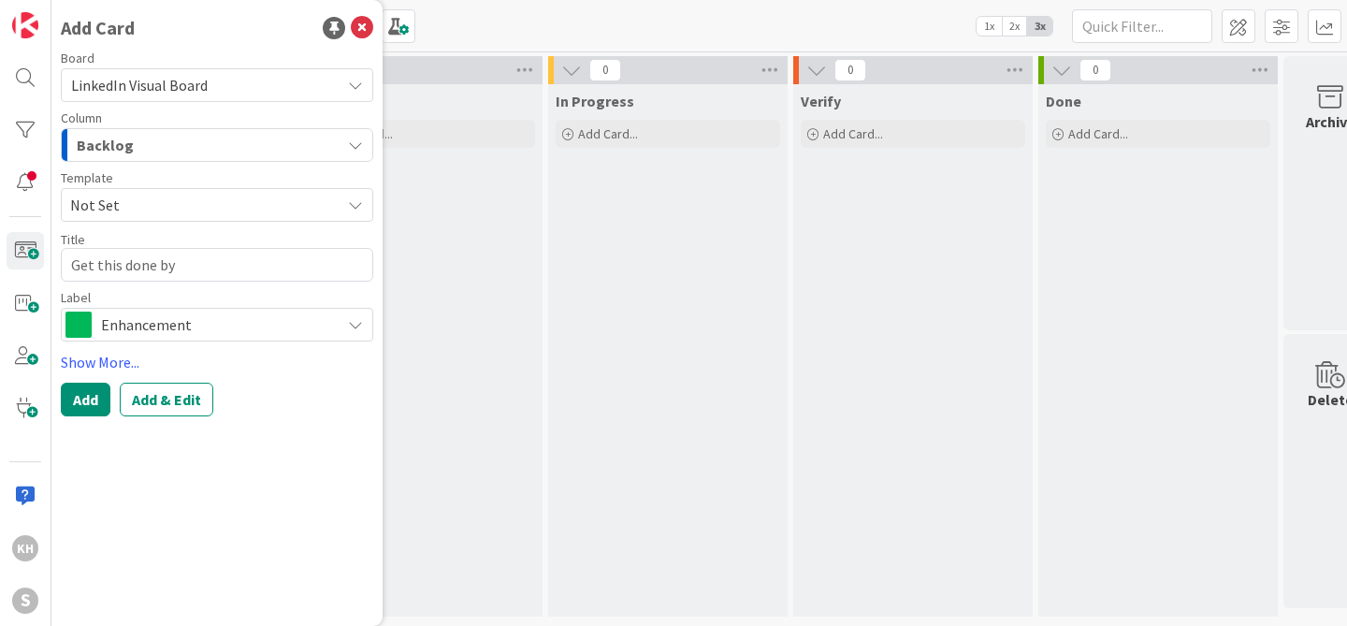
type textarea "Get this done by Y"
type textarea "x"
type textarea "Get this done by [PERSON_NAME]"
type textarea "x"
type textarea "Get this done by [PERSON_NAME]"
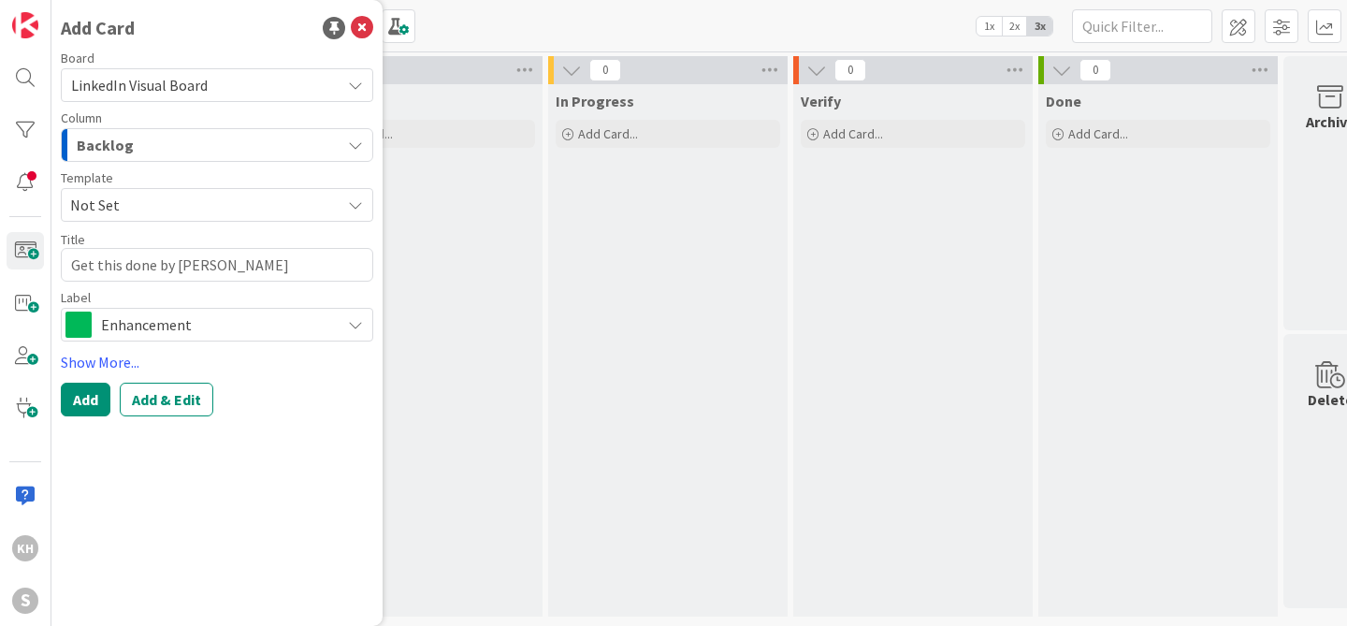
type textarea "x"
type textarea "Get this done by Year"
type textarea "x"
type textarea "Get this done by Year"
type textarea "x"
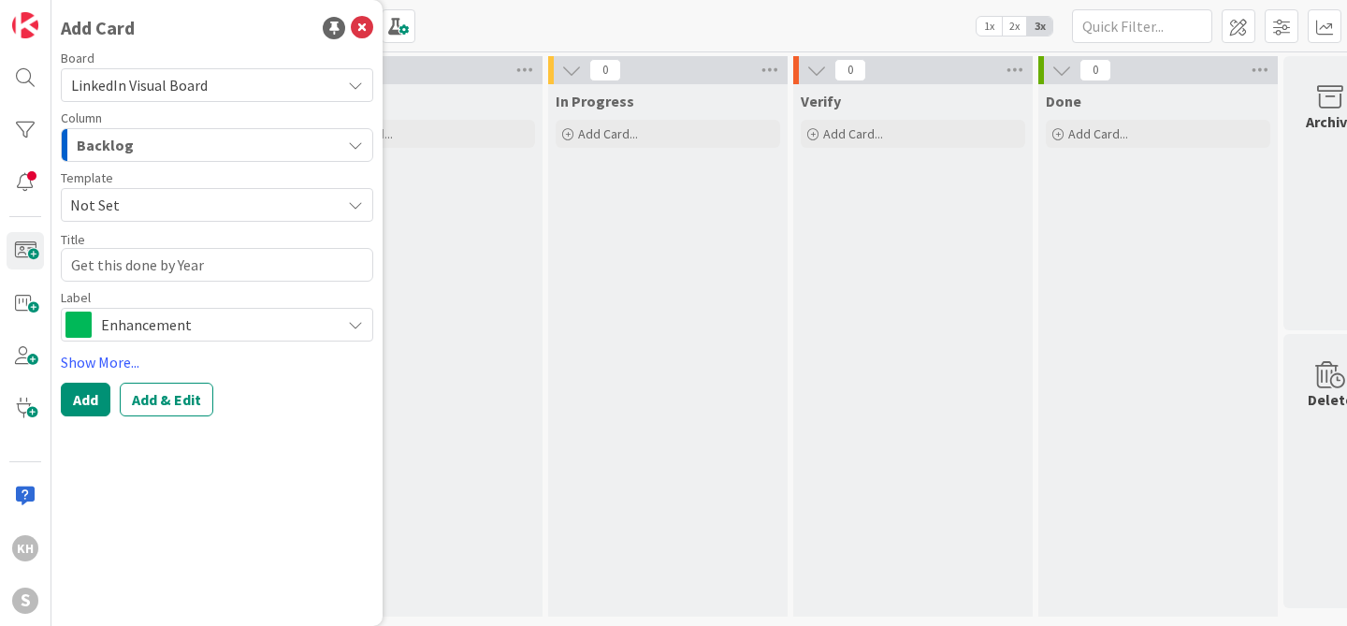
type textarea "Get this done by Year E"
type textarea "x"
type textarea "Get this done by Year En"
type textarea "x"
type textarea "Get this done by Year End"
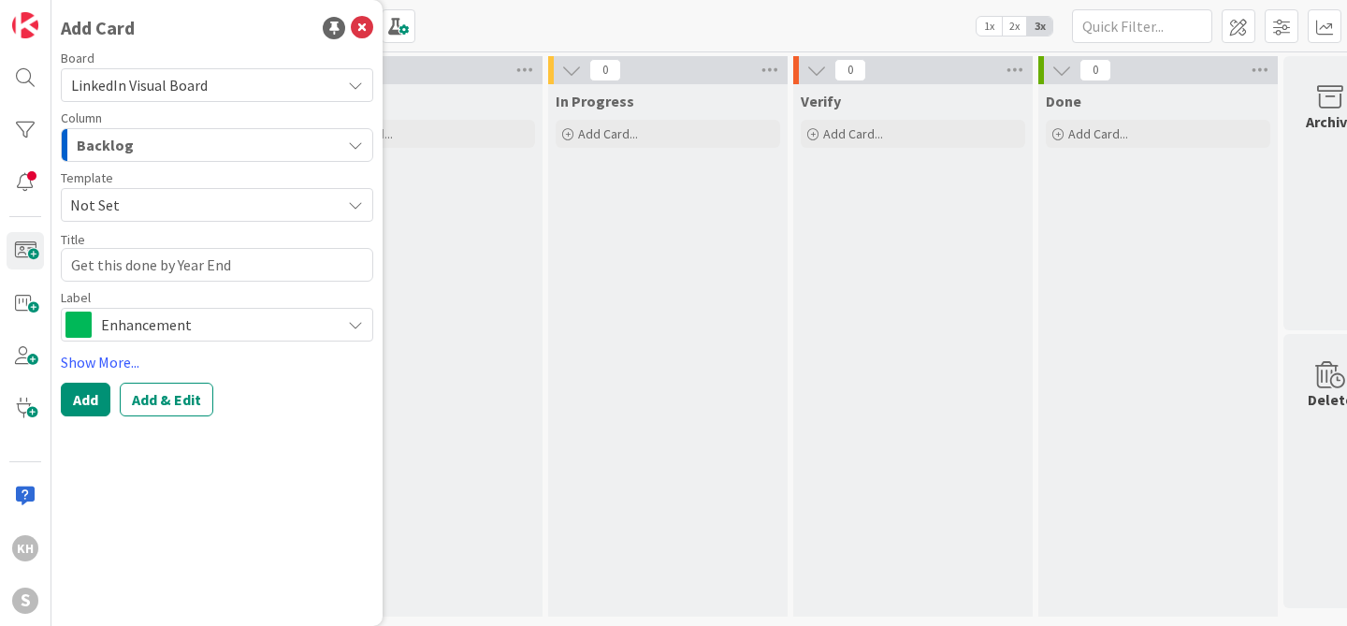
click at [356, 322] on icon at bounding box center [355, 324] width 15 height 15
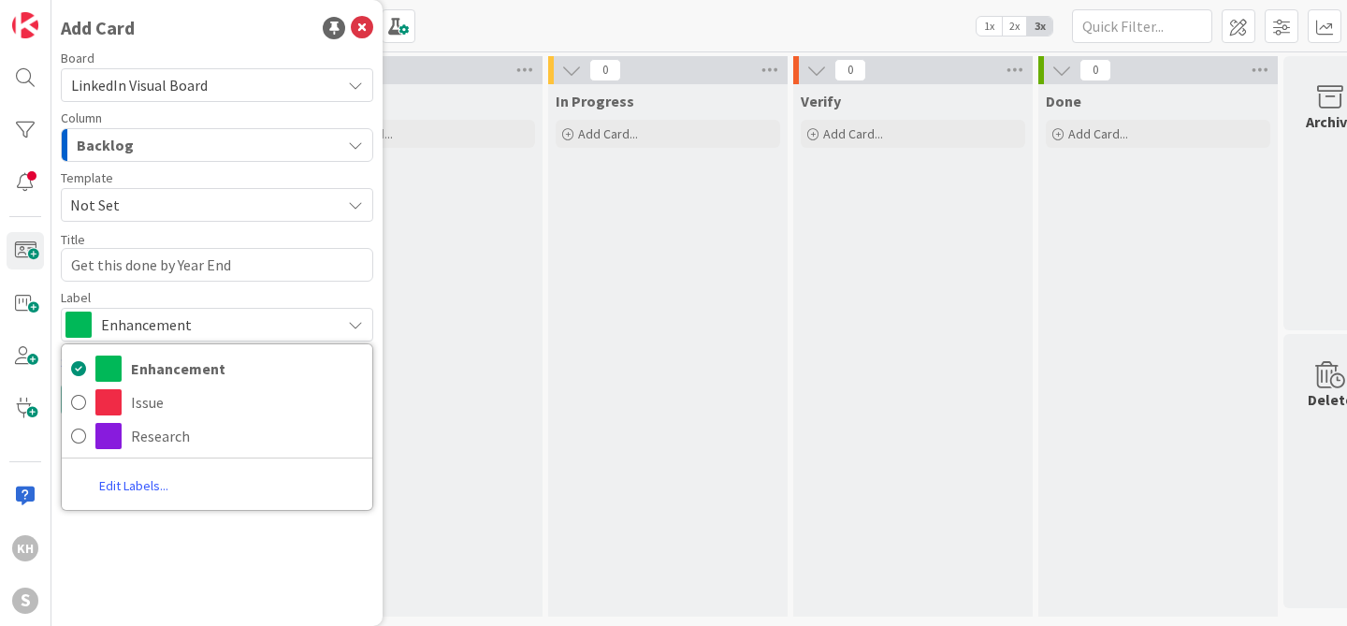
click at [331, 318] on div "Enhancement" at bounding box center [217, 325] width 312 height 34
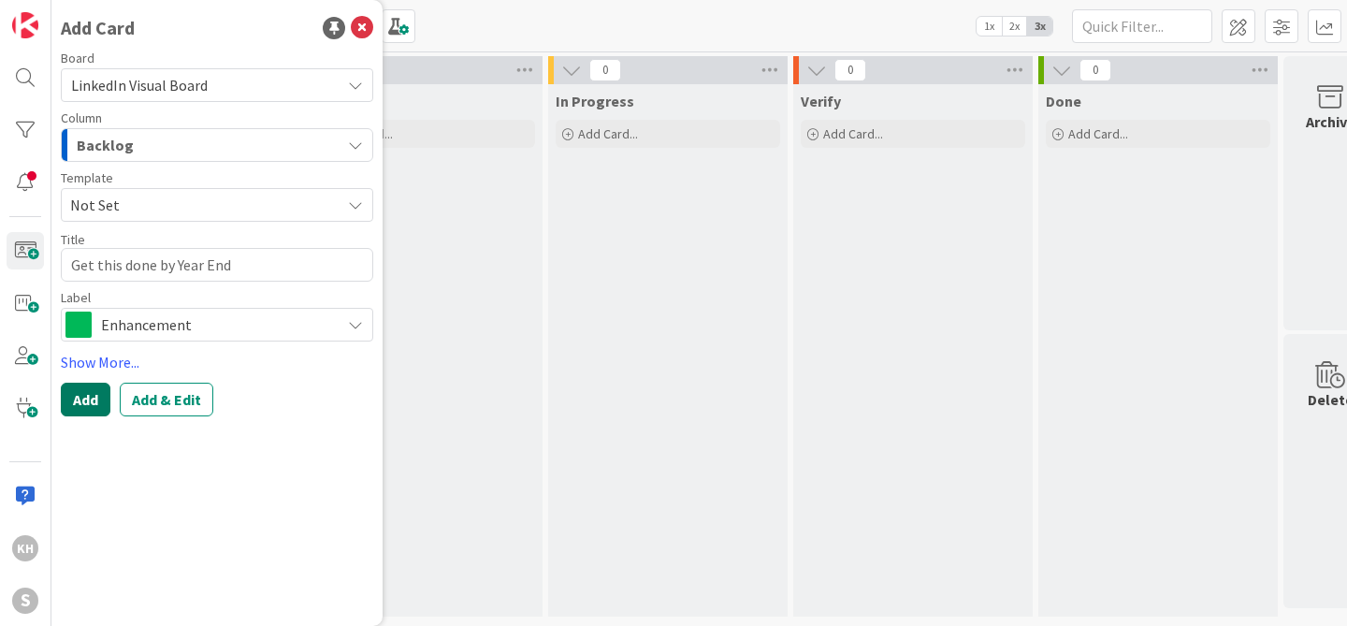
click at [83, 407] on button "Add" at bounding box center [86, 400] width 50 height 34
click at [84, 399] on button "Add" at bounding box center [86, 400] width 50 height 34
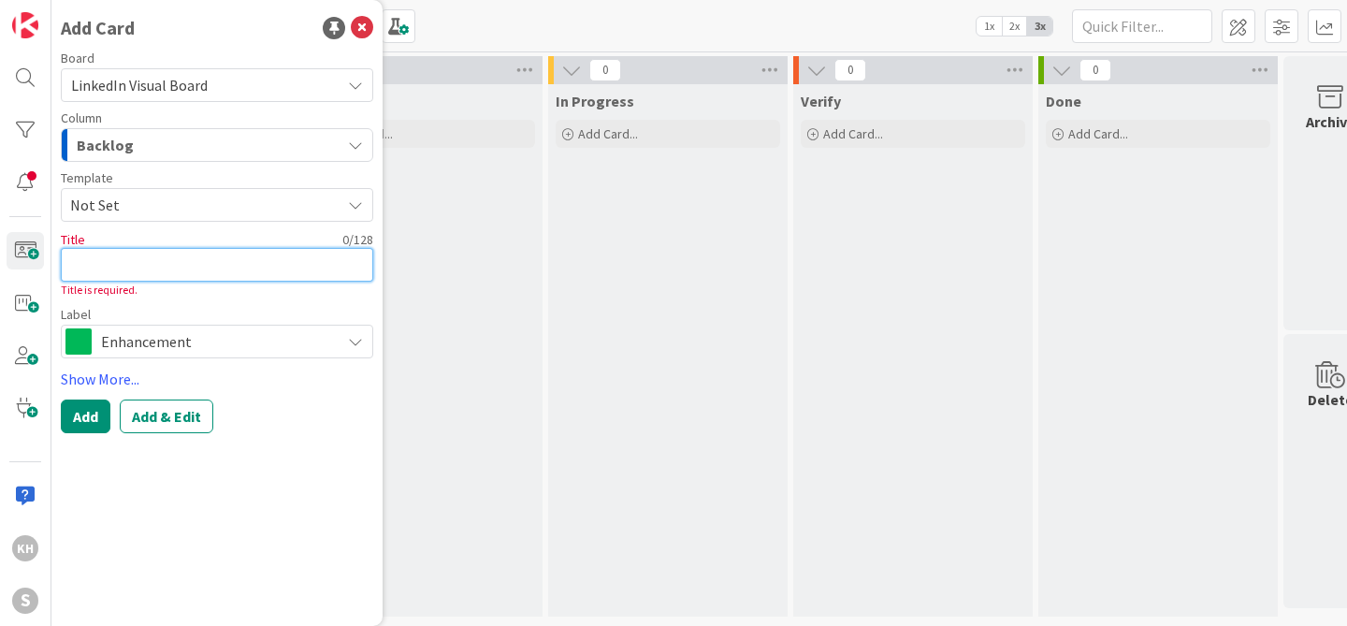
click at [141, 270] on textarea at bounding box center [217, 265] width 312 height 34
type textarea "x"
type textarea "G"
type textarea "x"
type textarea "Ge"
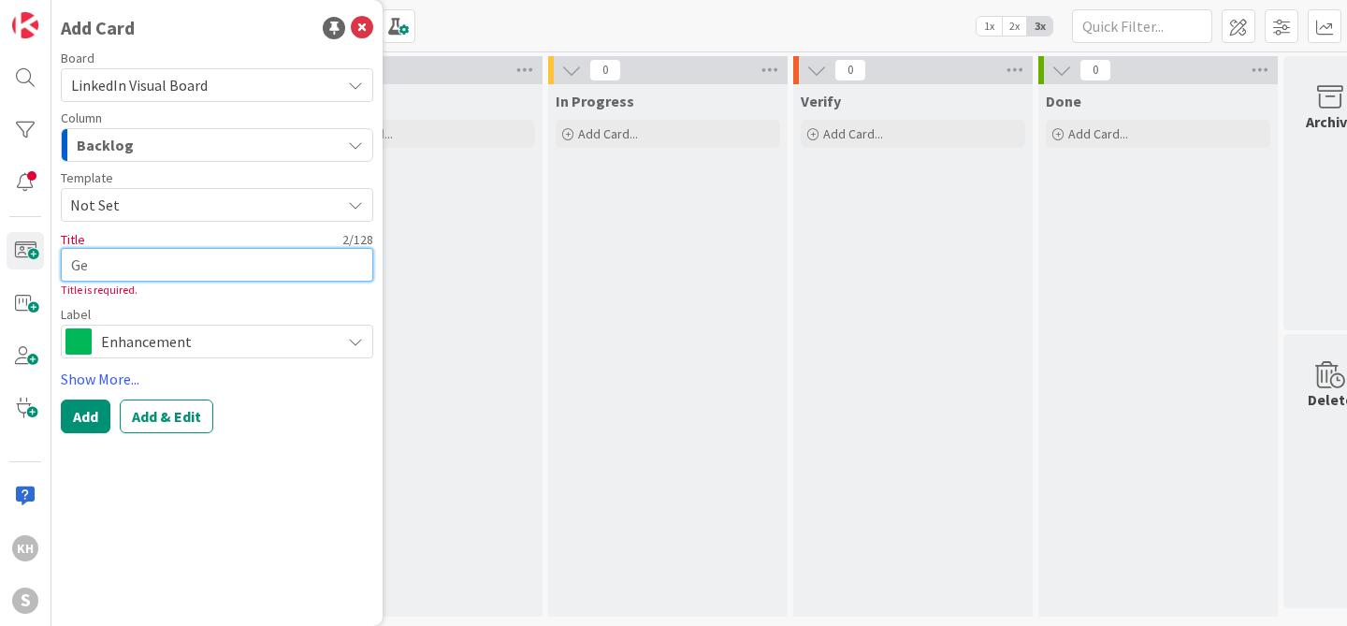
type textarea "x"
type textarea "Get"
type textarea "x"
type textarea "Get th"
type textarea "x"
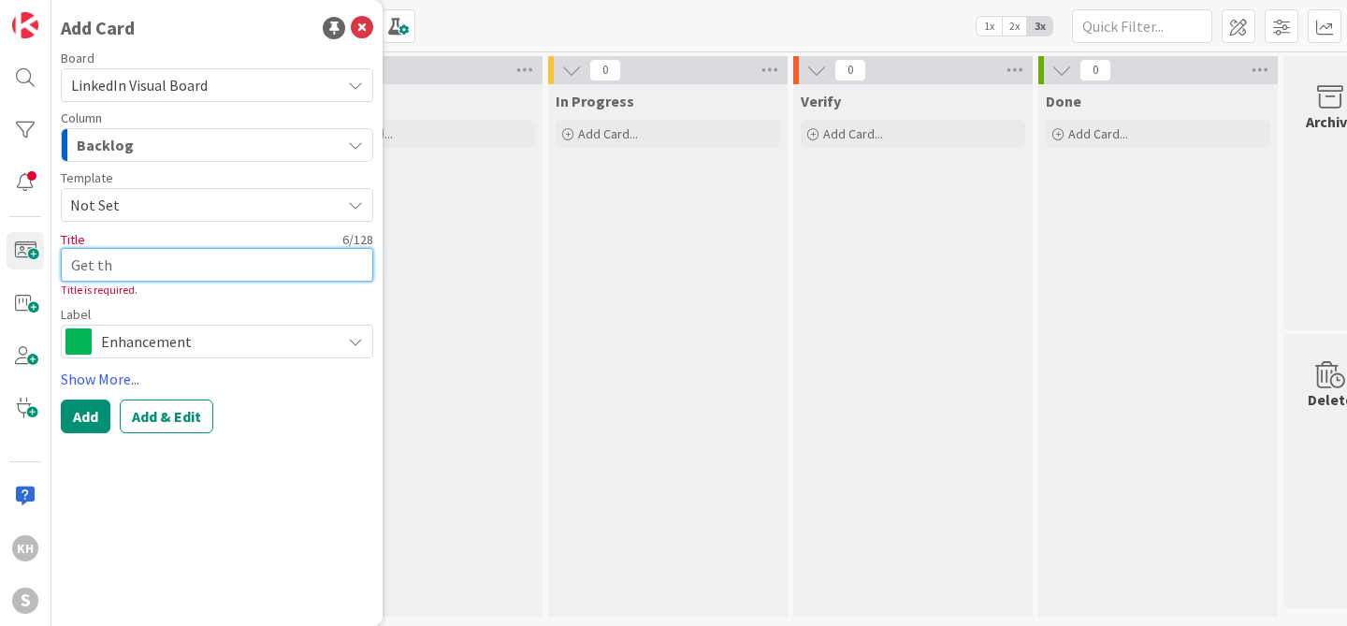
type textarea "Get thi"
type textarea "x"
type textarea "Get this"
type textarea "x"
type textarea "Get this"
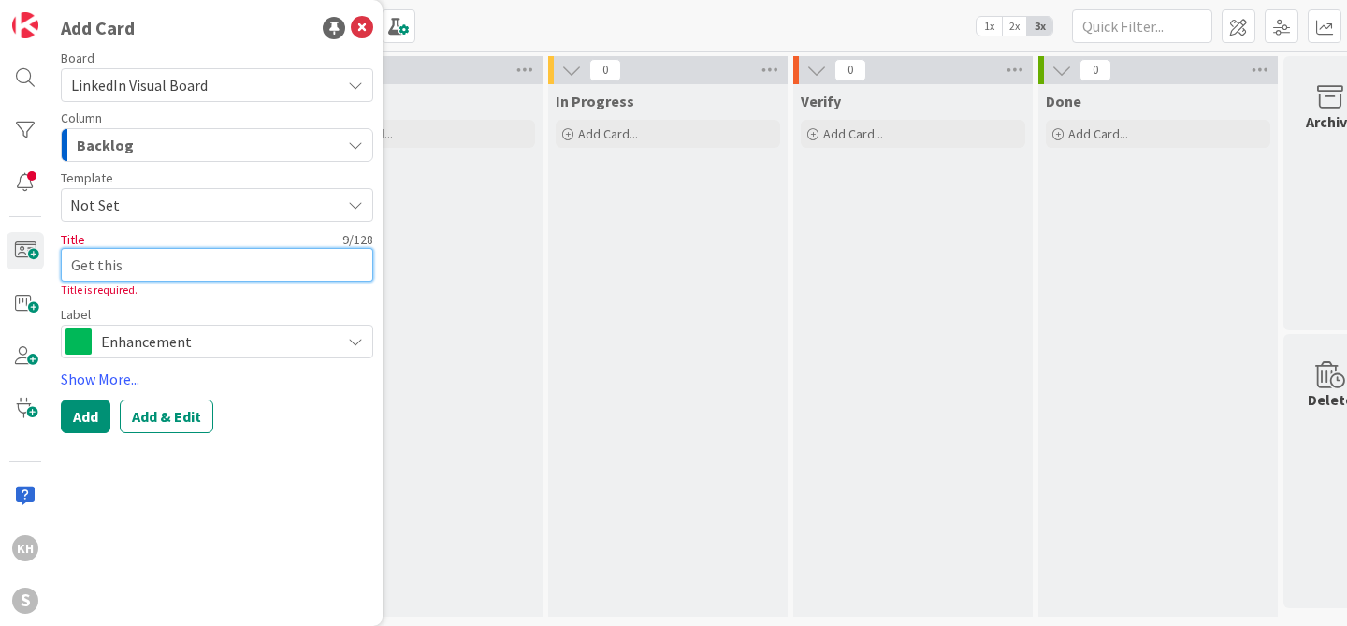
type textarea "x"
type textarea "Get this d"
type textarea "x"
type textarea "Get this do"
type textarea "x"
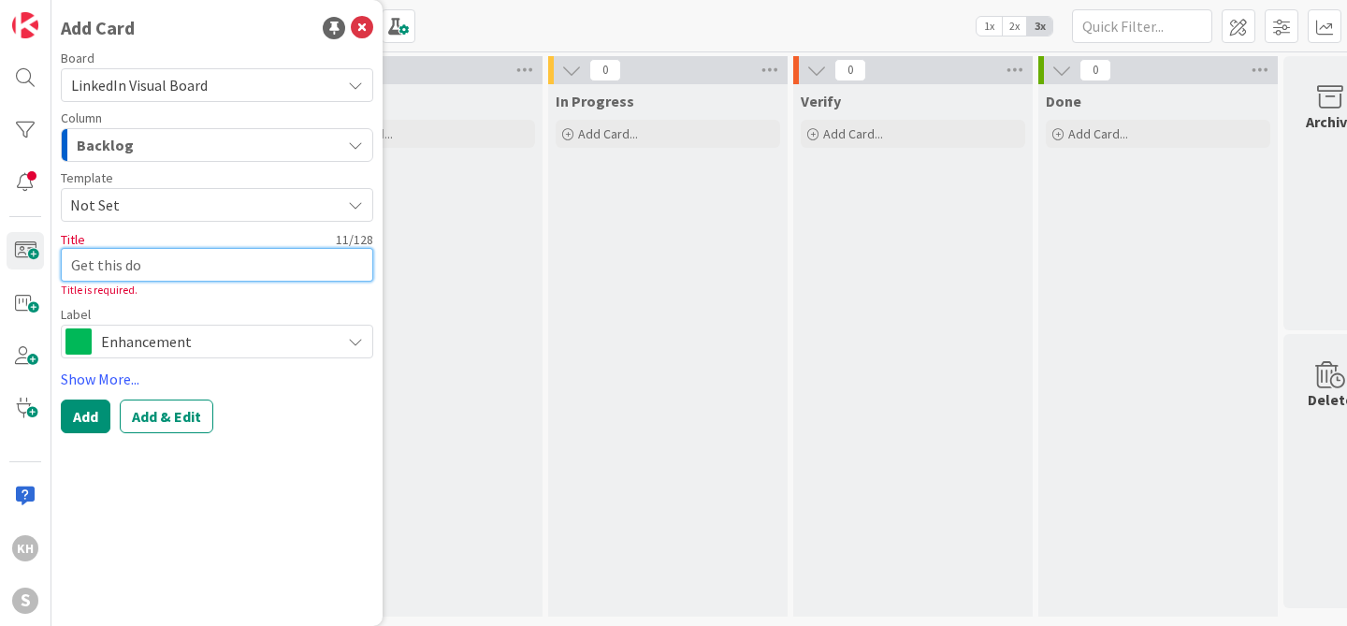
type textarea "Get this don"
type textarea "x"
type textarea "Get this done"
type textarea "x"
type textarea "Get this done"
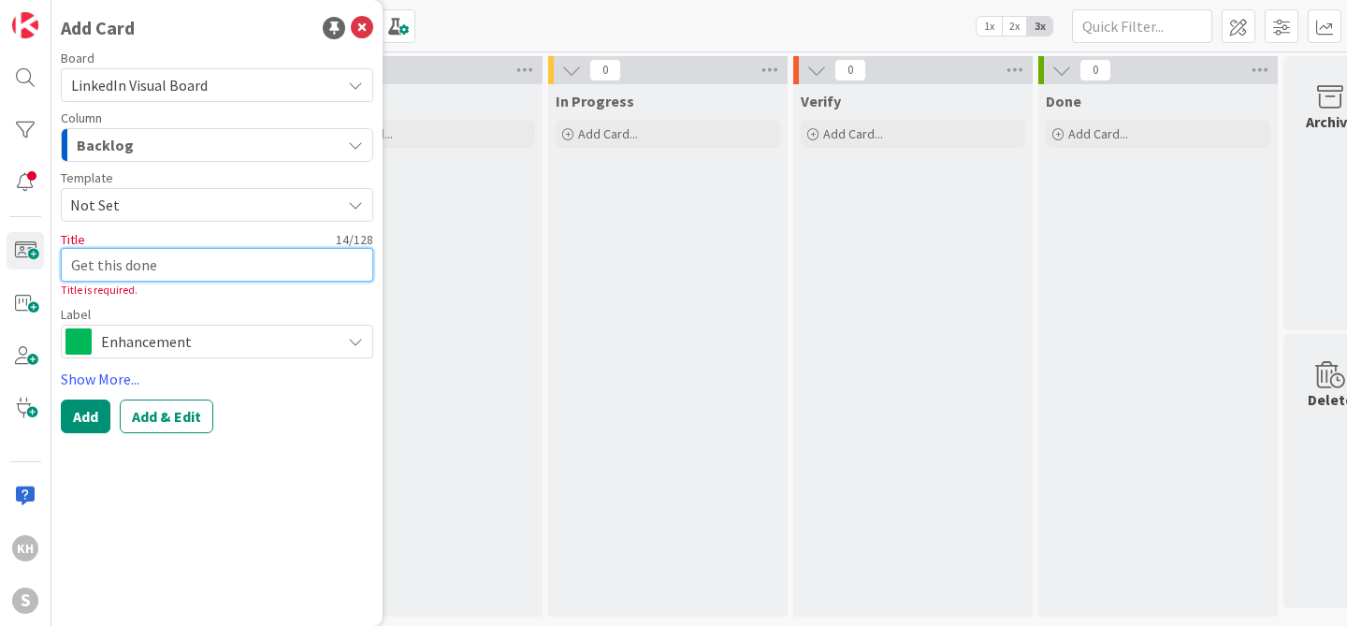
type textarea "x"
type textarea "Get this done b"
type textarea "x"
type textarea "Get this done by"
type textarea "x"
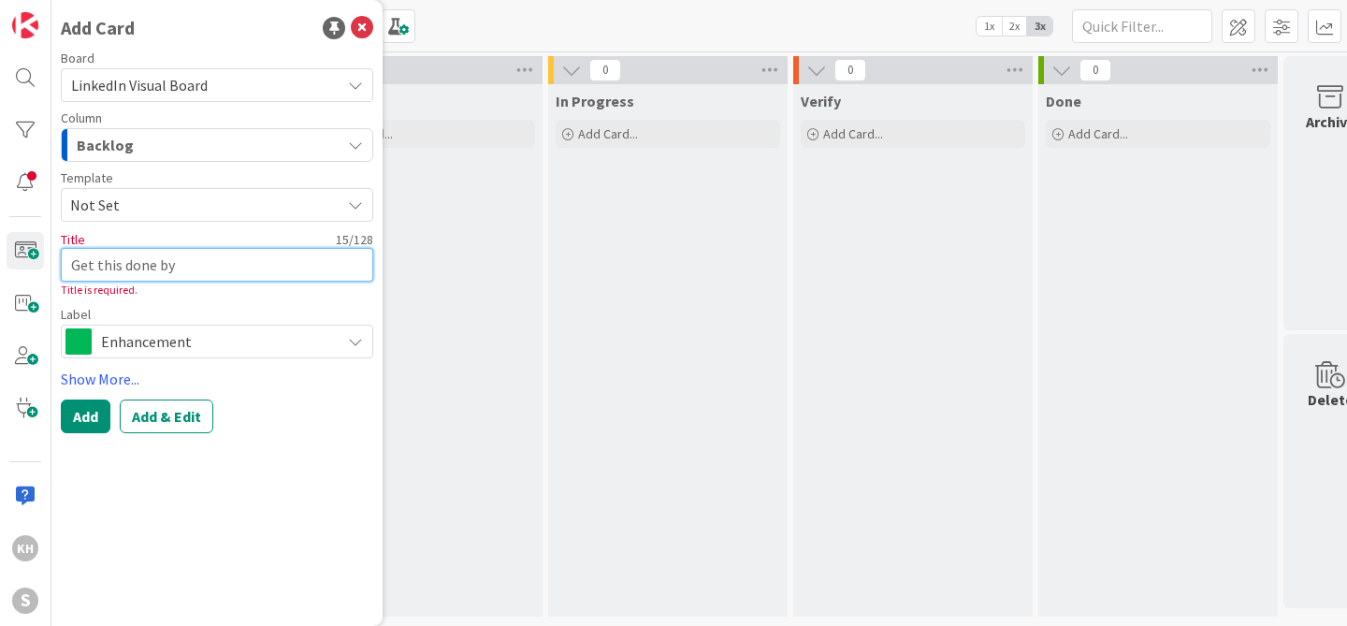
type textarea "Get this done by"
type textarea "x"
type textarea "Get this done by Y"
type textarea "x"
type textarea "Get this done by [PERSON_NAME]"
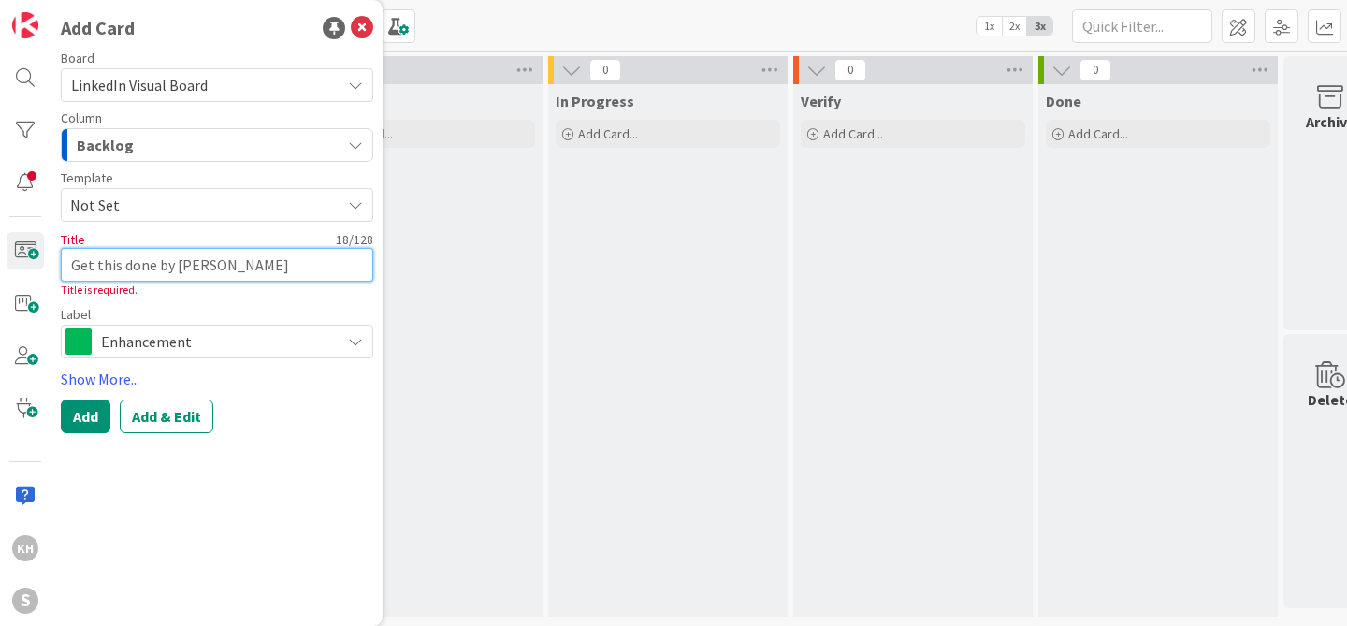
type textarea "x"
type textarea "Get this done by [PERSON_NAME]"
type textarea "x"
type textarea "Get this done by Year"
type textarea "x"
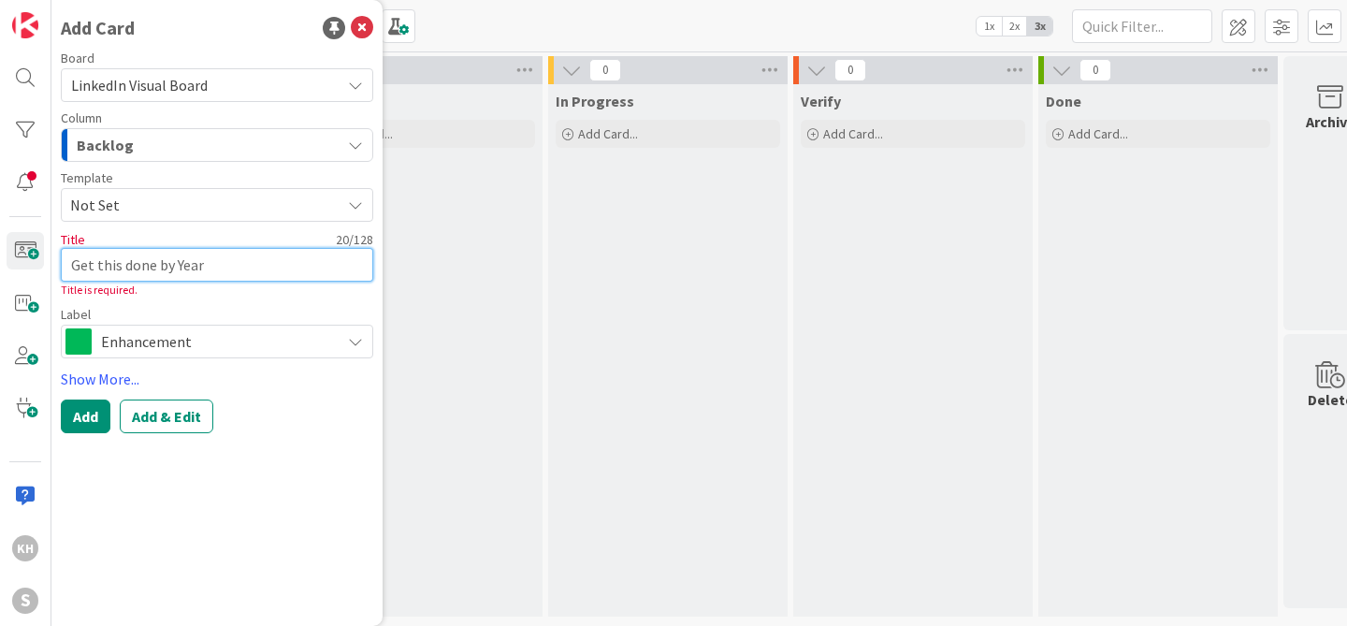
type textarea "Get this done by Year"
type textarea "x"
type textarea "Get this done by Year E"
type textarea "x"
type textarea "Get this done by Year End"
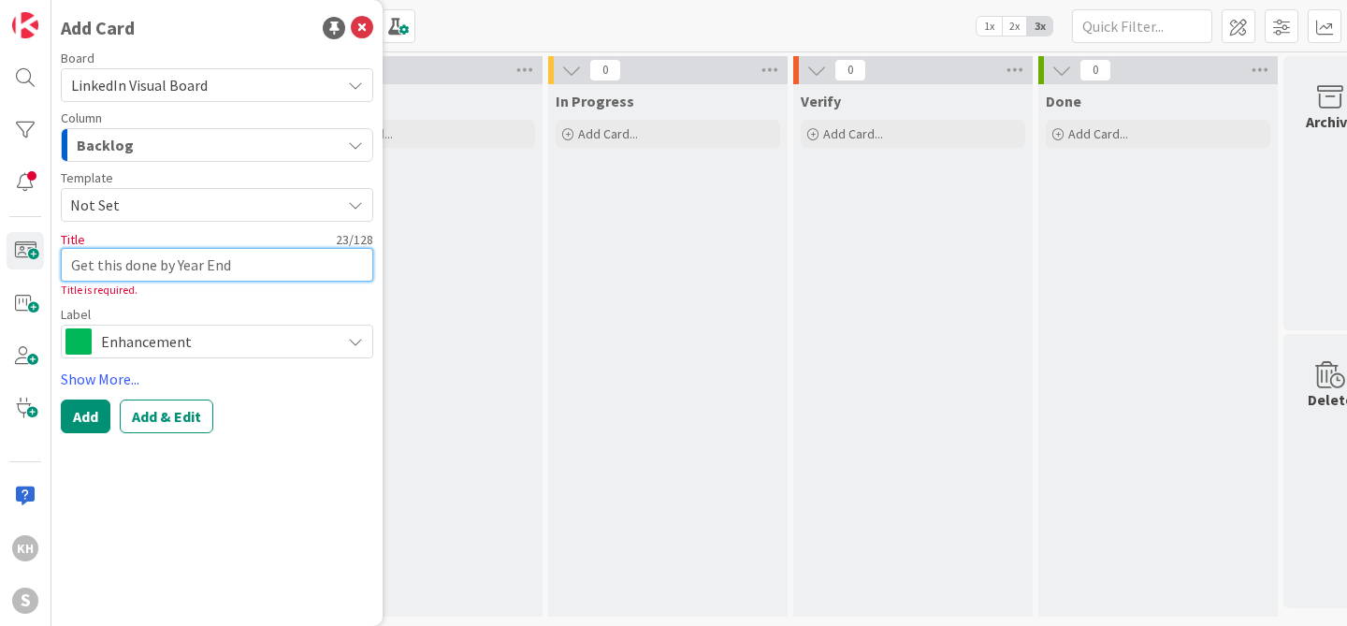
type textarea "x"
type textarea "Get this done by Year End"
click at [88, 417] on button "Add" at bounding box center [86, 416] width 50 height 34
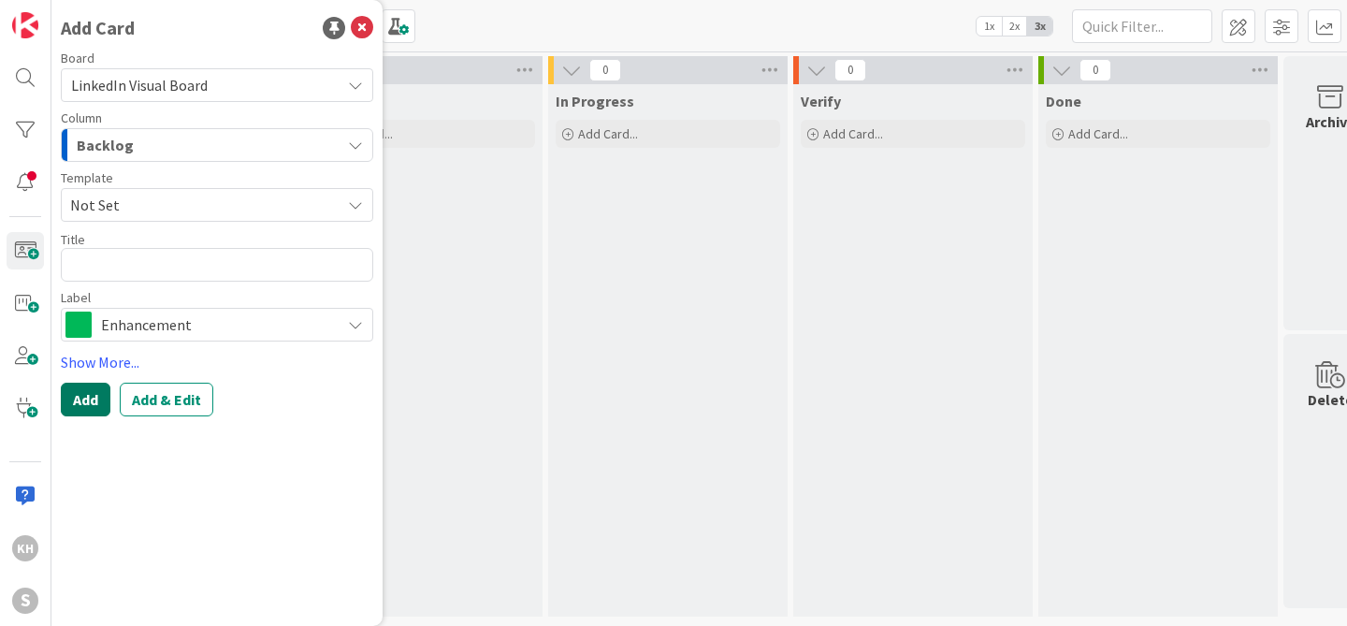
click at [90, 403] on button "Add" at bounding box center [86, 400] width 50 height 34
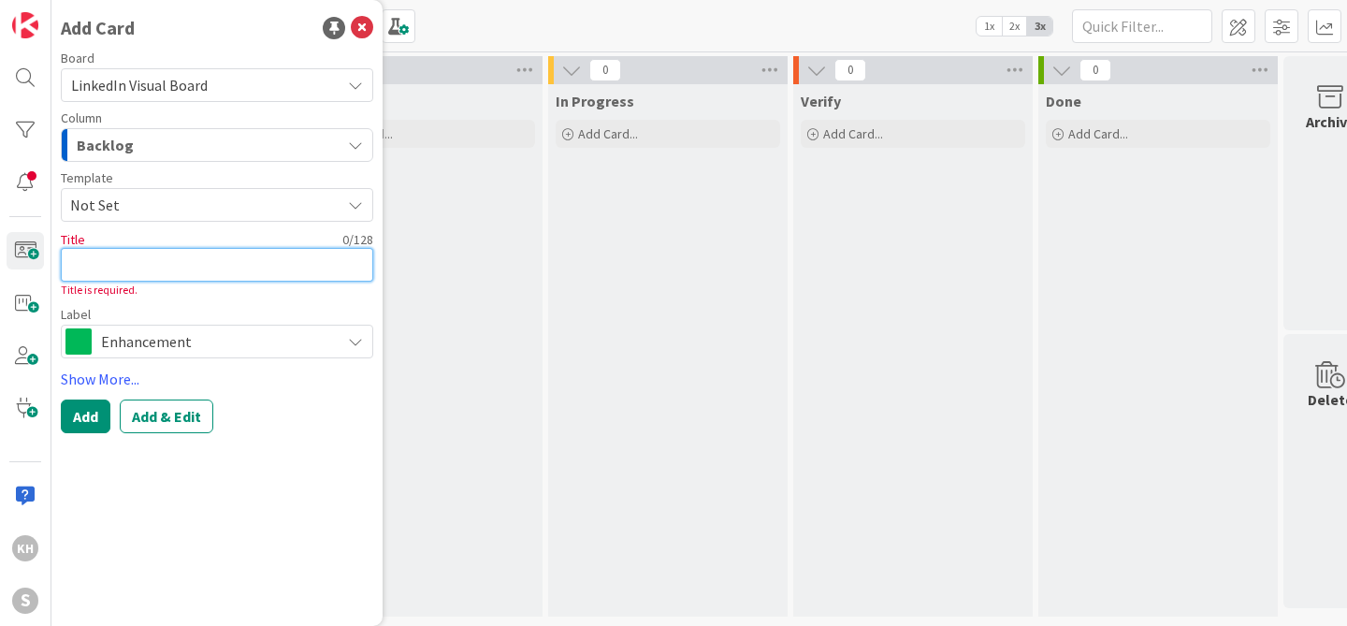
drag, startPoint x: 133, startPoint y: 271, endPoint x: 67, endPoint y: 283, distance: 66.6
click at [131, 273] on textarea at bounding box center [217, 265] width 312 height 34
type textarea "x"
type textarea "G"
type textarea "x"
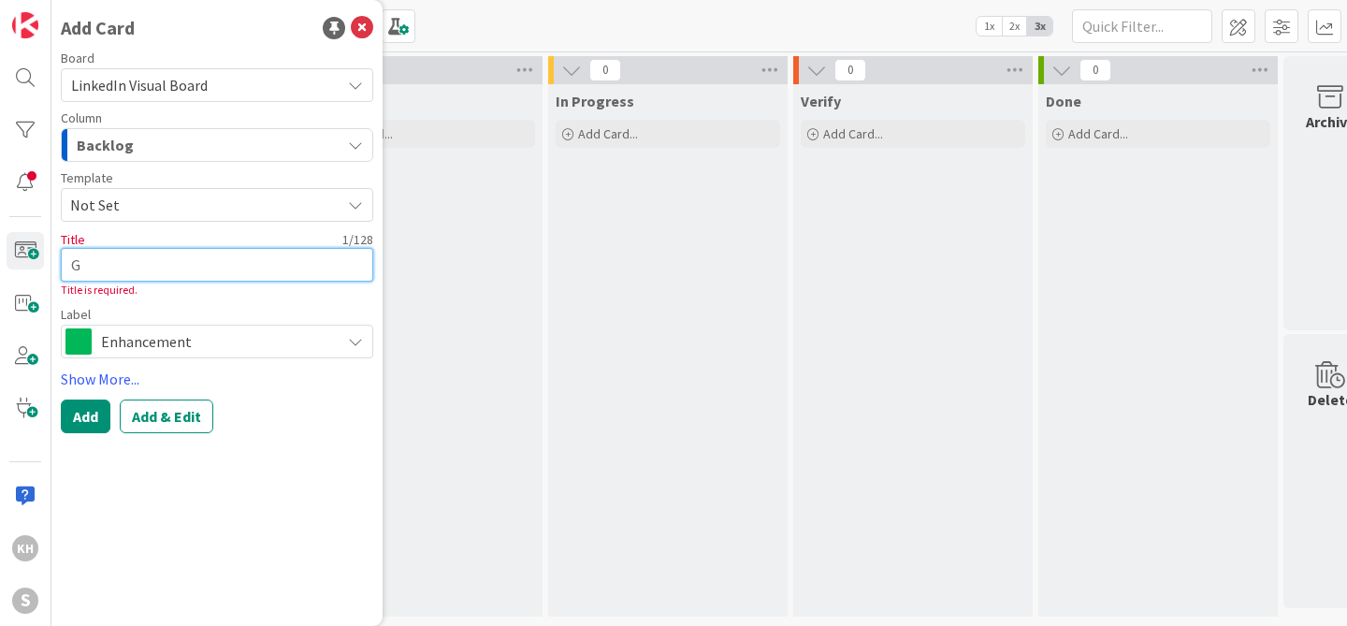
type textarea "Ge"
type textarea "x"
type textarea "Get"
type textarea "x"
type textarea "Get"
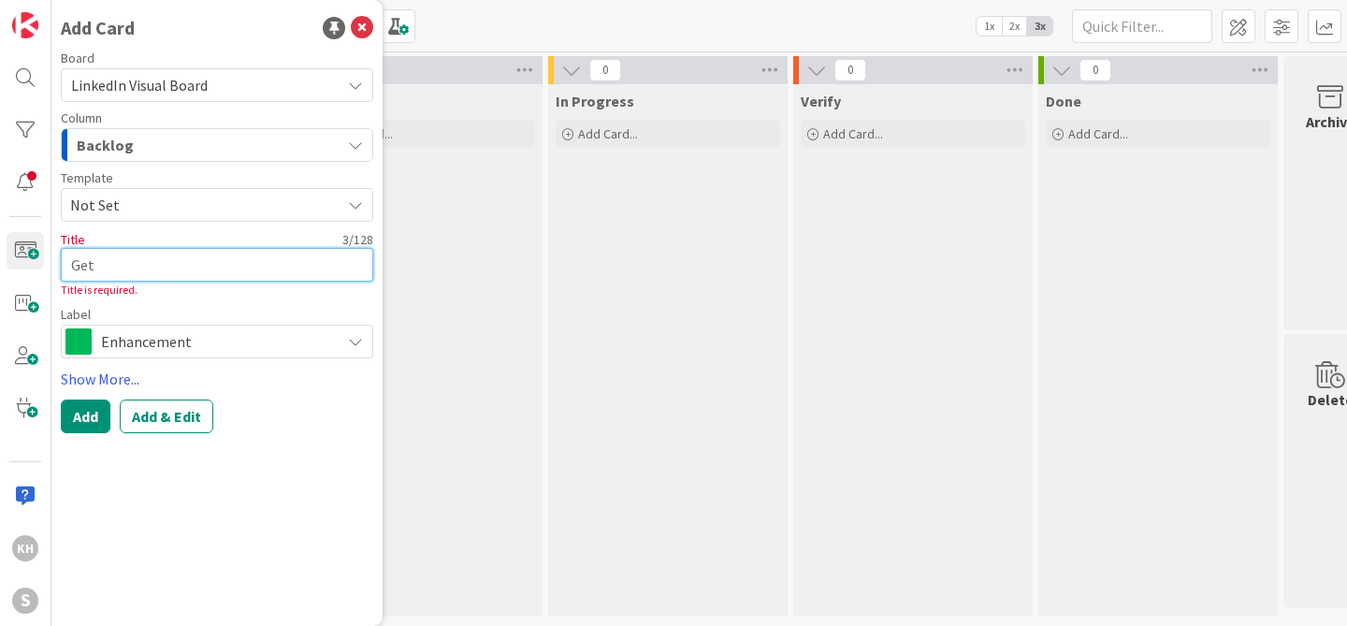
type textarea "x"
type textarea "Get t"
type textarea "x"
type textarea "Get th"
type textarea "x"
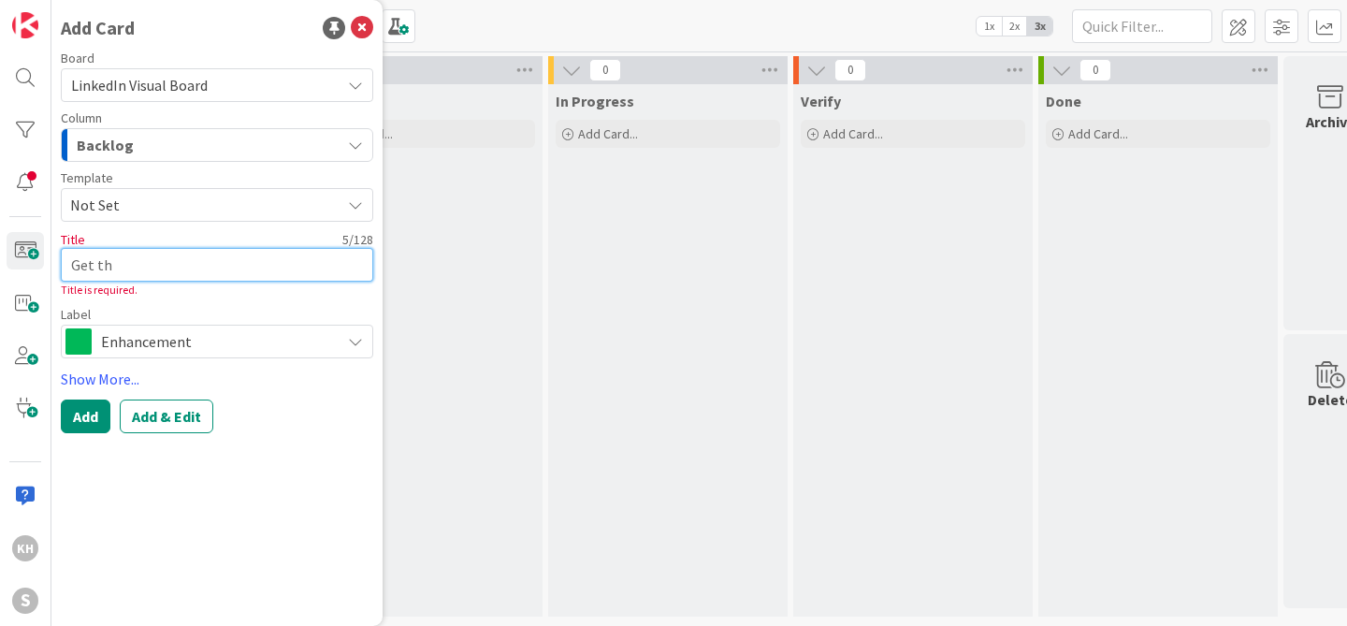
type textarea "Get thi"
type textarea "x"
type textarea "Get this"
type textarea "x"
type textarea "Get this"
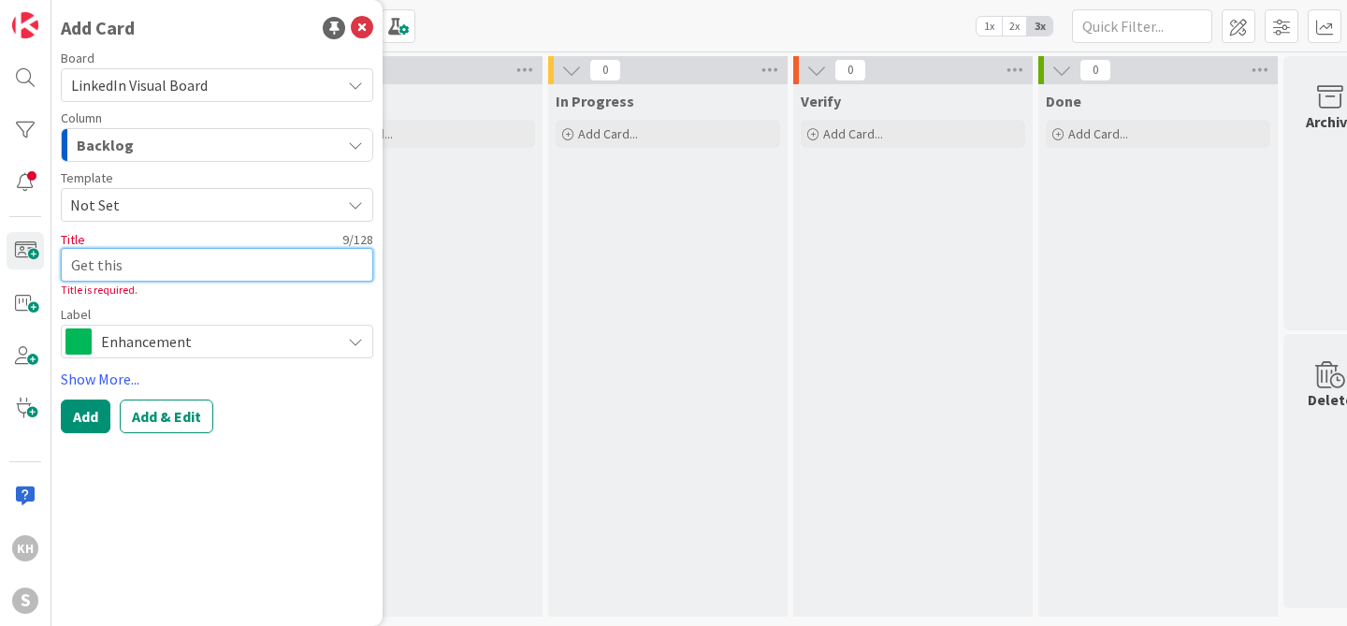
type textarea "x"
type textarea "Get this d"
type textarea "x"
type textarea "Get this do"
type textarea "x"
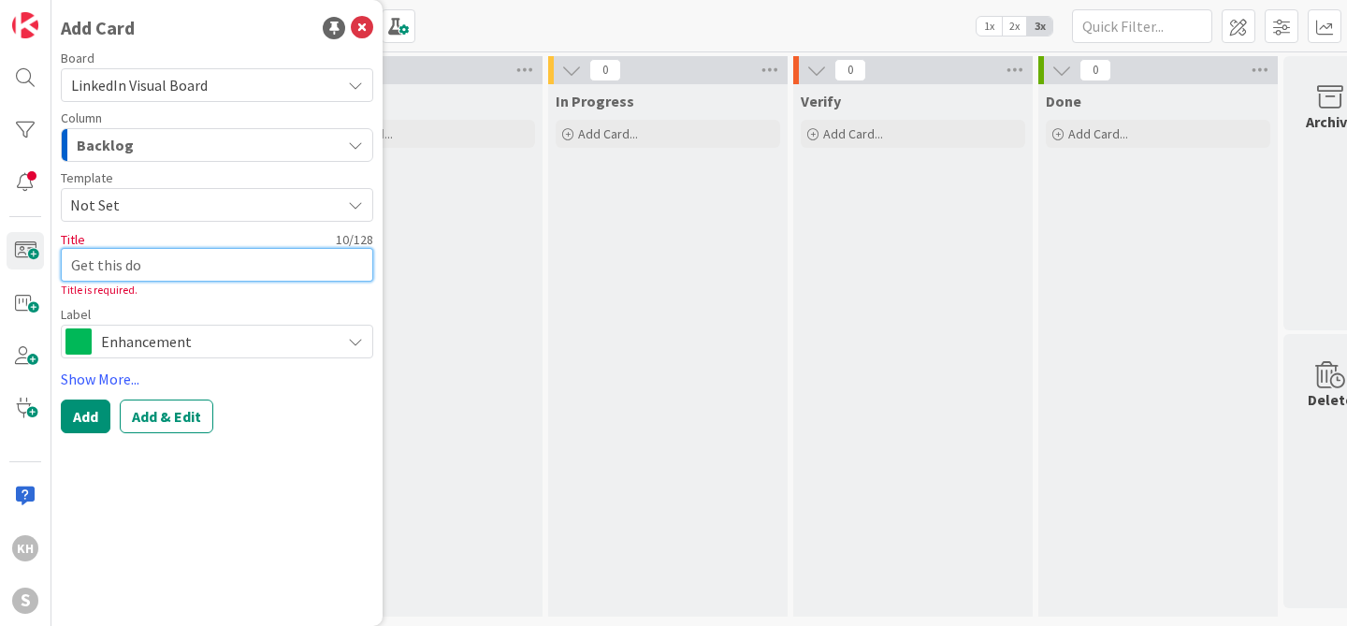
type textarea "Get this don"
type textarea "x"
type textarea "Get this done"
type textarea "x"
type textarea "Get this done"
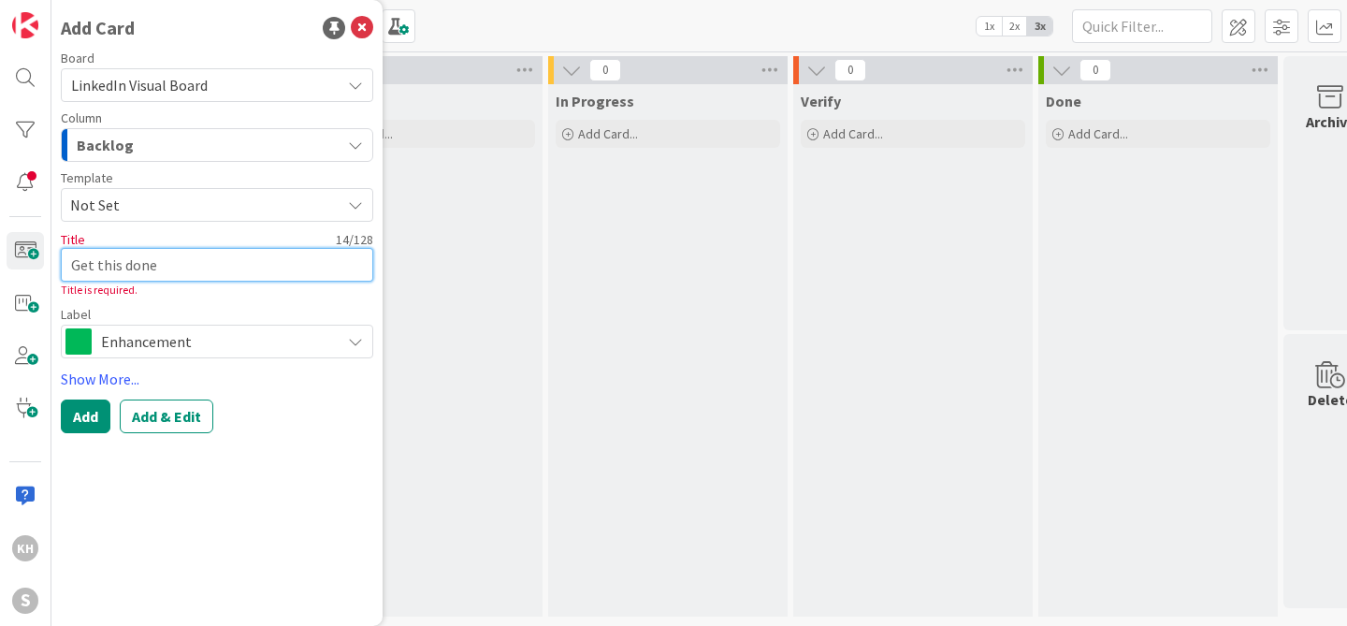
type textarea "x"
type textarea "Get this done b"
type textarea "x"
type textarea "Get this done by"
type textarea "x"
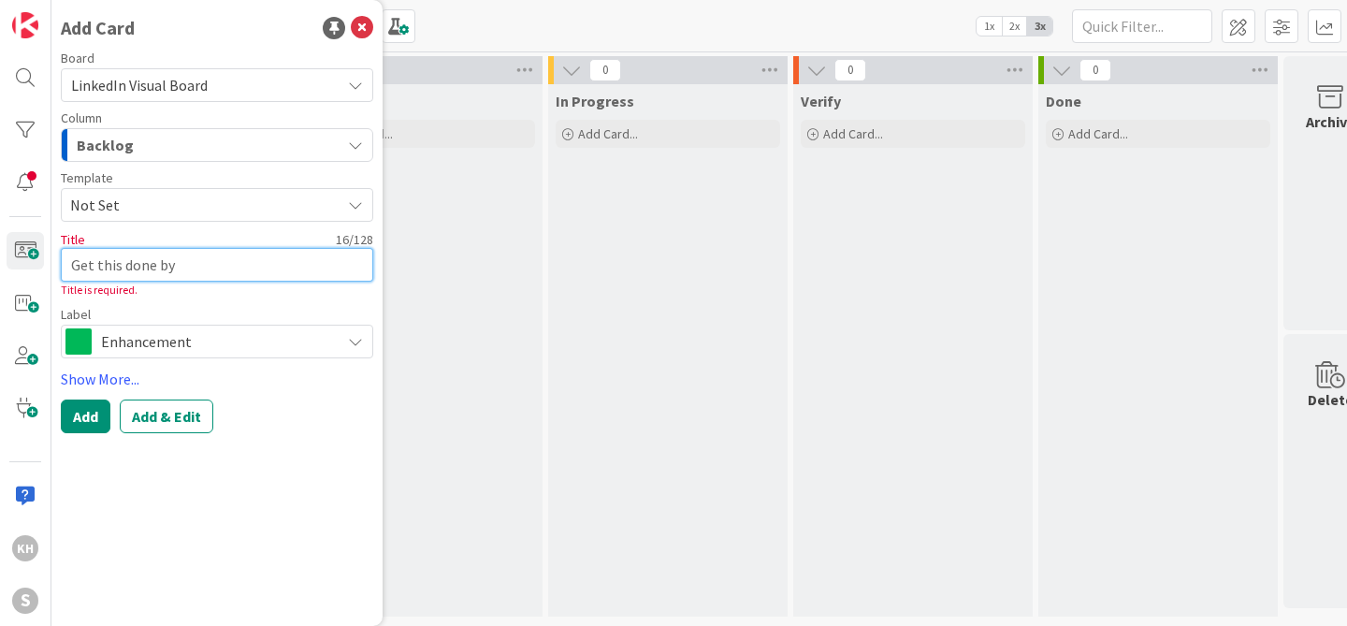
type textarea "Get this done by"
type textarea "x"
type textarea "Get this done by E"
type textarea "x"
type textarea "Get this done by"
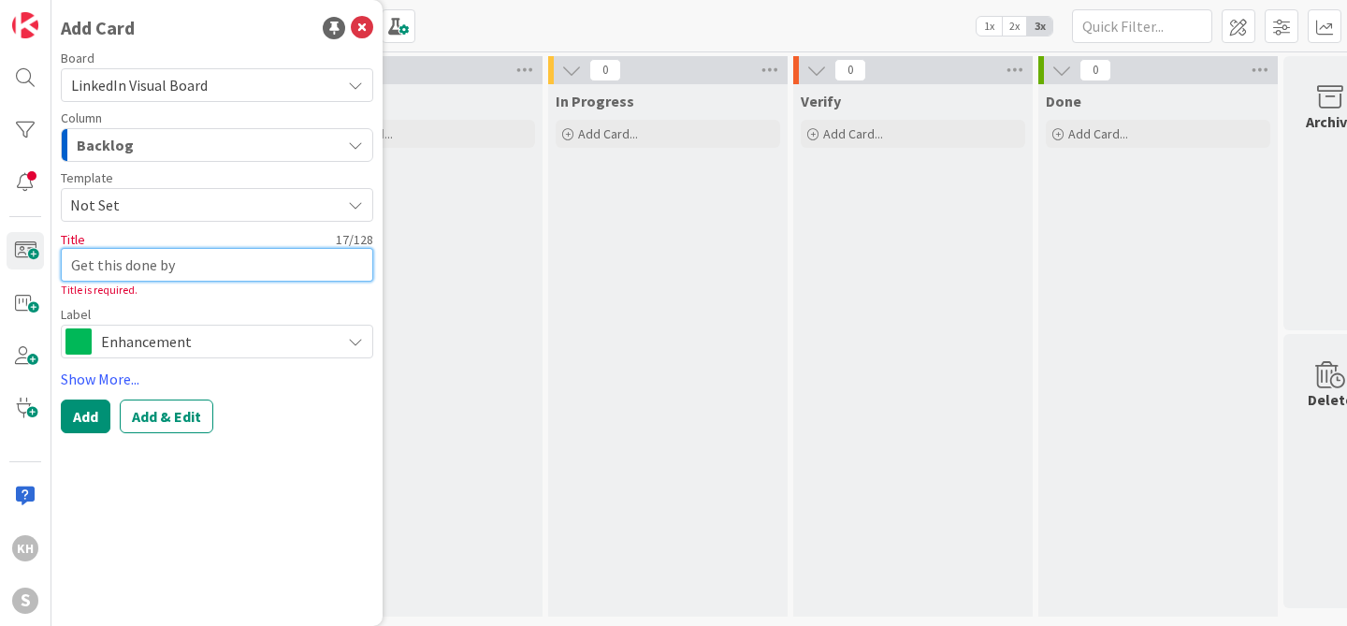
type textarea "x"
type textarea "Get this done by Y"
type textarea "x"
type textarea "Get this done by [PERSON_NAME]"
type textarea "x"
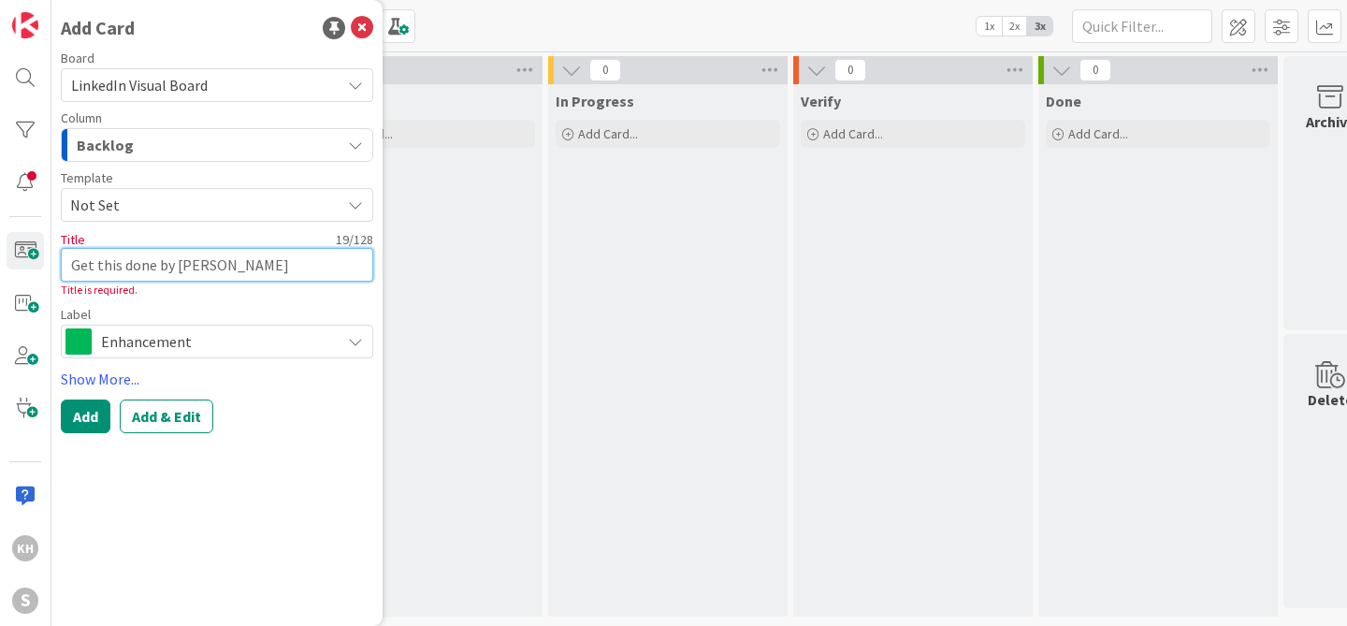
type textarea "Get this done by Year"
type textarea "x"
type textarea "Get this done by Year"
type textarea "x"
type textarea "Get this done by Year E"
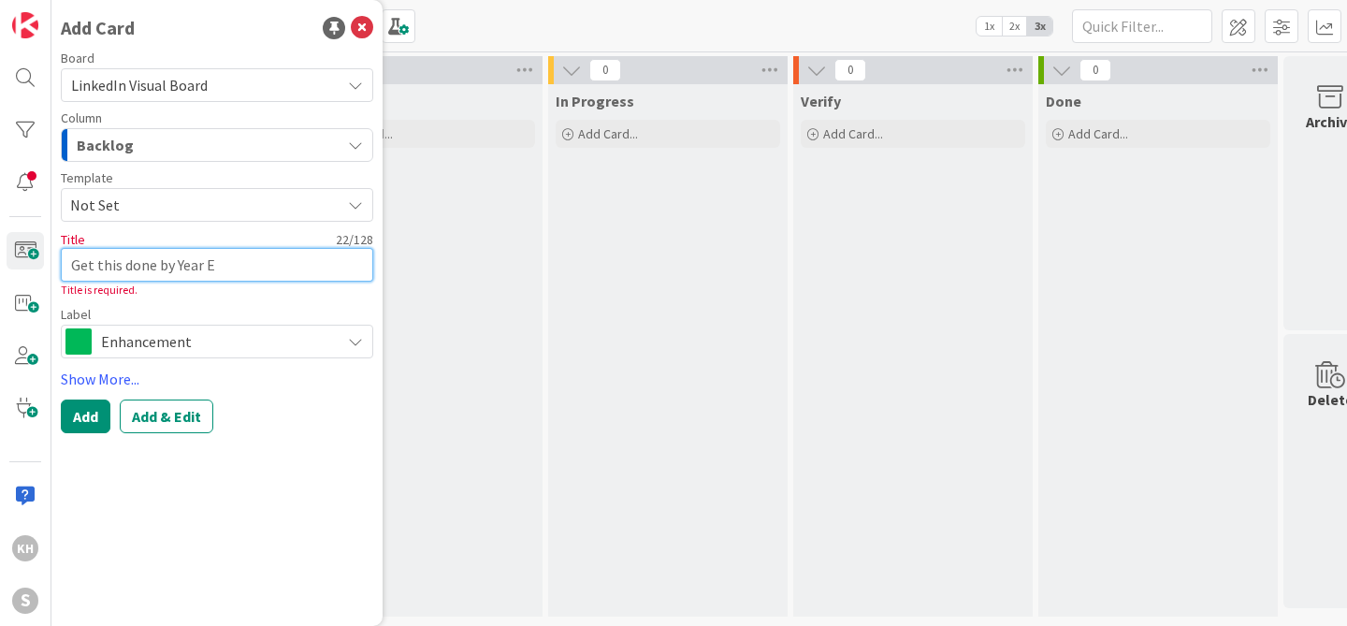
type textarea "x"
type textarea "Get this done by Year En"
type textarea "x"
type textarea "Get this done by Year End"
click at [87, 416] on button "Add" at bounding box center [86, 416] width 50 height 34
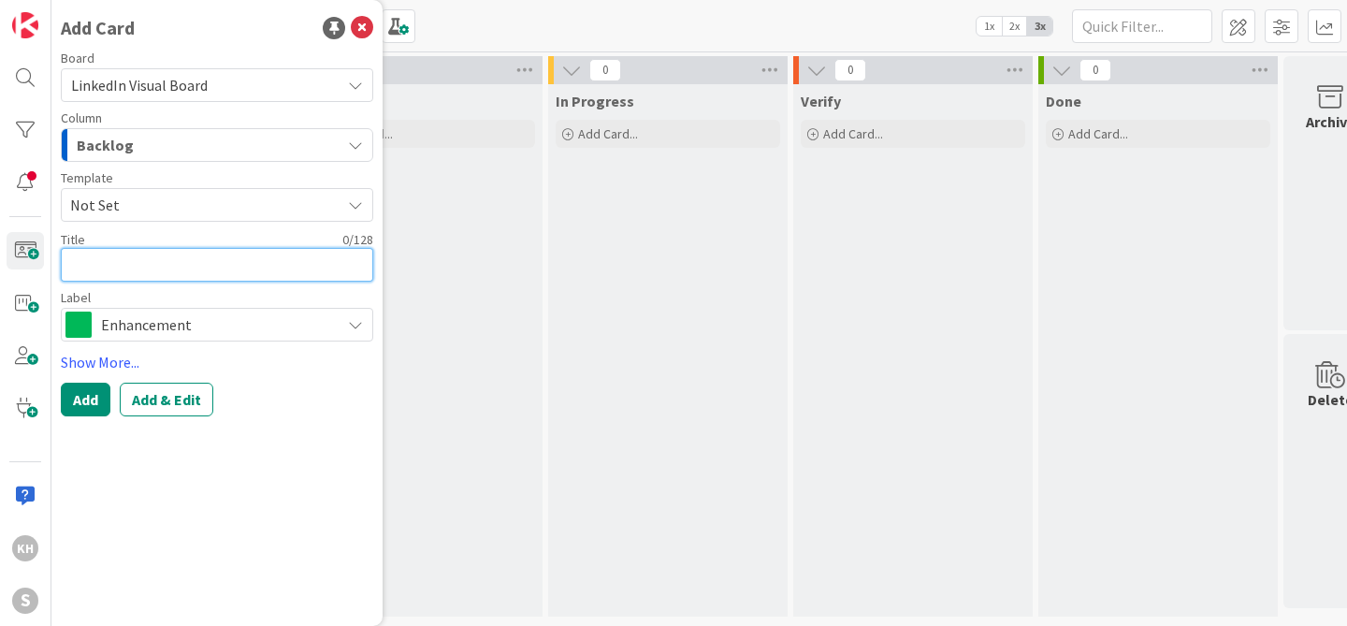
click at [154, 260] on textarea at bounding box center [217, 265] width 312 height 34
type textarea "x"
type textarea "X"
type textarea "x"
type textarea "XX"
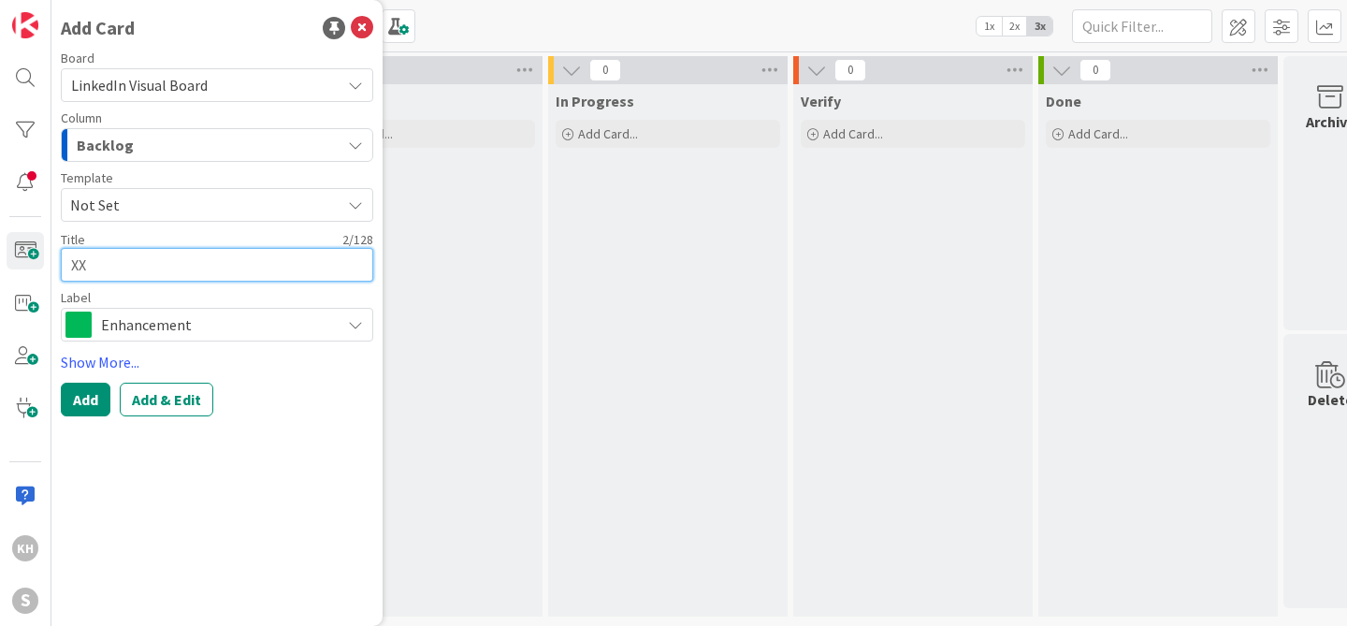
type textarea "x"
type textarea "XXX"
type textarea "x"
type textarea "XXXx"
click at [91, 394] on button "Add" at bounding box center [86, 400] width 50 height 34
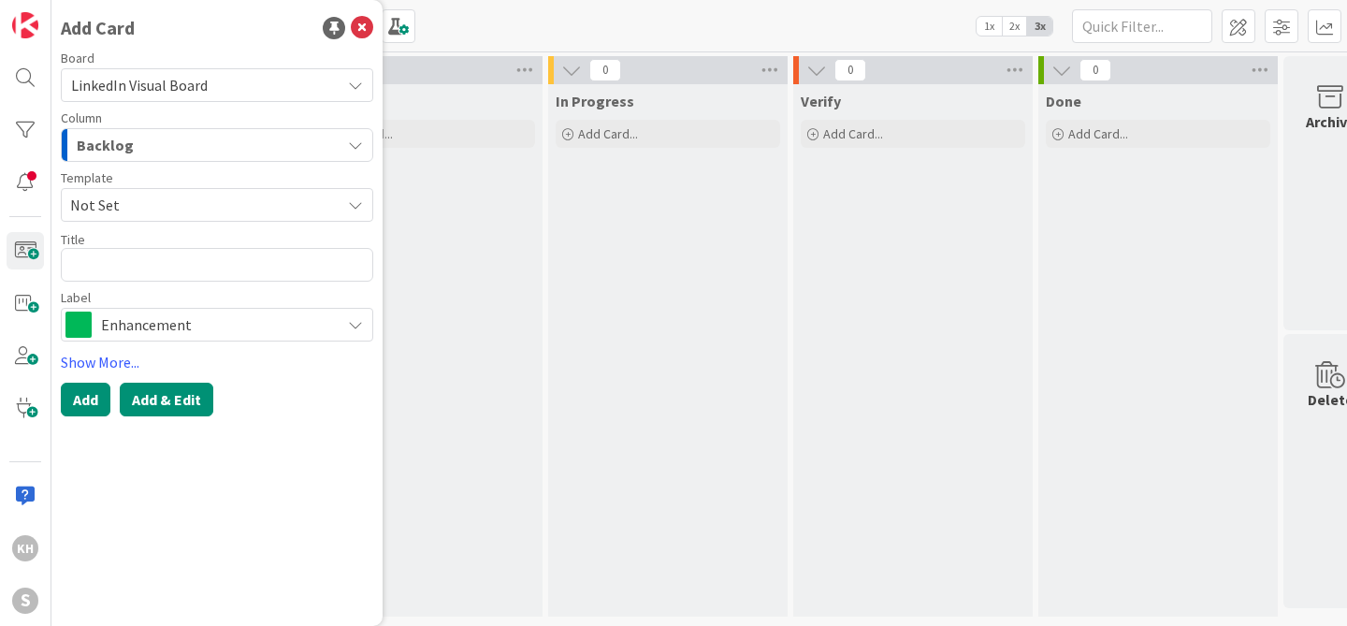
click at [184, 394] on button "Add & Edit" at bounding box center [167, 400] width 94 height 34
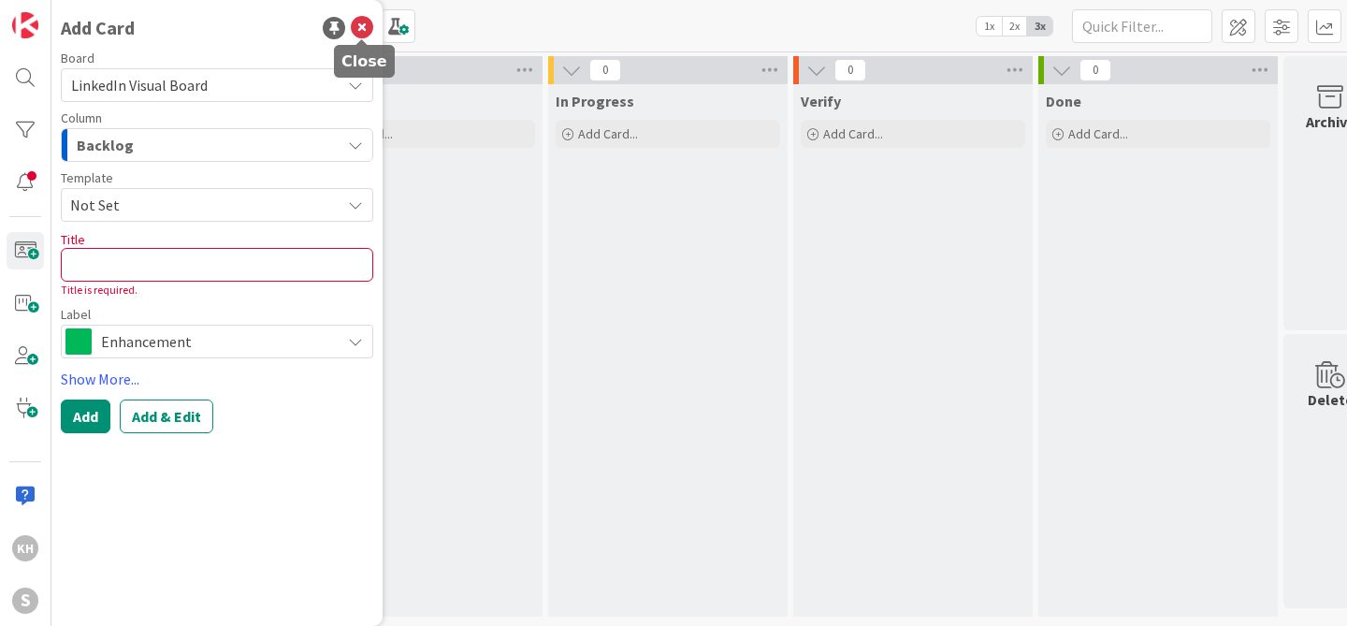
click at [362, 34] on icon at bounding box center [362, 28] width 22 height 22
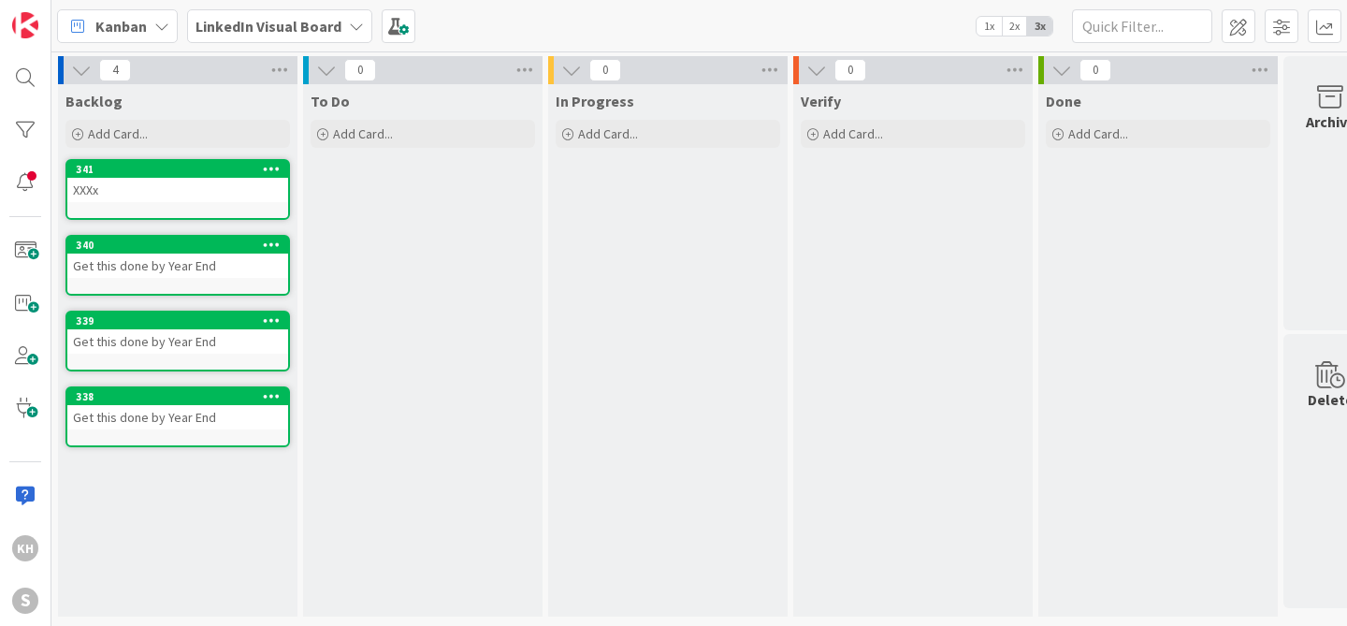
click at [274, 167] on icon at bounding box center [272, 168] width 18 height 13
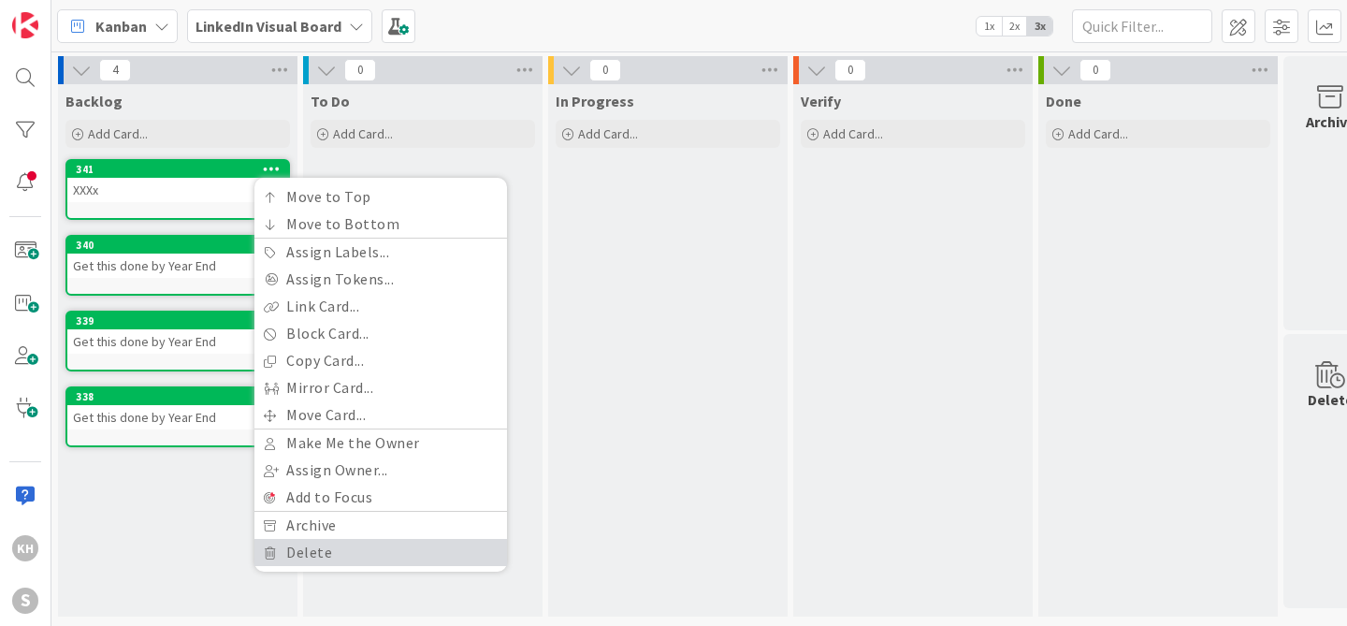
click at [299, 556] on link "Delete" at bounding box center [380, 552] width 253 height 27
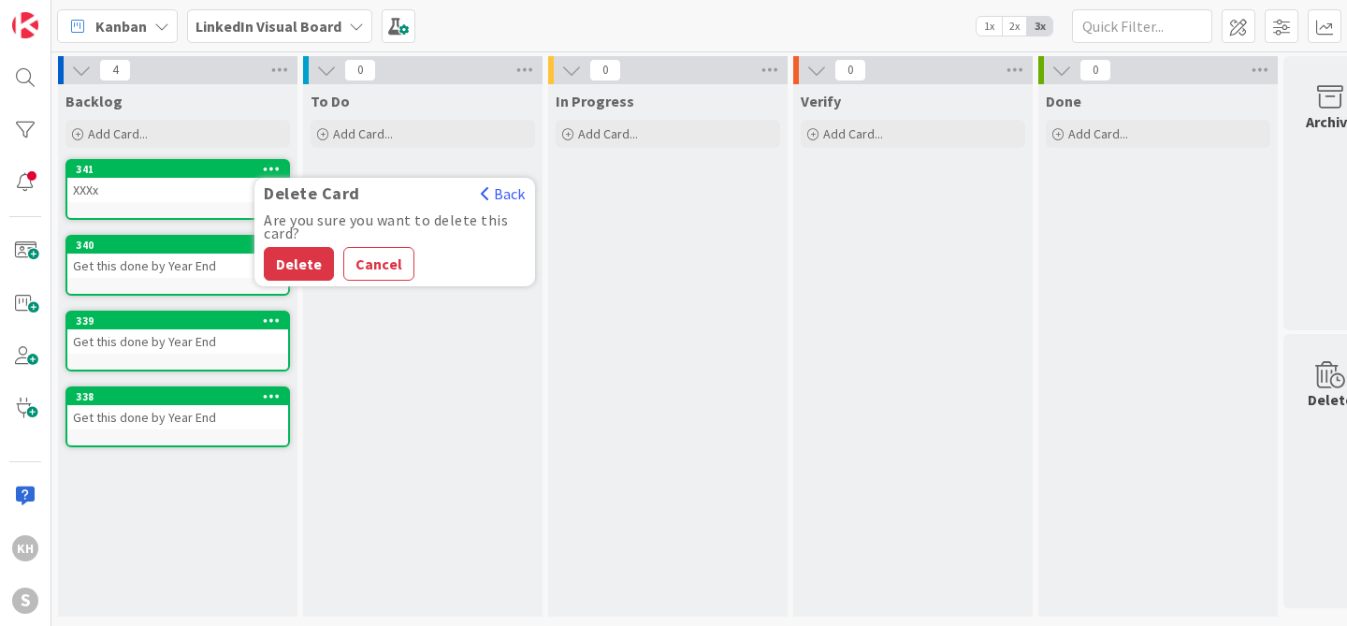
click at [297, 261] on button "Delete" at bounding box center [299, 264] width 70 height 34
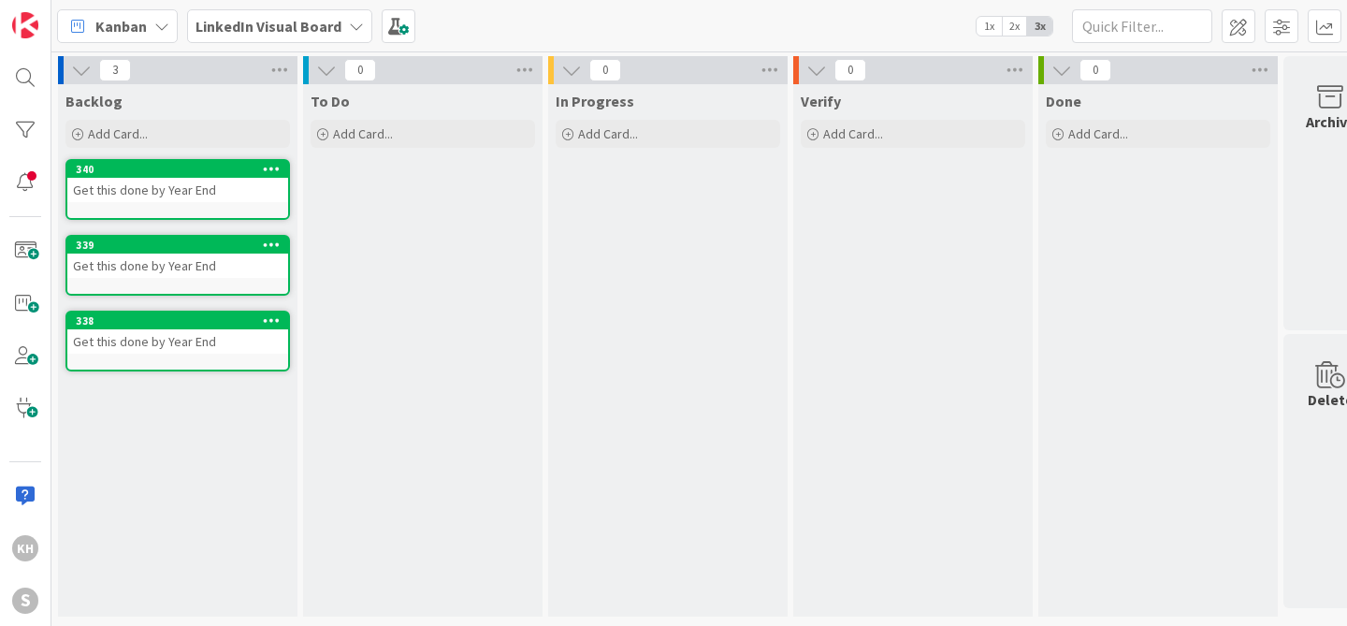
click at [263, 241] on icon at bounding box center [272, 244] width 18 height 13
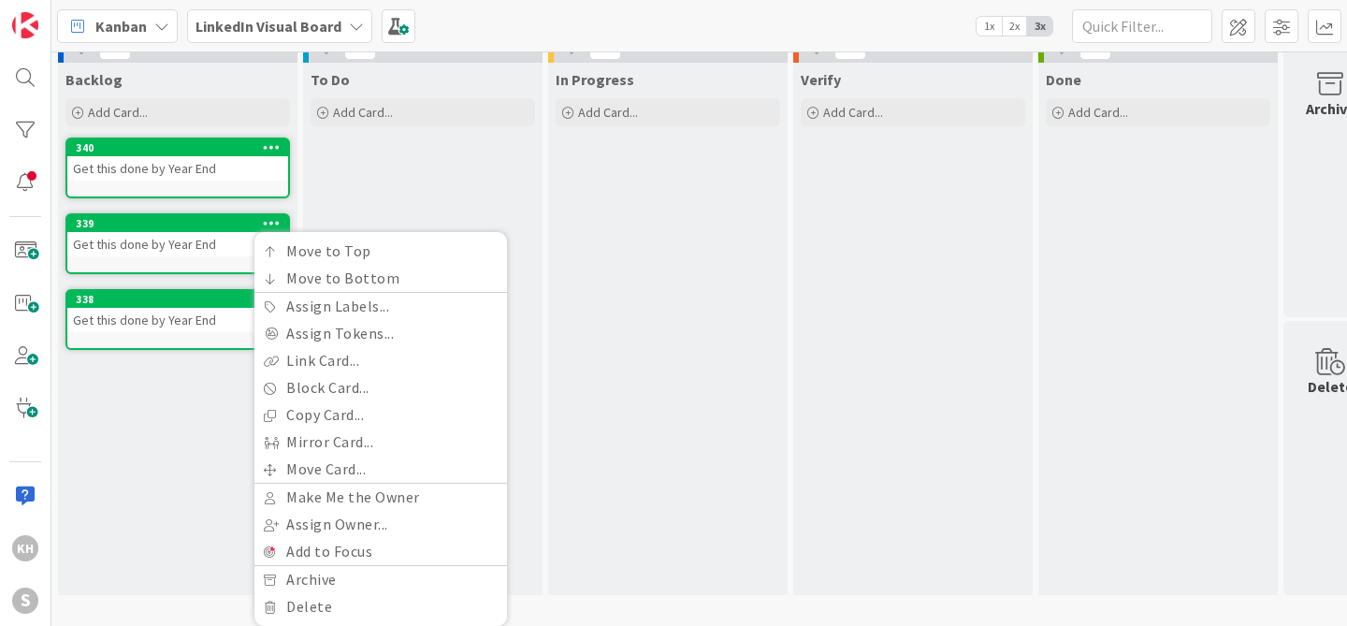
scroll to position [36, 0]
click at [319, 596] on link "Delete" at bounding box center [380, 606] width 253 height 27
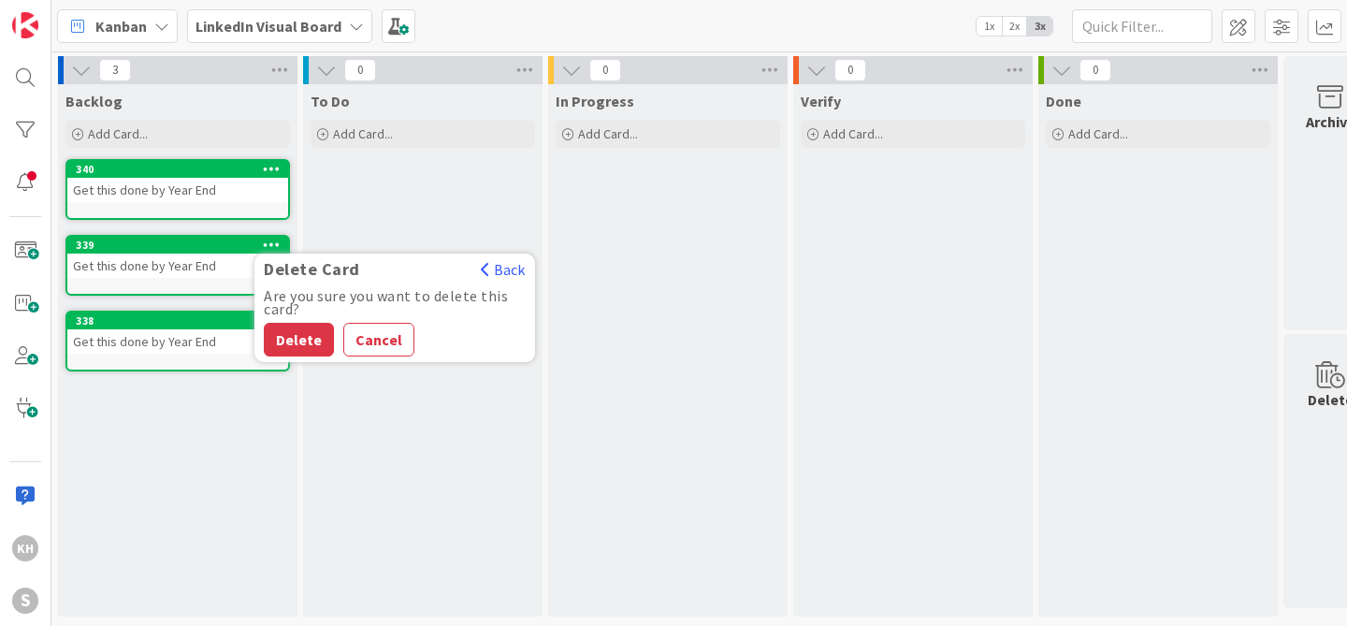
scroll to position [6, 0]
click at [301, 333] on button "Delete" at bounding box center [299, 340] width 70 height 34
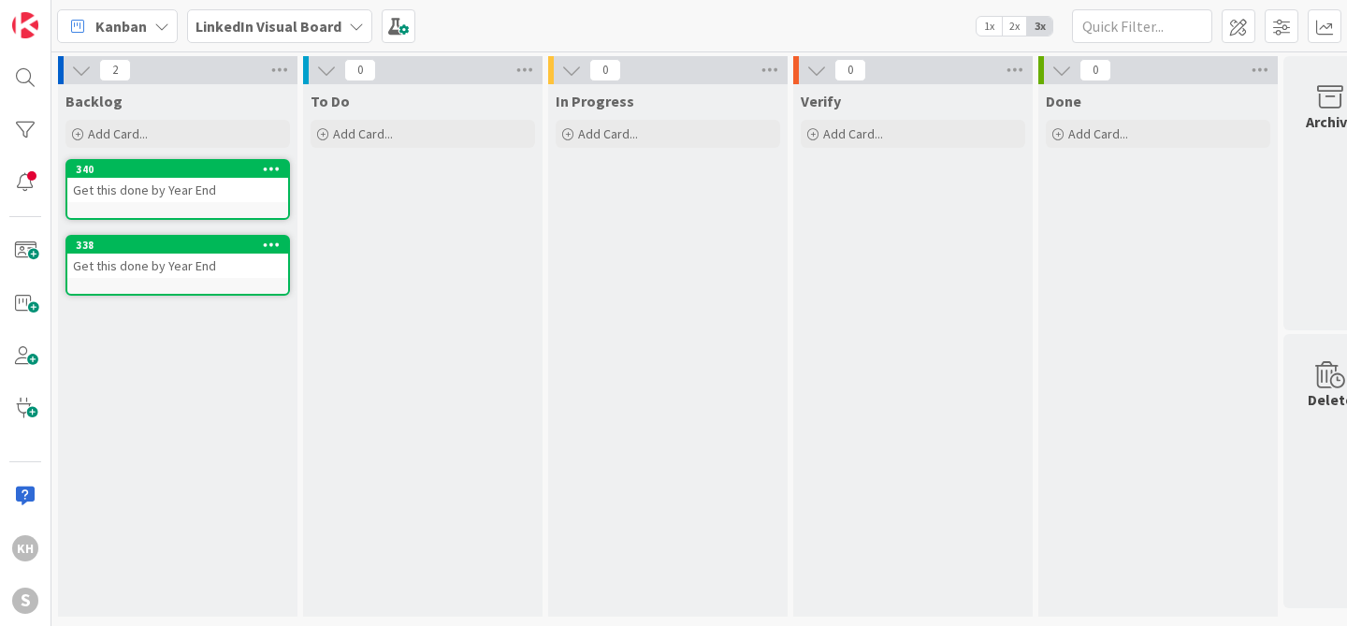
drag, startPoint x: 269, startPoint y: 238, endPoint x: 262, endPoint y: 246, distance: 10.7
click at [269, 238] on icon at bounding box center [272, 244] width 18 height 13
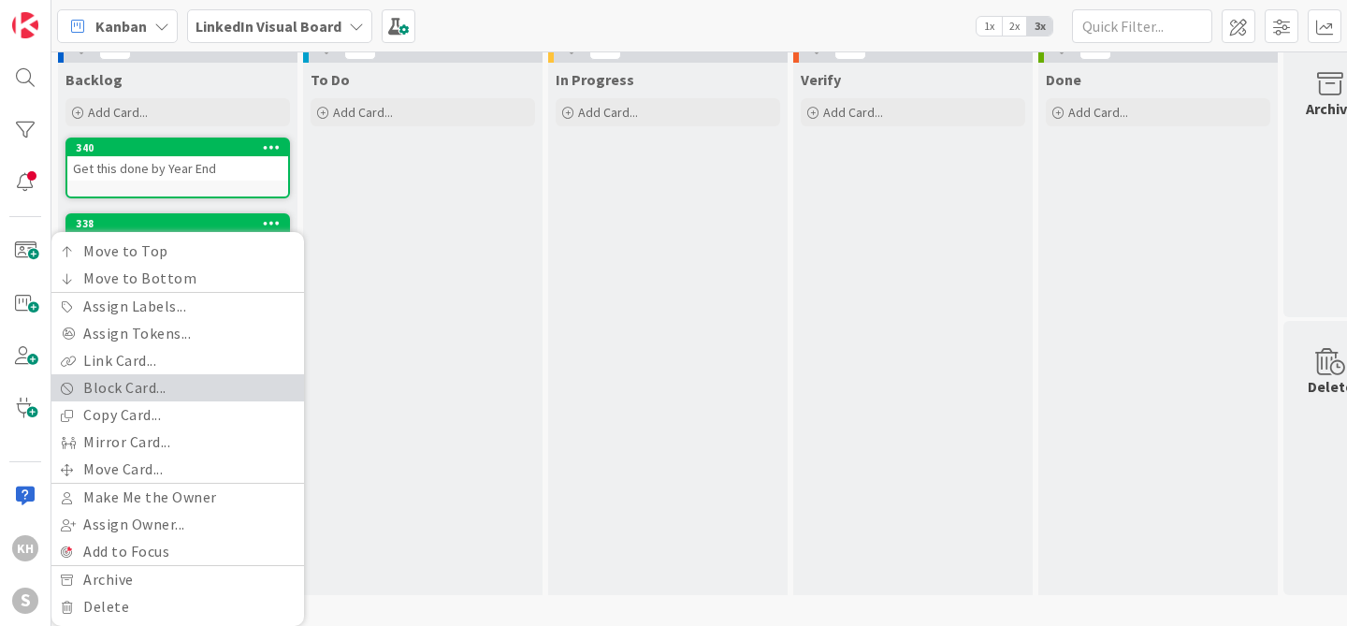
scroll to position [36, 0]
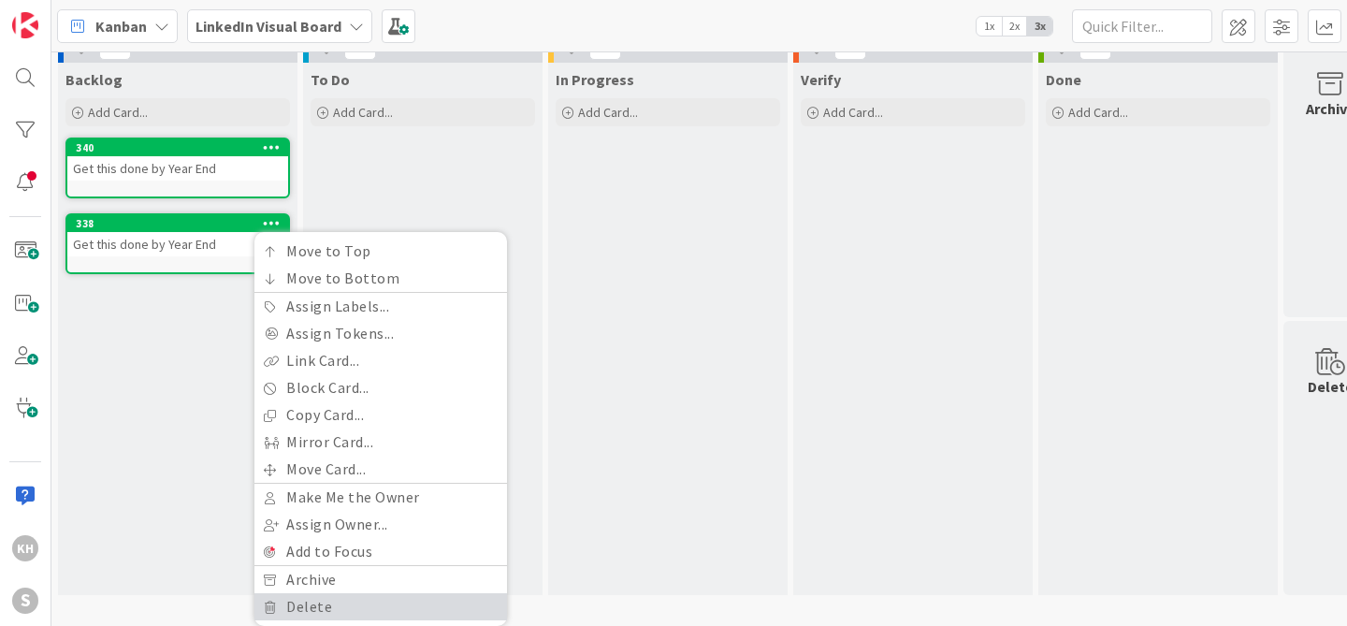
click at [314, 595] on link "Delete" at bounding box center [380, 606] width 253 height 27
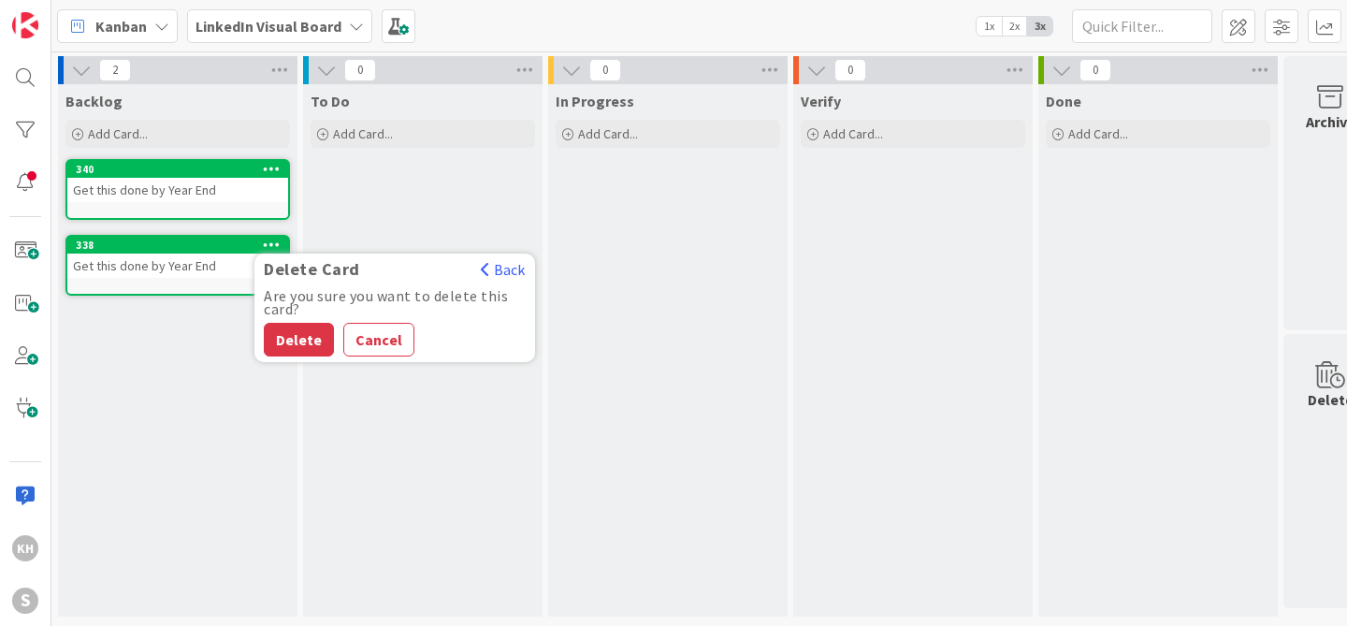
scroll to position [6, 0]
click at [306, 338] on button "Delete" at bounding box center [299, 340] width 70 height 34
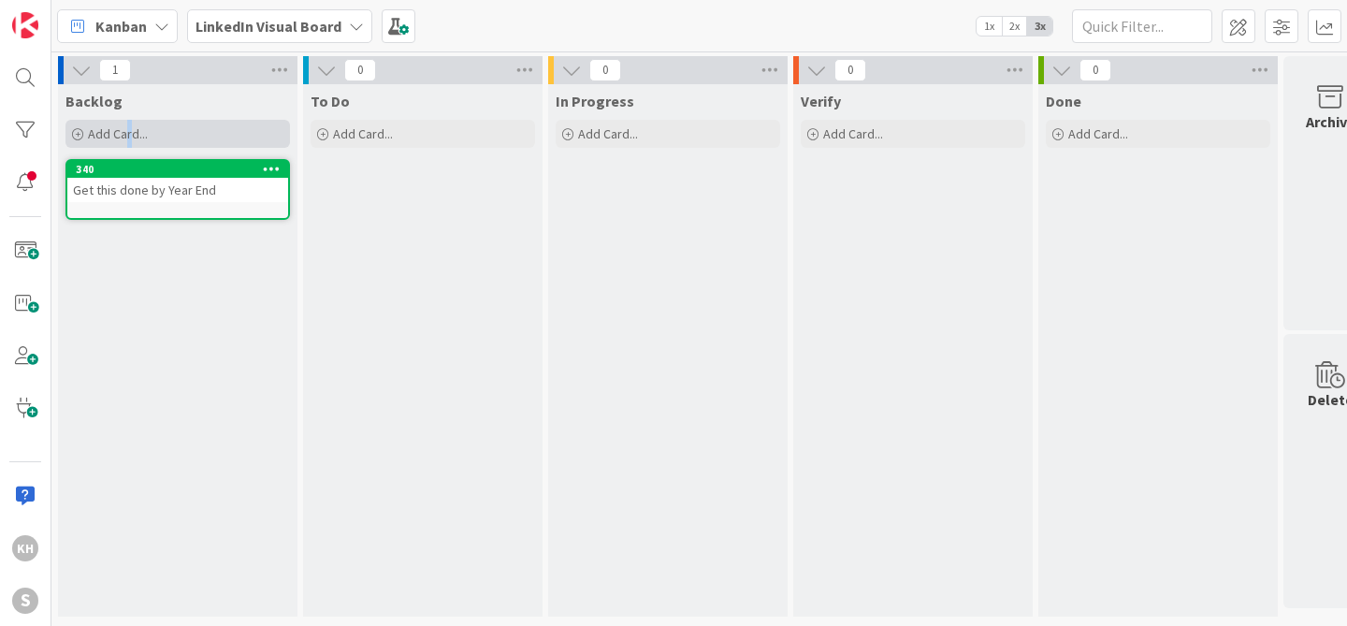
click at [128, 126] on span "Add Card..." at bounding box center [118, 133] width 60 height 17
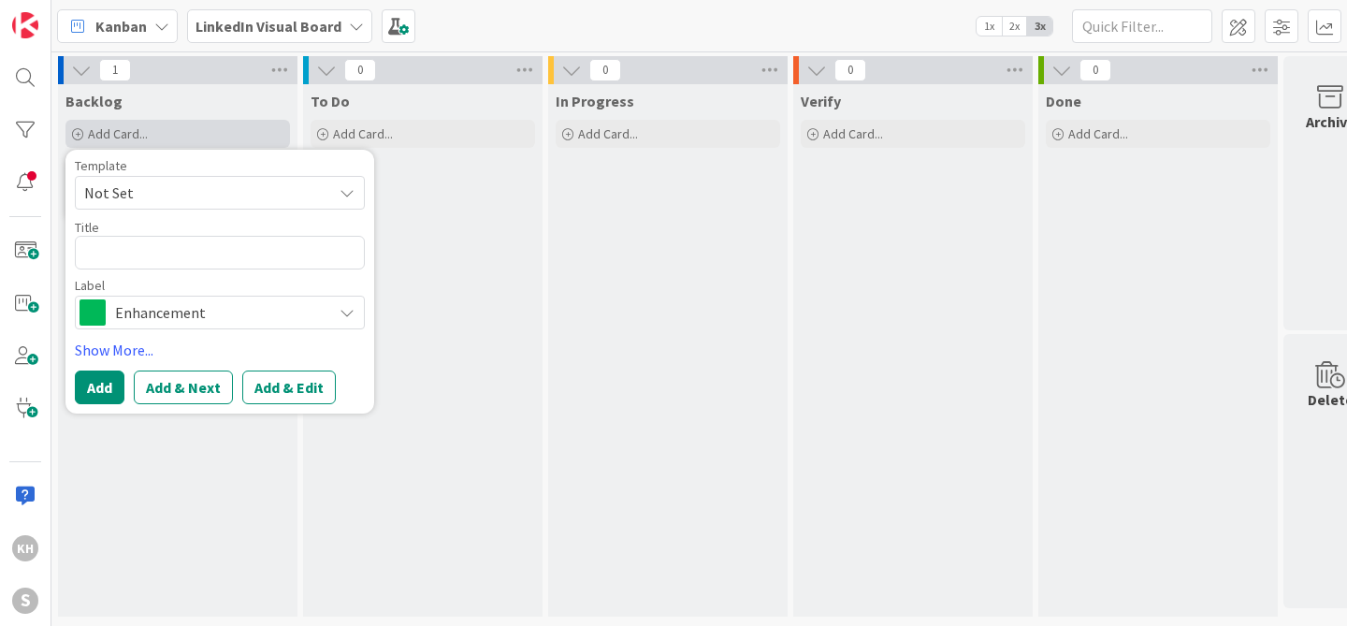
type textarea "S"
type textarea "x"
type textarea "So"
type textarea "x"
type textarea "Som"
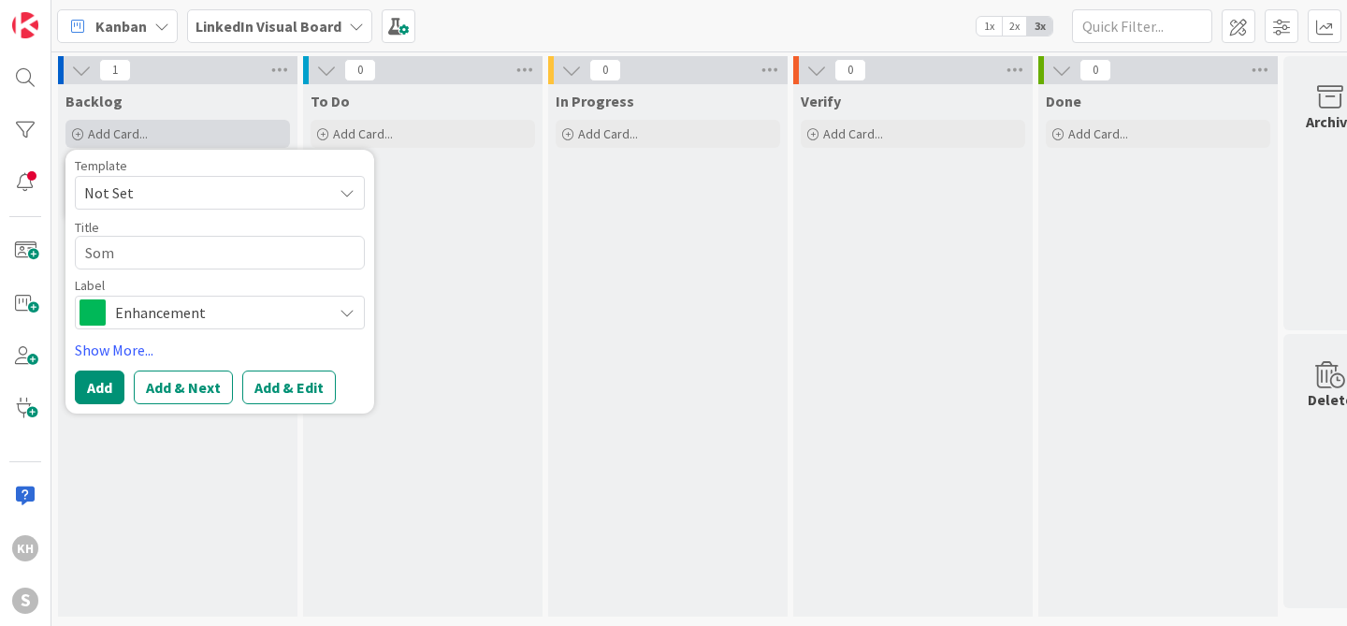
type textarea "x"
type textarea "Somt"
type textarea "x"
type textarea "Somth"
type textarea "x"
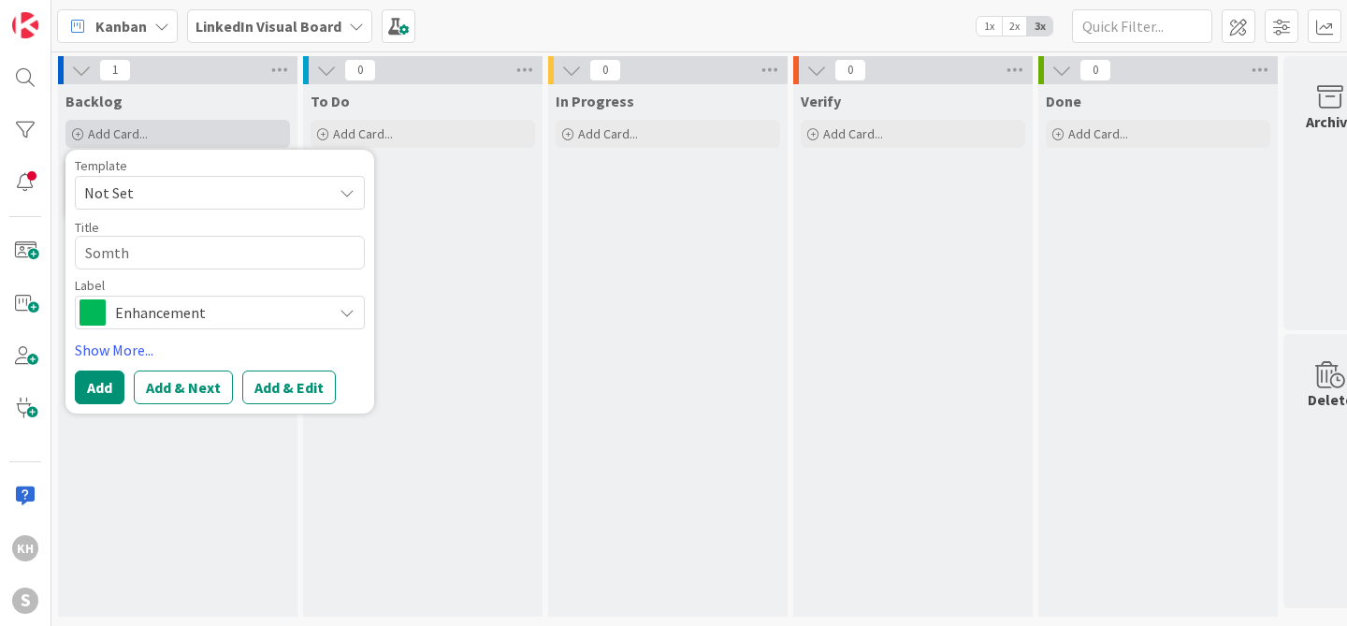
type textarea "Somthi"
type textarea "x"
type textarea "Somthin"
type textarea "x"
type textarea "Somthi"
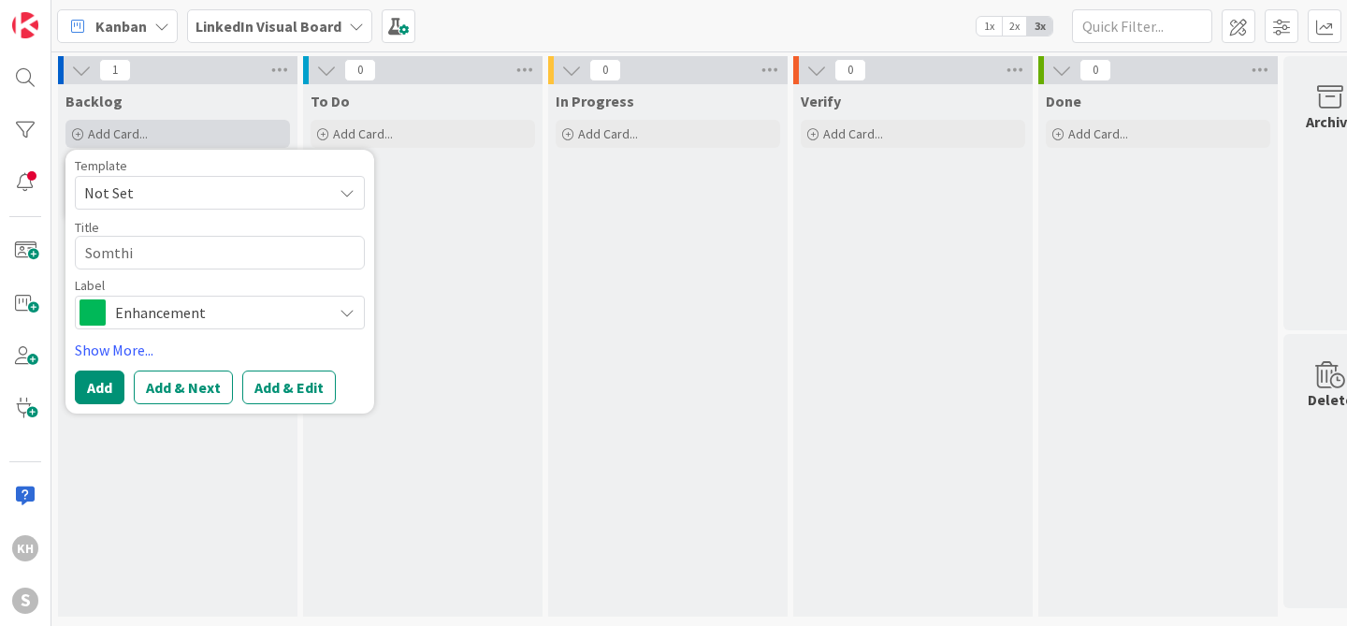
type textarea "x"
type textarea "Somth"
type textarea "x"
type textarea "Somt"
type textarea "x"
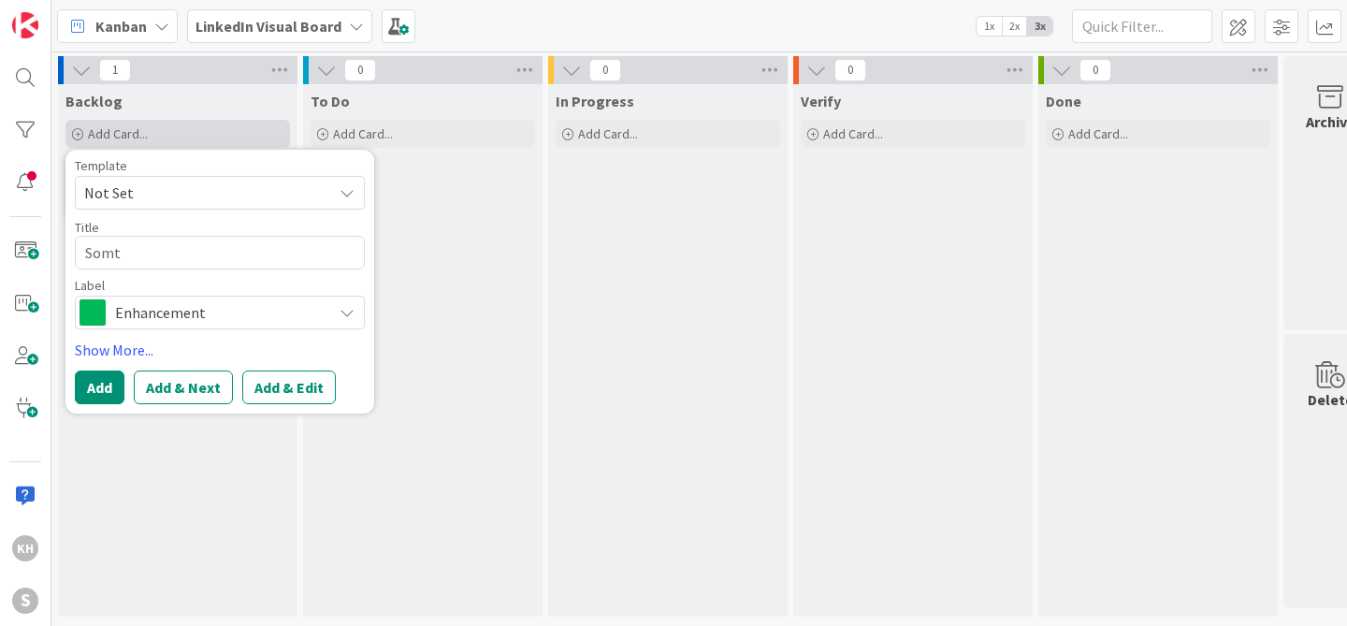
type textarea "Som"
type textarea "x"
click at [252, 299] on span "Enhancement" at bounding box center [219, 312] width 208 height 26
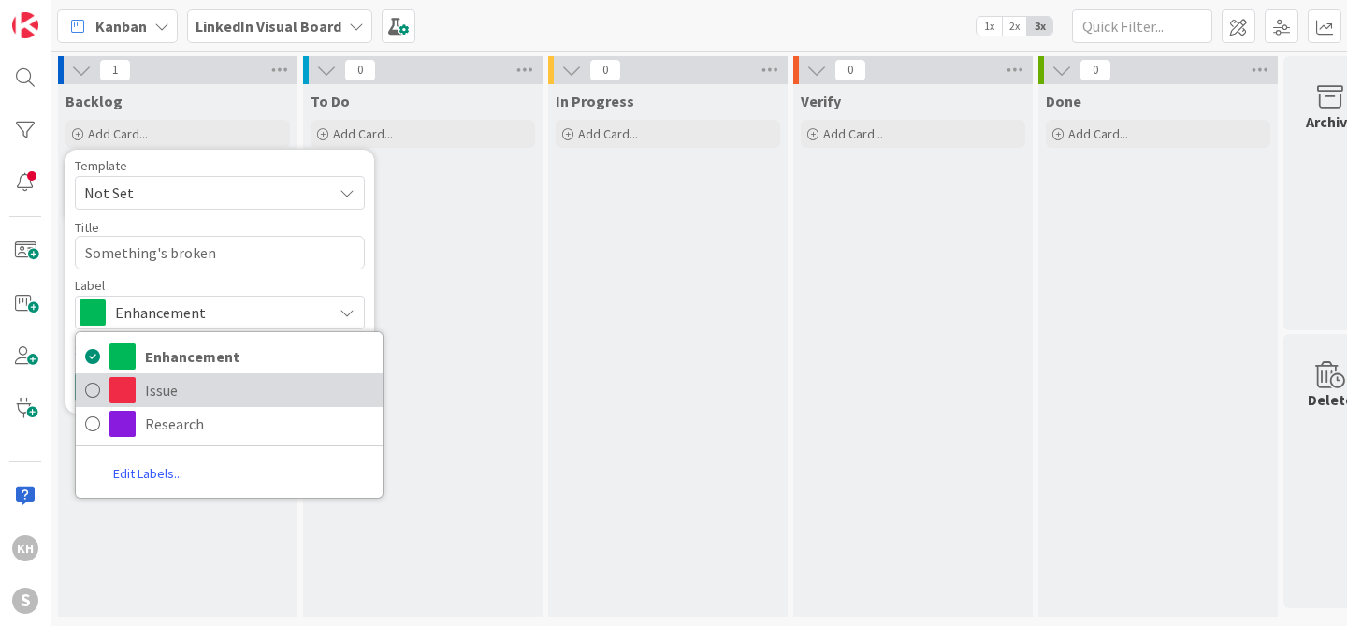
click at [196, 393] on span "Issue" at bounding box center [259, 390] width 228 height 28
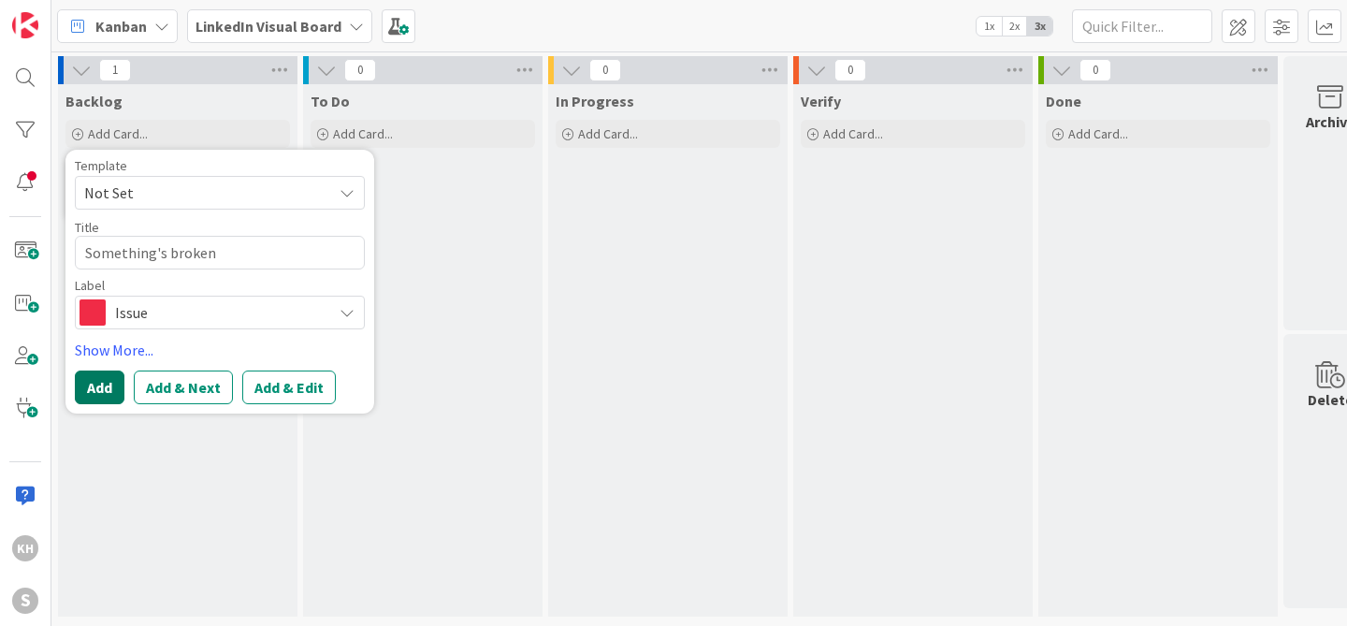
click at [105, 385] on button "Add" at bounding box center [100, 387] width 50 height 34
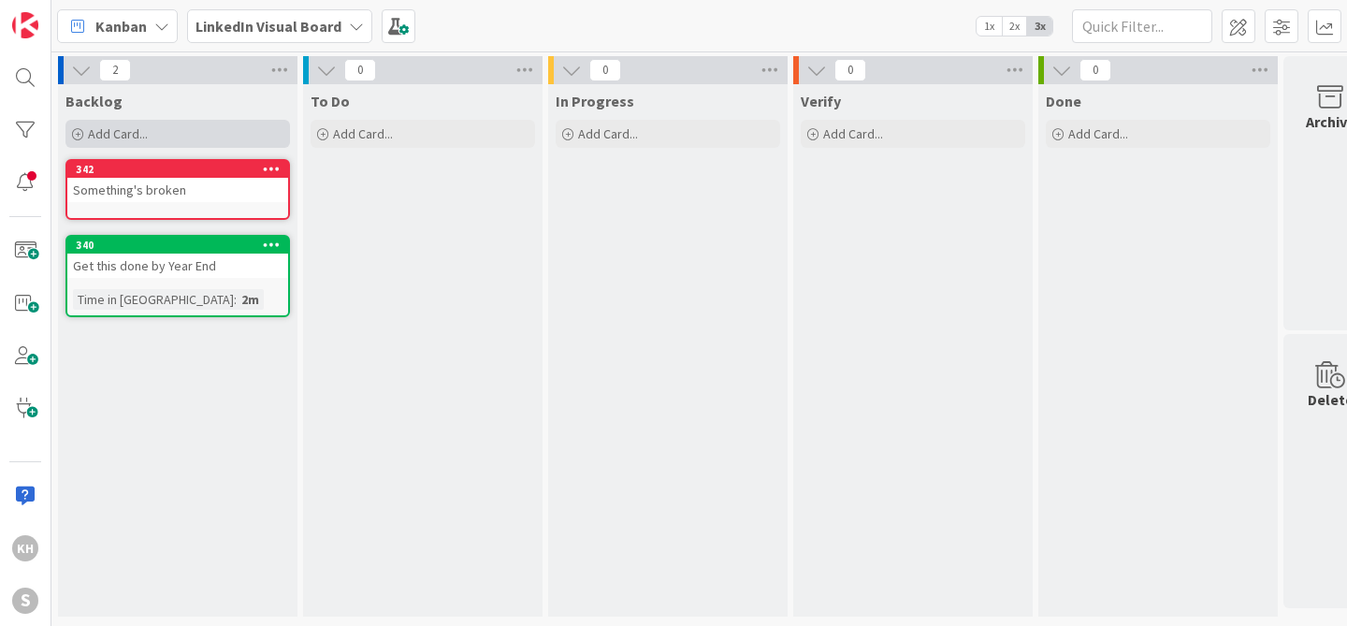
click at [133, 125] on span "Add Card..." at bounding box center [118, 133] width 60 height 17
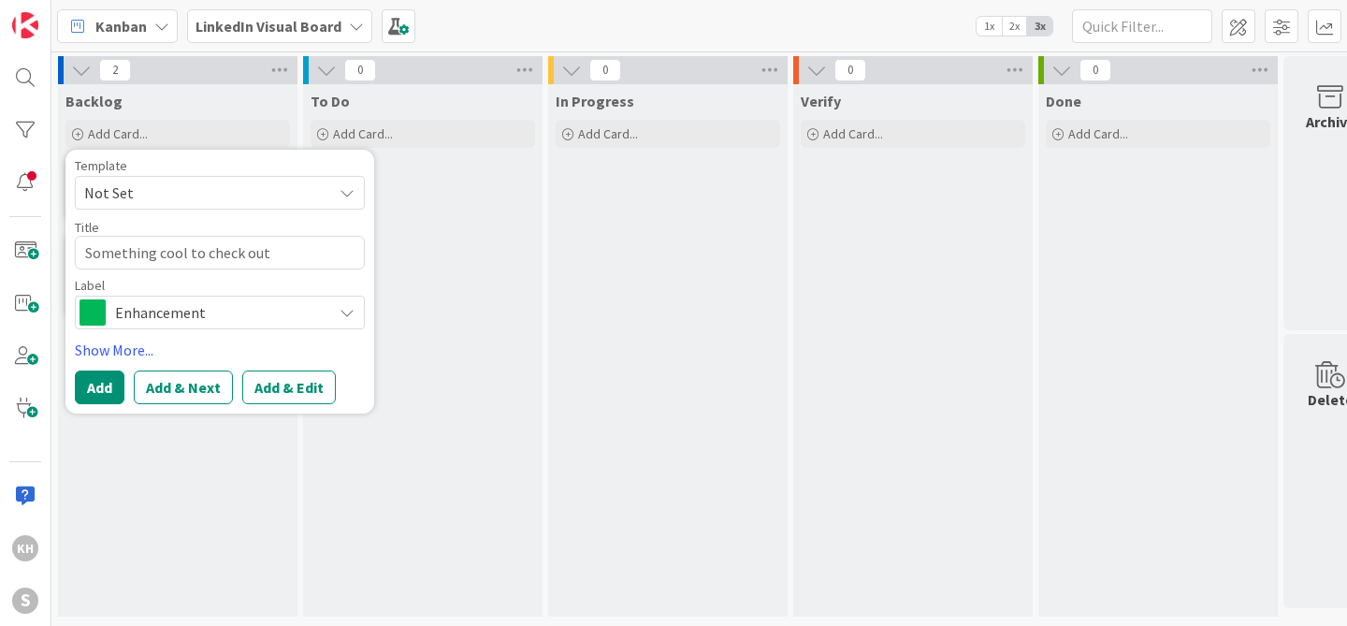
click at [240, 299] on span "Enhancement" at bounding box center [219, 312] width 208 height 26
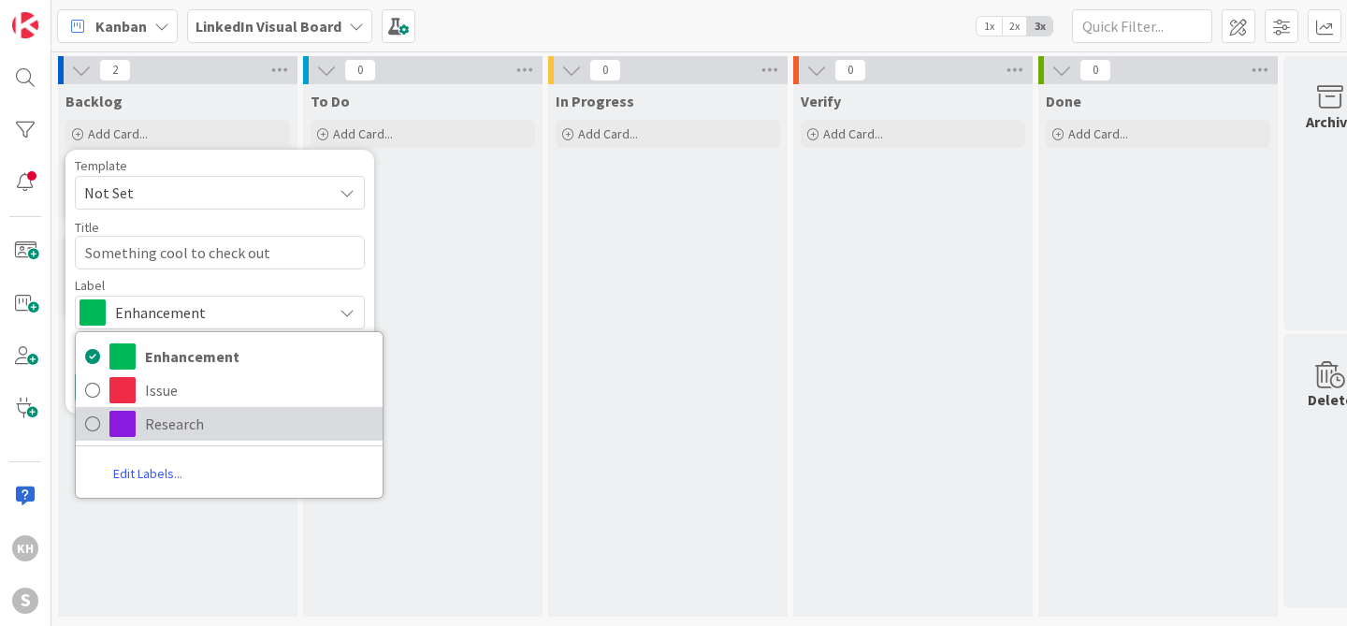
click at [192, 410] on span "Research" at bounding box center [259, 424] width 228 height 28
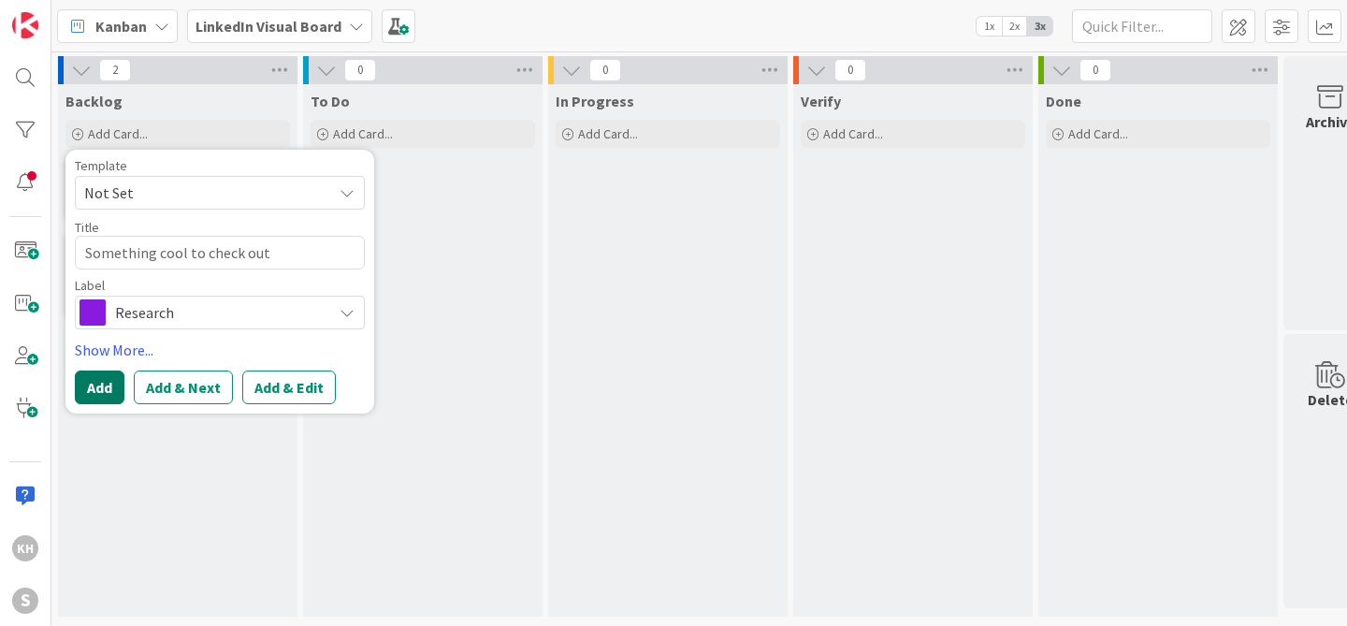
click at [98, 377] on button "Add" at bounding box center [100, 387] width 50 height 34
